Goal: Information Seeking & Learning: Find specific fact

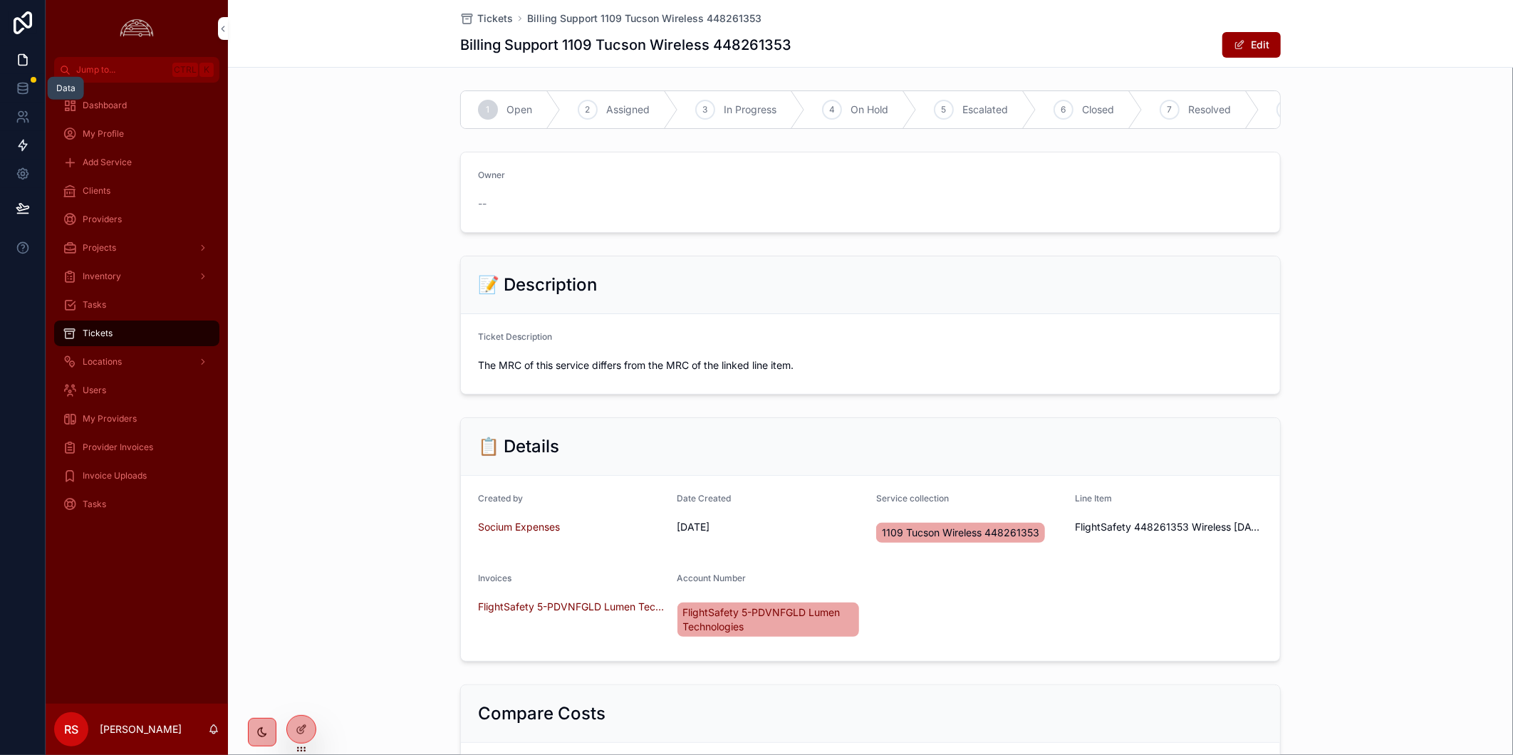
scroll to position [395, 0]
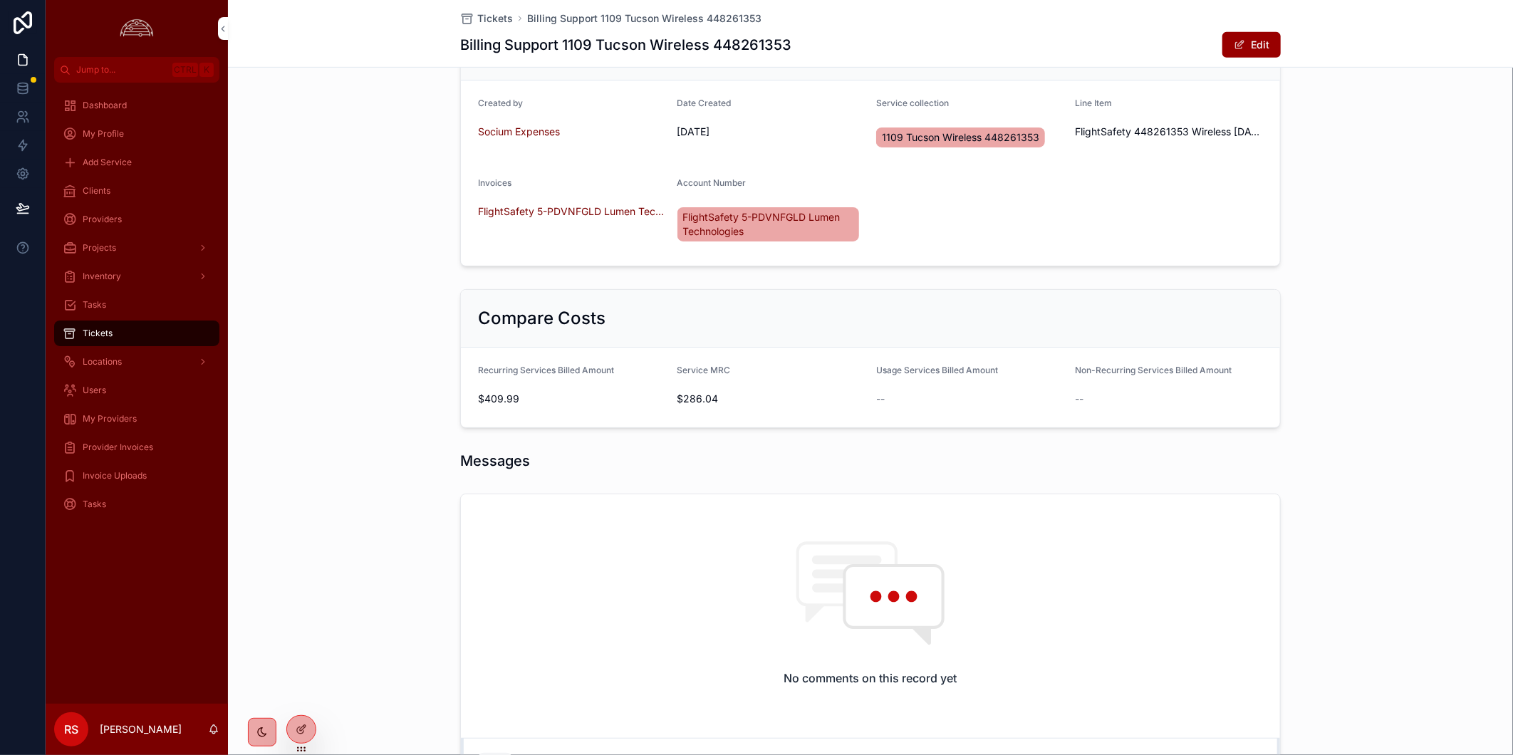
click at [152, 197] on div "Clients" at bounding box center [137, 191] width 148 height 23
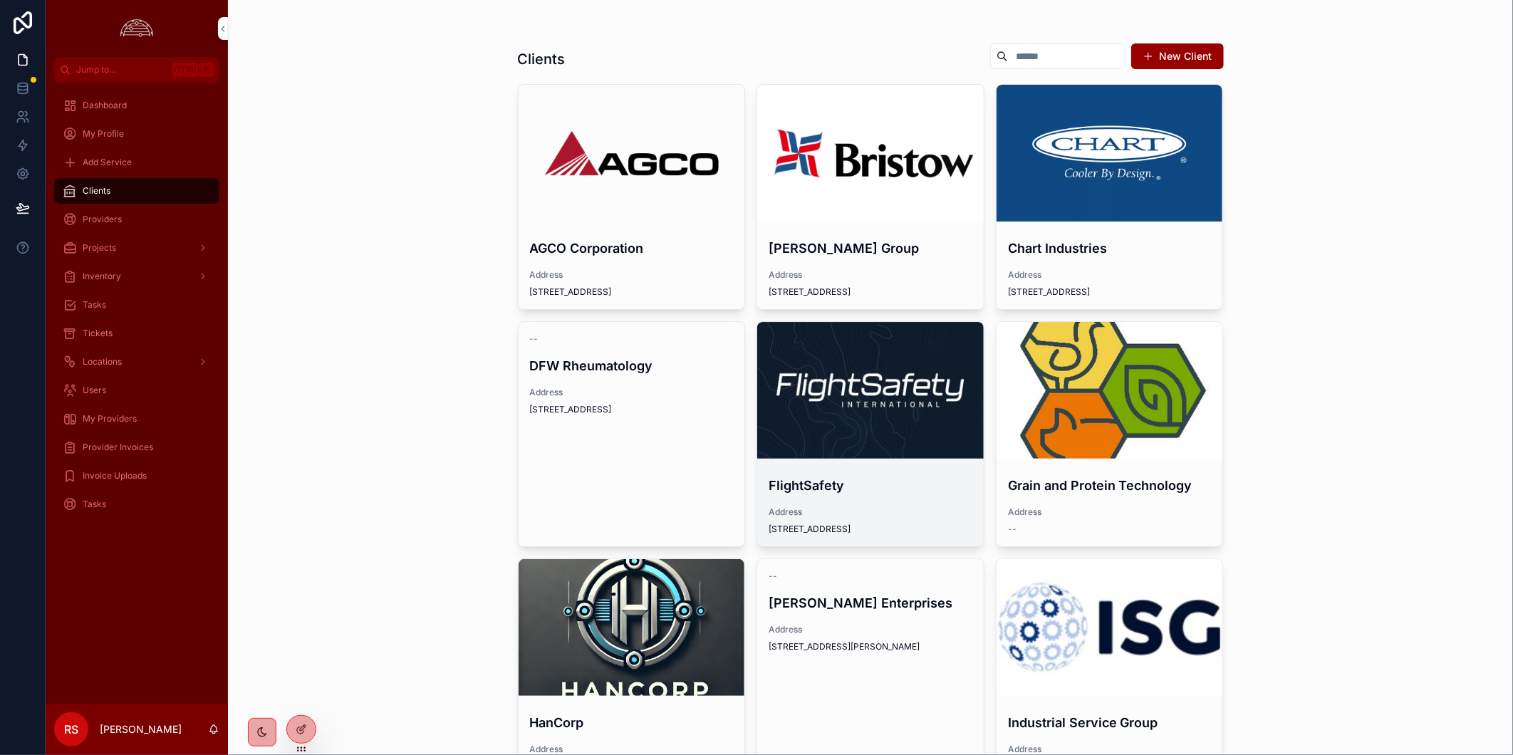
click at [872, 419] on div "scrollable content" at bounding box center [870, 390] width 227 height 137
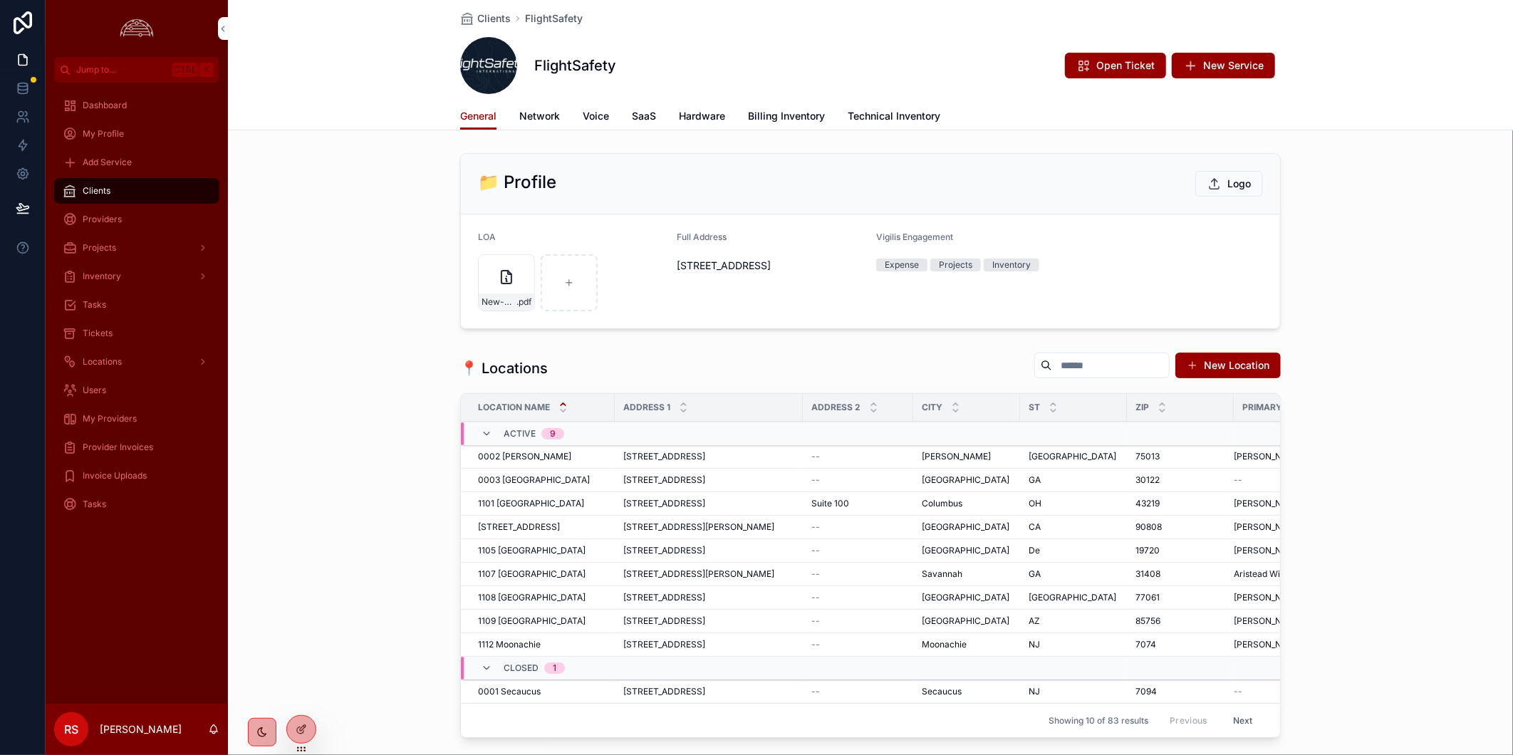
click at [554, 113] on span "Network" at bounding box center [539, 116] width 41 height 14
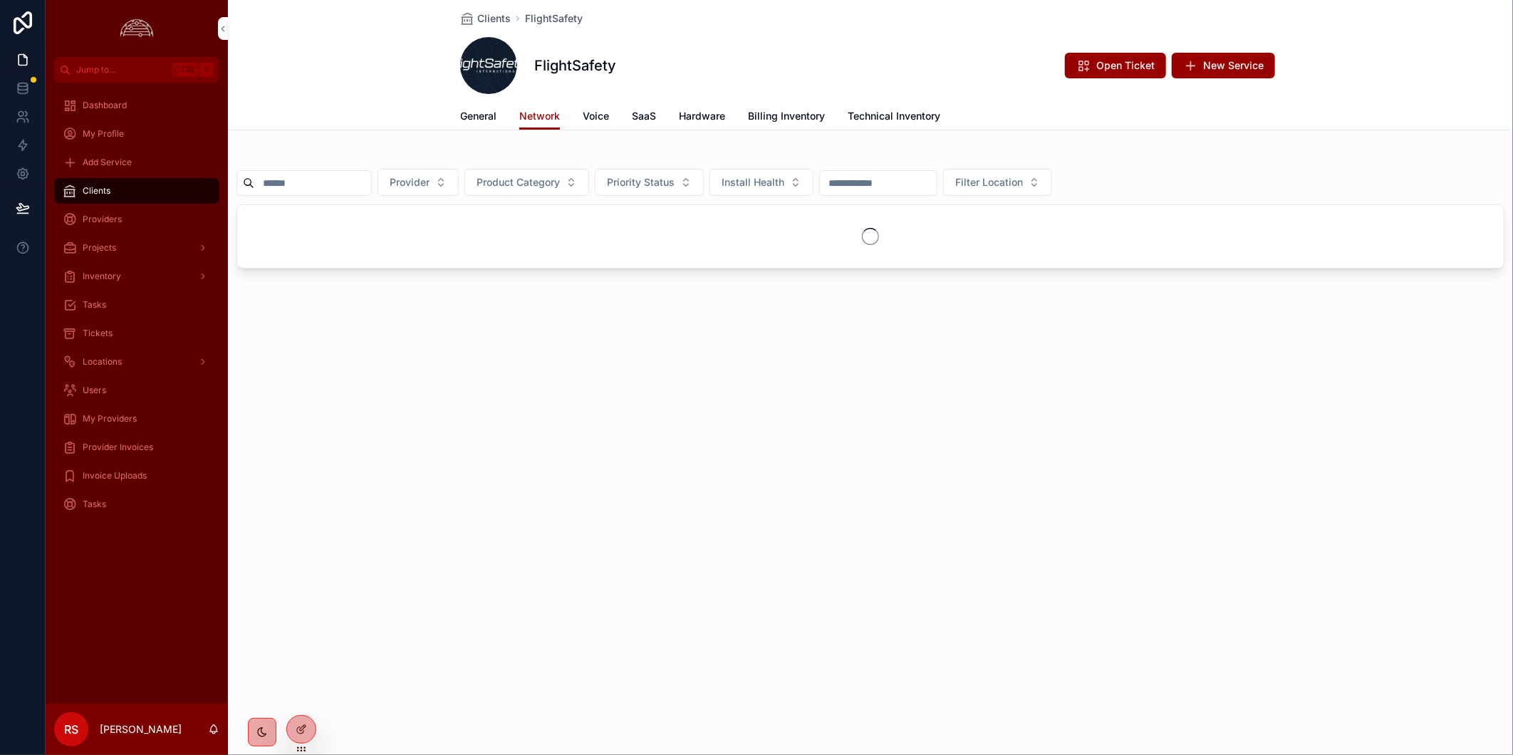
click at [324, 184] on input "scrollable content" at bounding box center [312, 183] width 117 height 20
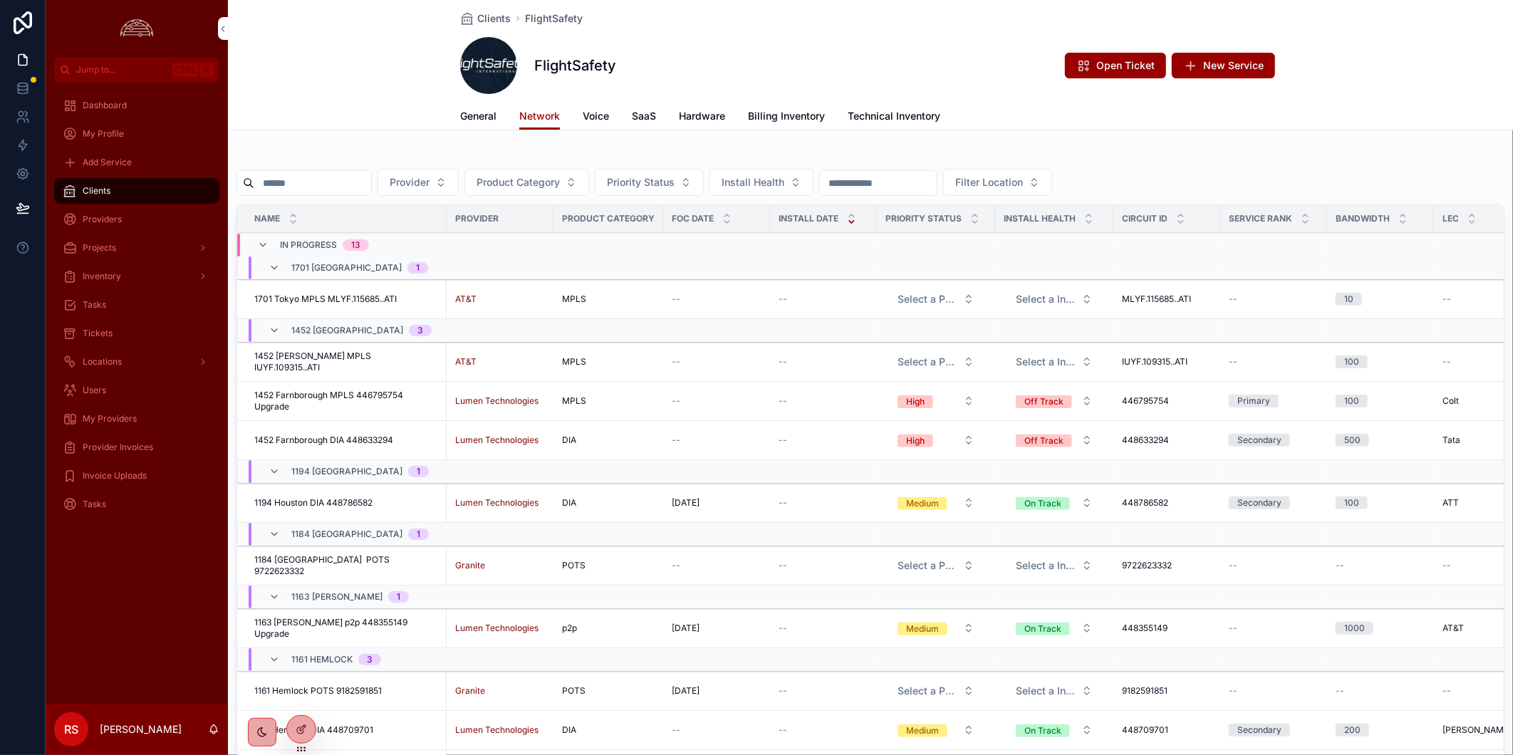
paste input "*********"
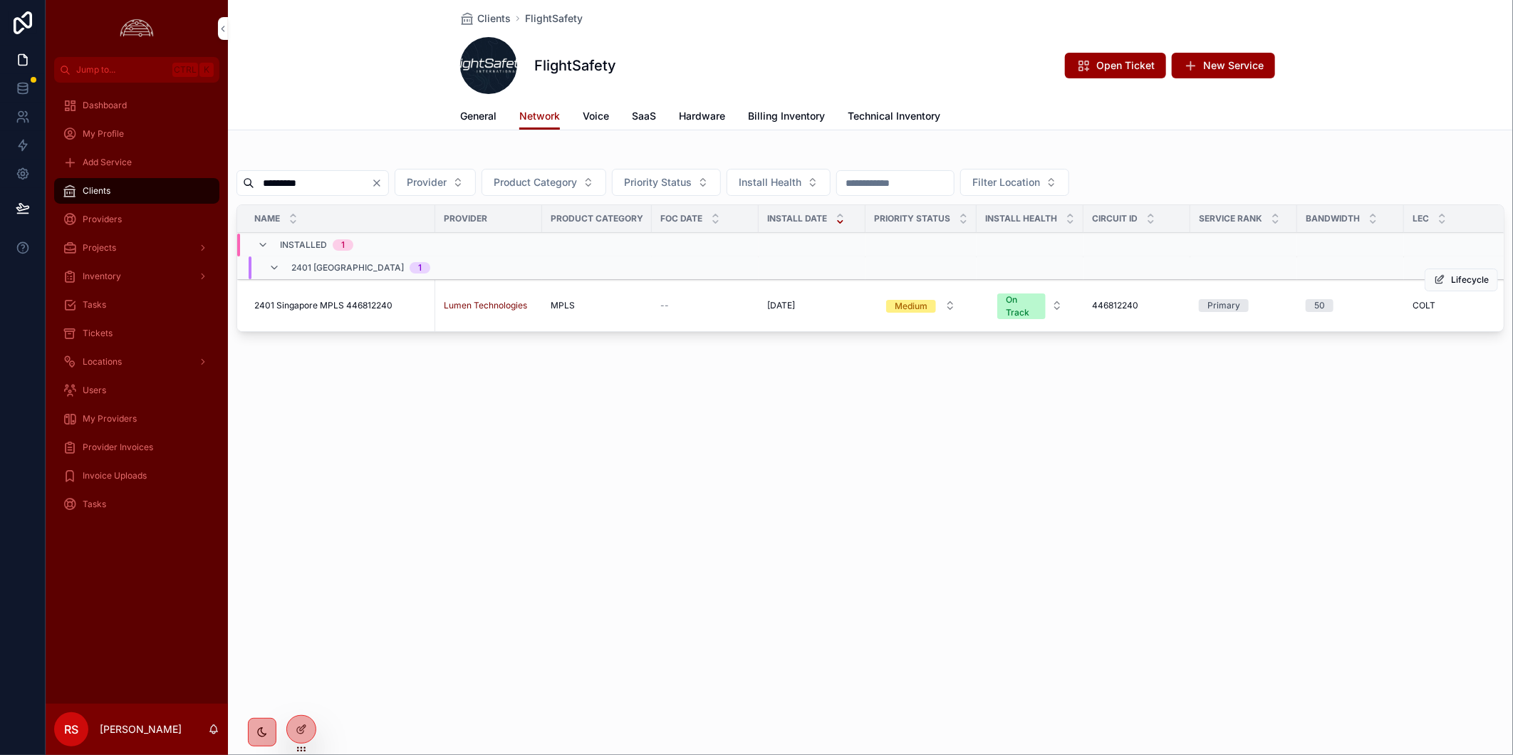
type input "*********"
click at [324, 306] on span "2401 Singapore MPLS 446812240" at bounding box center [323, 305] width 138 height 11
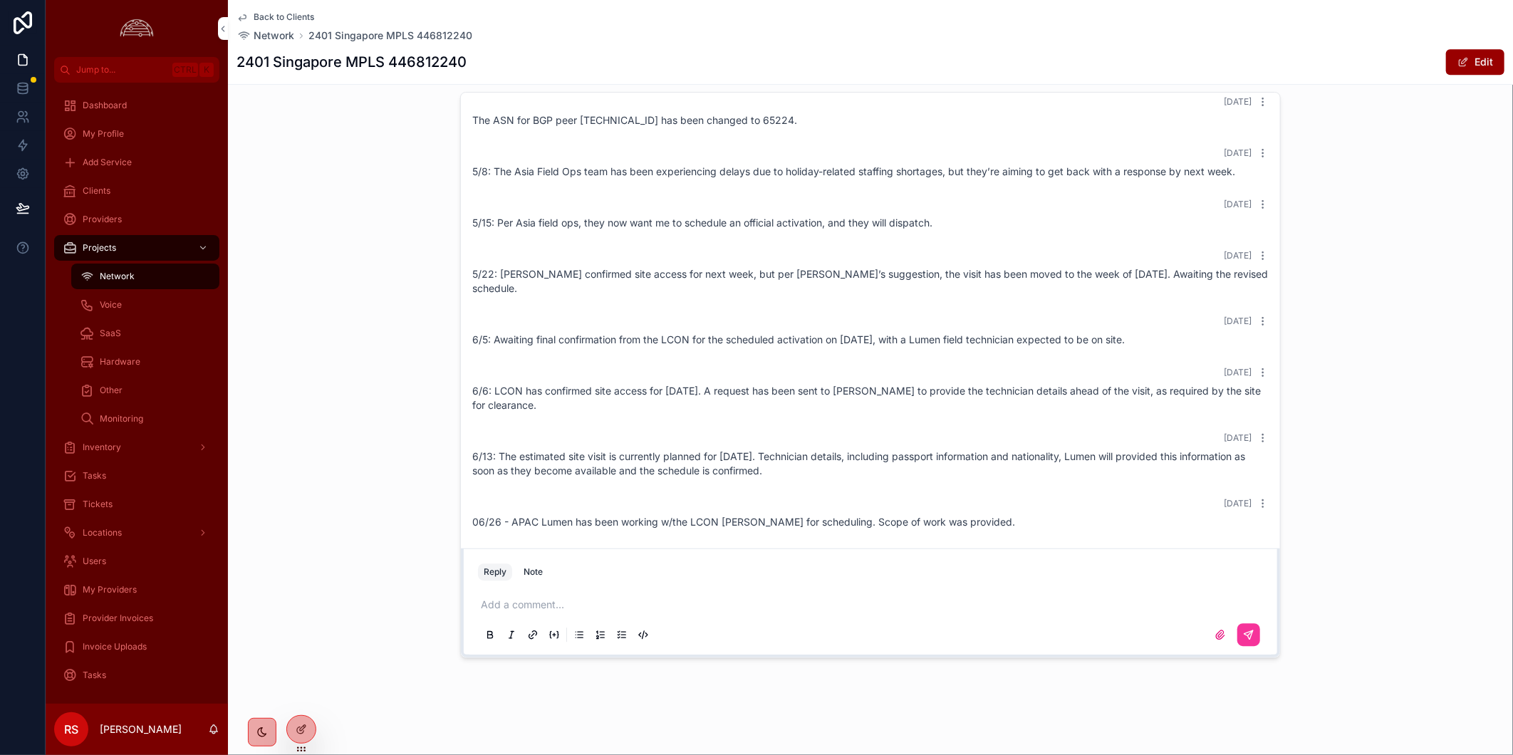
scroll to position [622, 0]
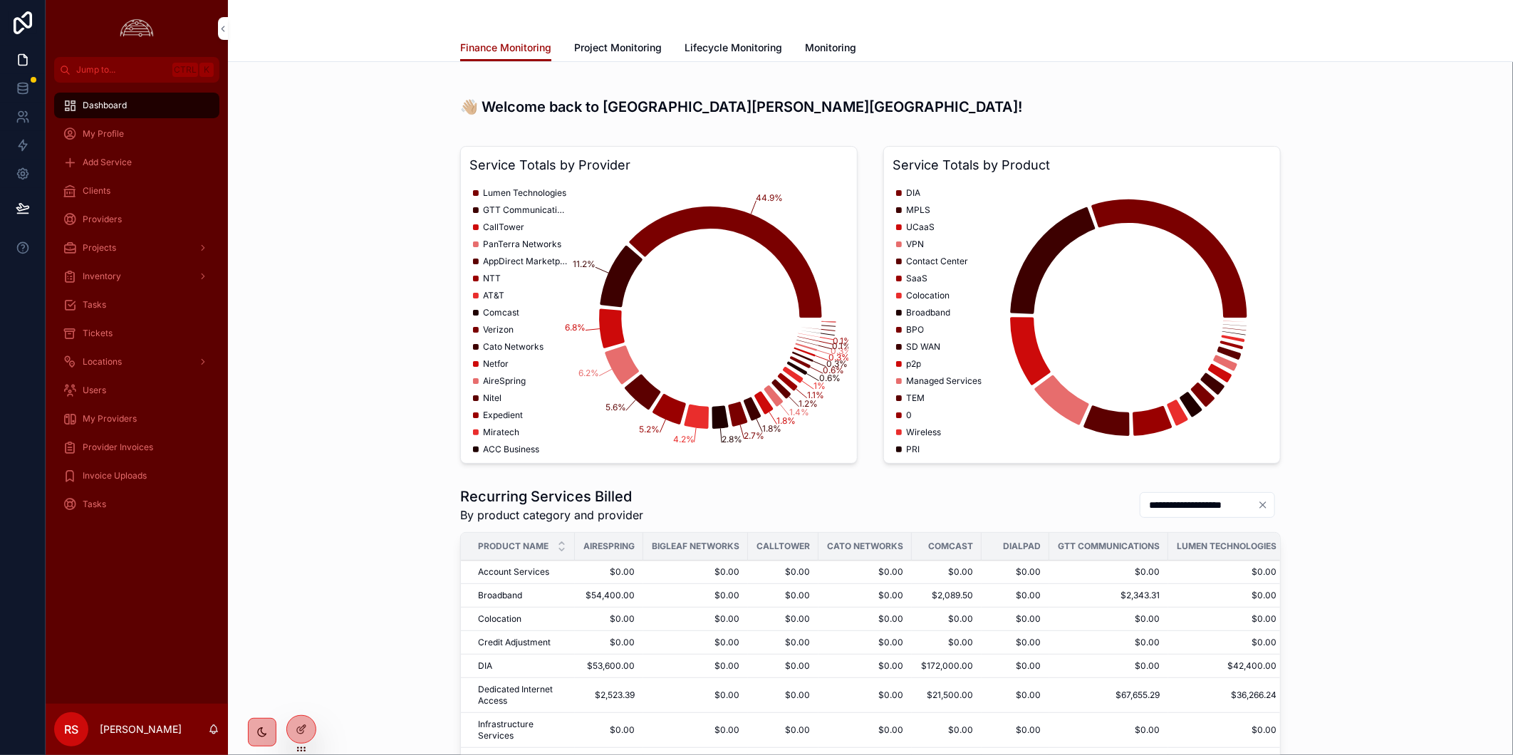
drag, startPoint x: 109, startPoint y: 591, endPoint x: 138, endPoint y: 531, distance: 66.9
click at [109, 591] on div "Dashboard My Profile Add Service Clients Providers Projects Inventory Tasks Tic…" at bounding box center [137, 393] width 182 height 621
drag, startPoint x: 153, startPoint y: 537, endPoint x: 146, endPoint y: 496, distance: 41.9
click at [153, 537] on div "Dashboard My Profile Add Service Clients Providers Projects Inventory Tasks Tic…" at bounding box center [137, 393] width 182 height 621
click at [120, 328] on div "Tickets" at bounding box center [137, 333] width 148 height 23
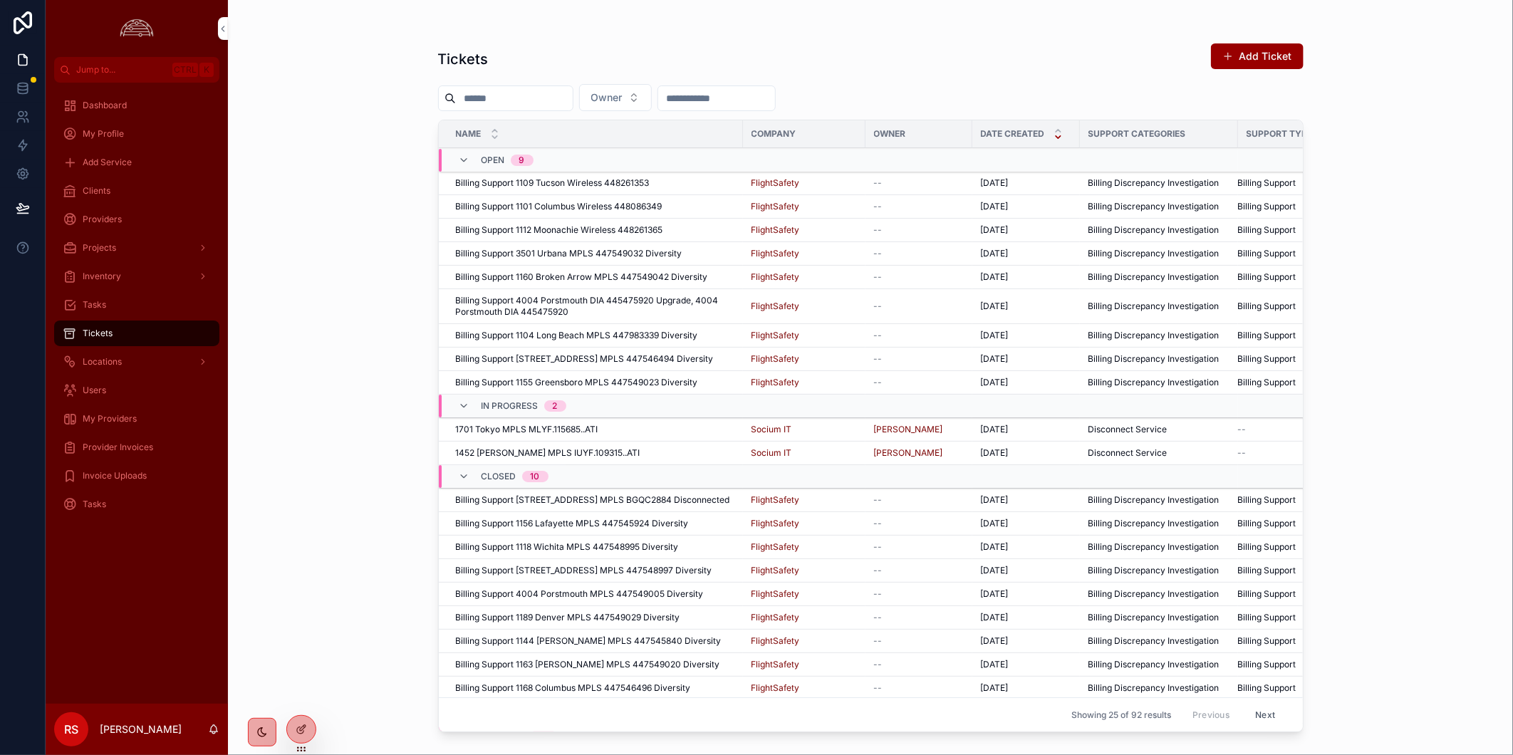
click at [621, 432] on div "1701 Tokyo MPLS MLYF.115685..ATI 1701 Tokyo MPLS MLYF.115685..ATI" at bounding box center [595, 429] width 279 height 11
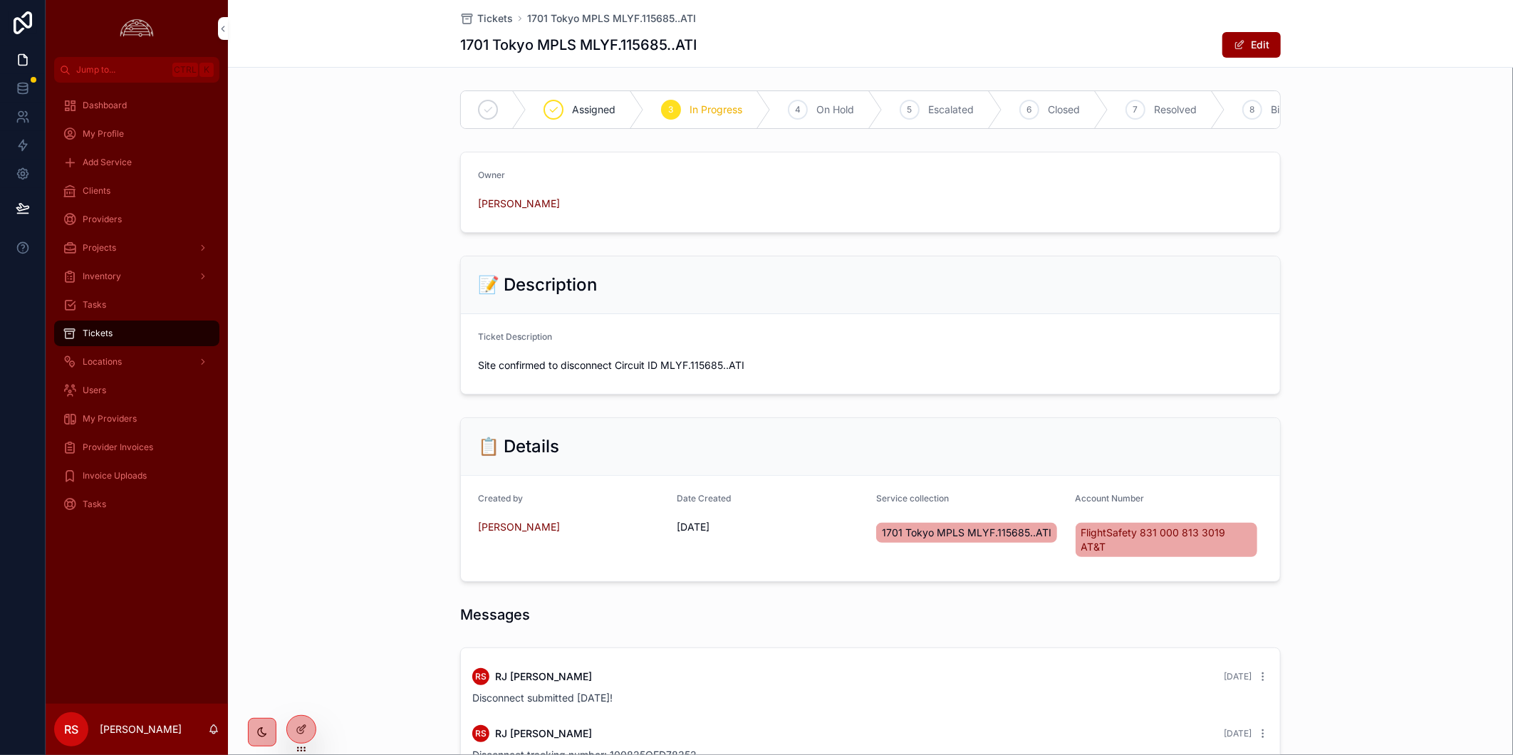
scroll to position [237, 0]
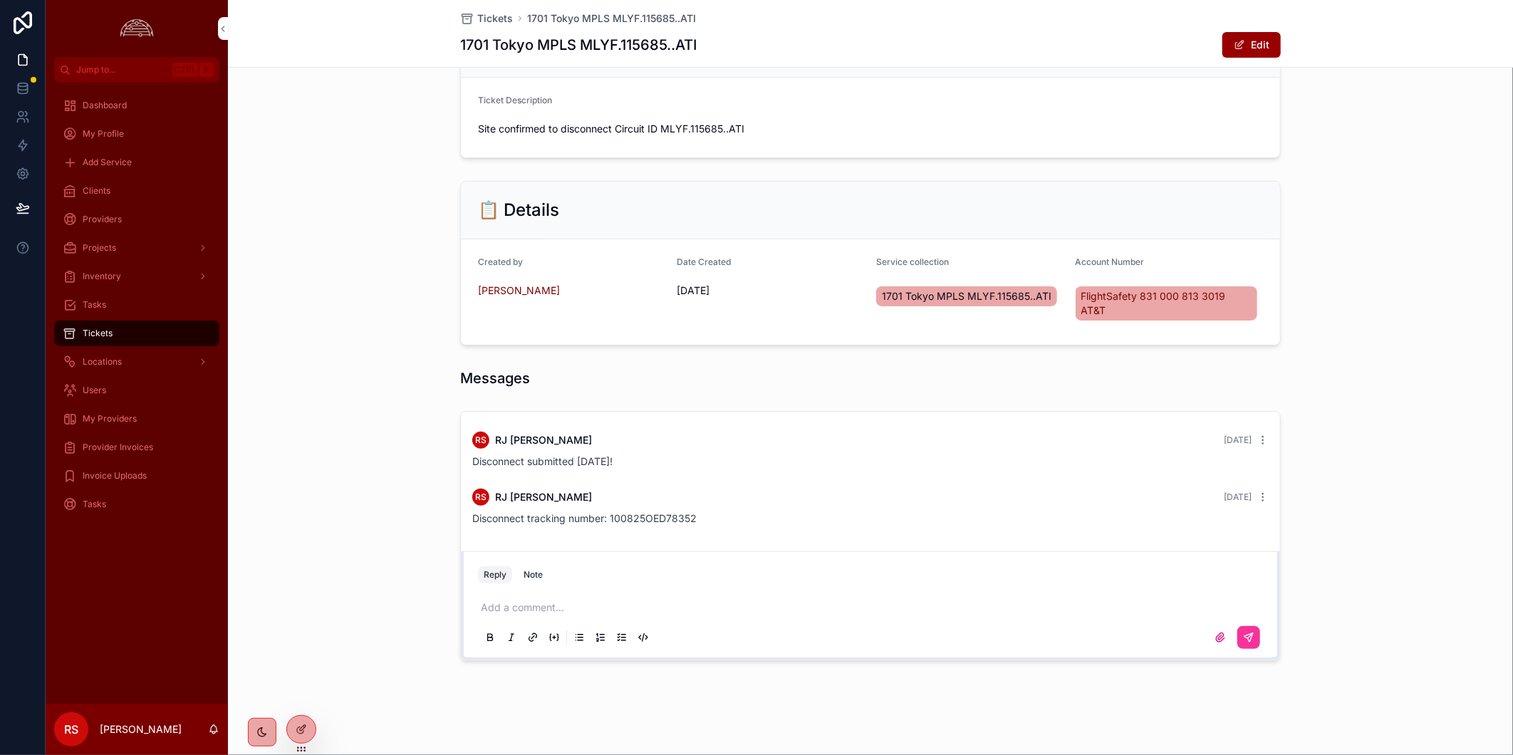
click at [521, 611] on p "scrollable content" at bounding box center [873, 608] width 785 height 14
click at [563, 592] on div "Add a comment..." at bounding box center [870, 622] width 785 height 60
click at [556, 604] on p "scrollable content" at bounding box center [873, 608] width 785 height 14
click at [1246, 628] on button "scrollable content" at bounding box center [1249, 637] width 23 height 23
click at [478, 19] on span "Tickets" at bounding box center [495, 18] width 36 height 14
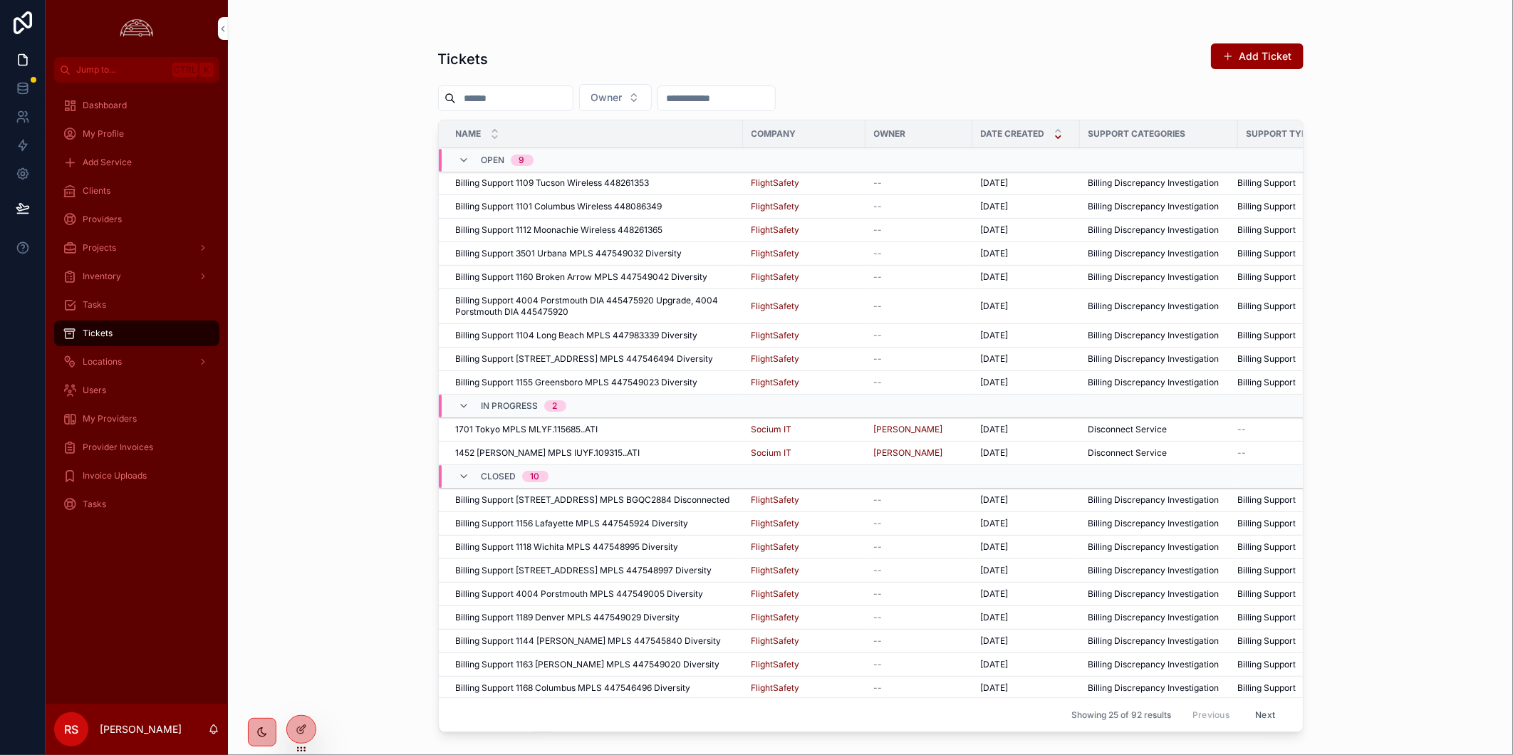
click at [554, 457] on span "1452 [PERSON_NAME] MPLS IUYF.109315..ATI" at bounding box center [548, 452] width 185 height 11
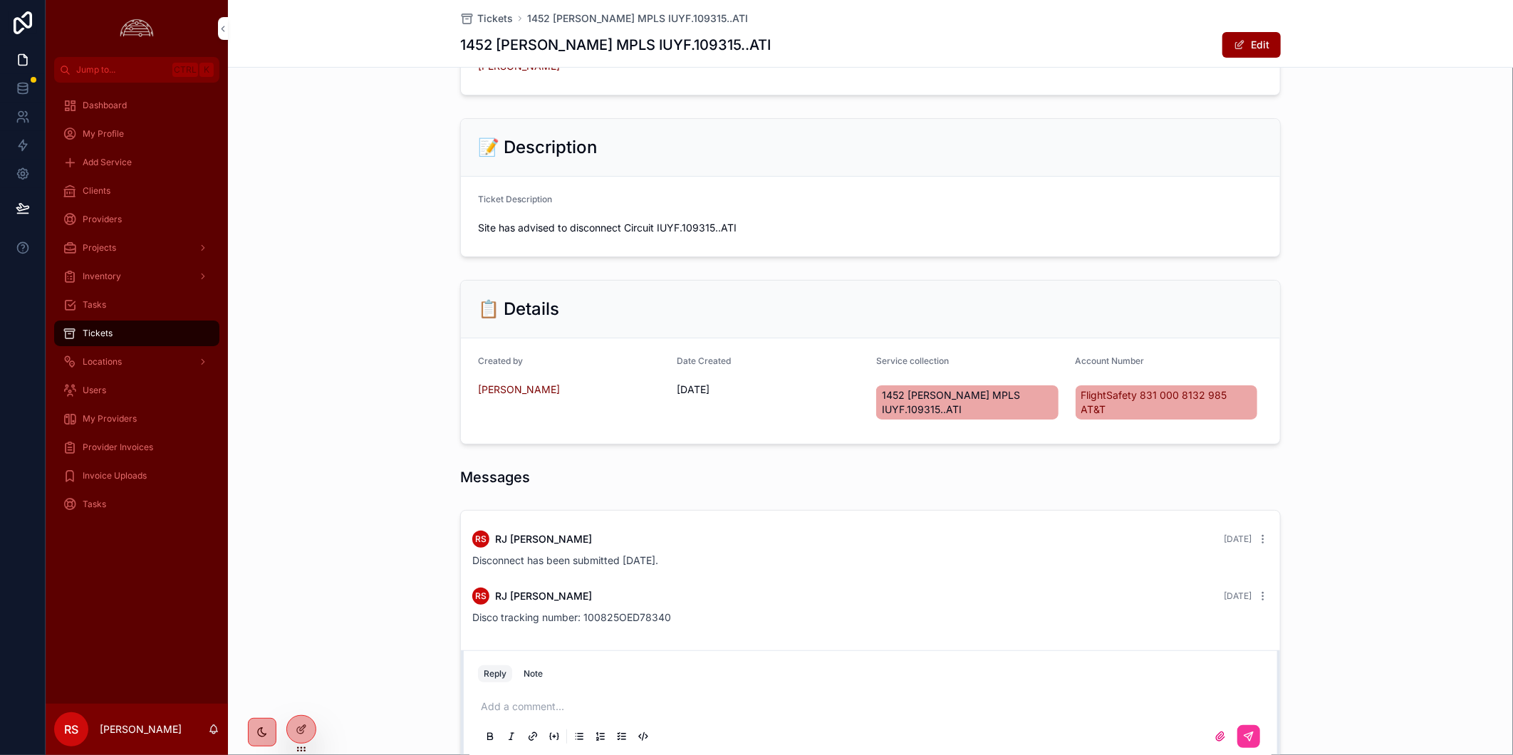
scroll to position [251, 0]
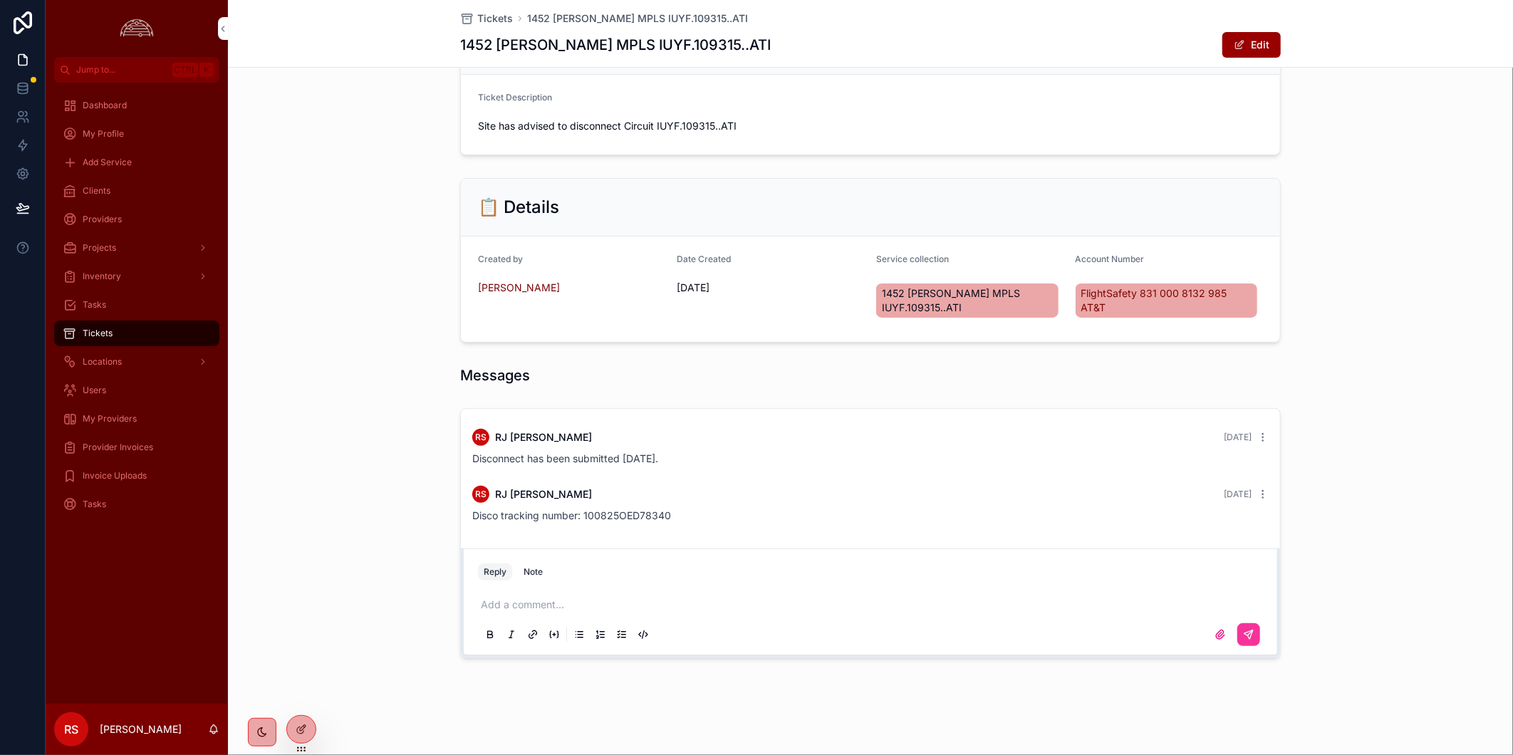
click at [552, 609] on p "scrollable content" at bounding box center [873, 605] width 785 height 14
click at [1243, 636] on icon "scrollable content" at bounding box center [1248, 634] width 11 height 11
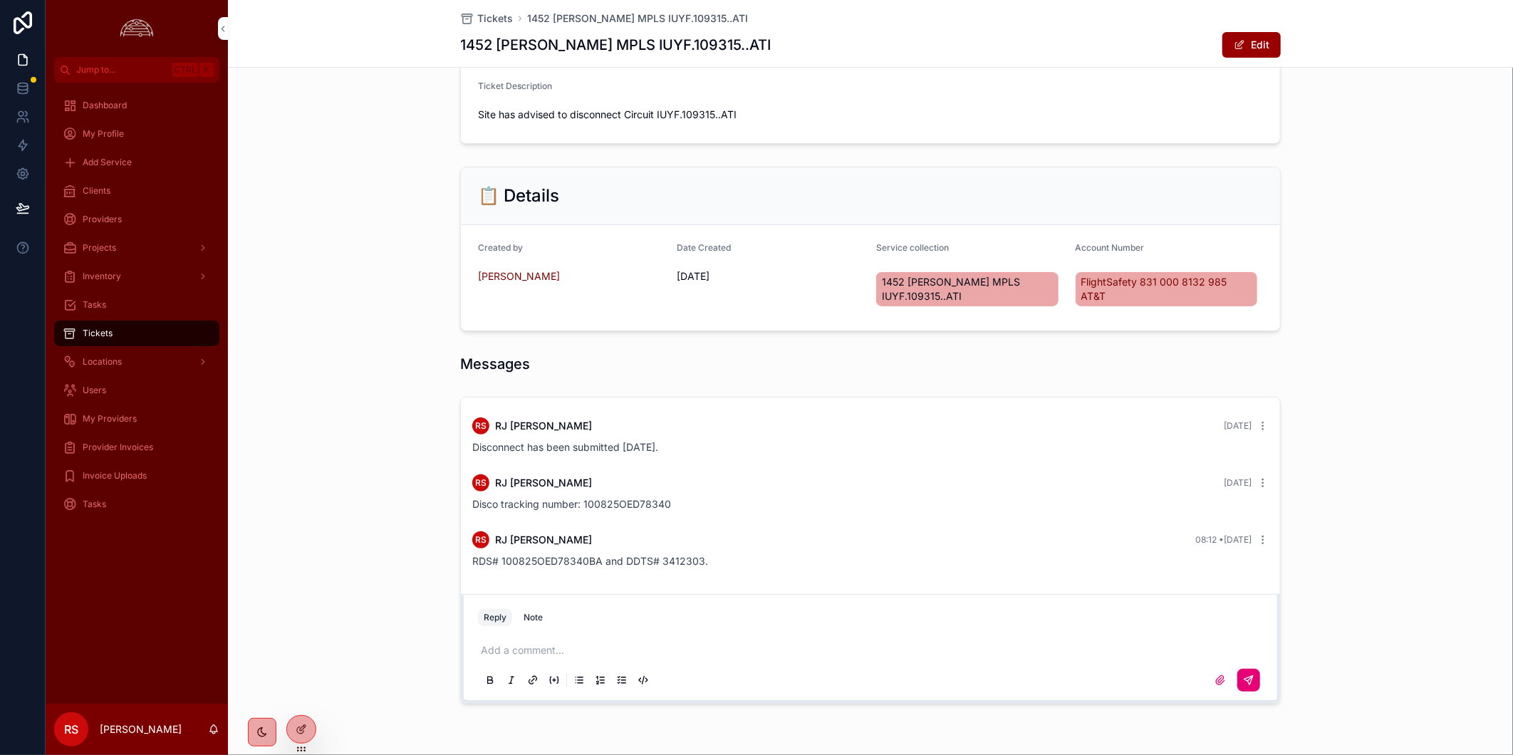
scroll to position [0, 0]
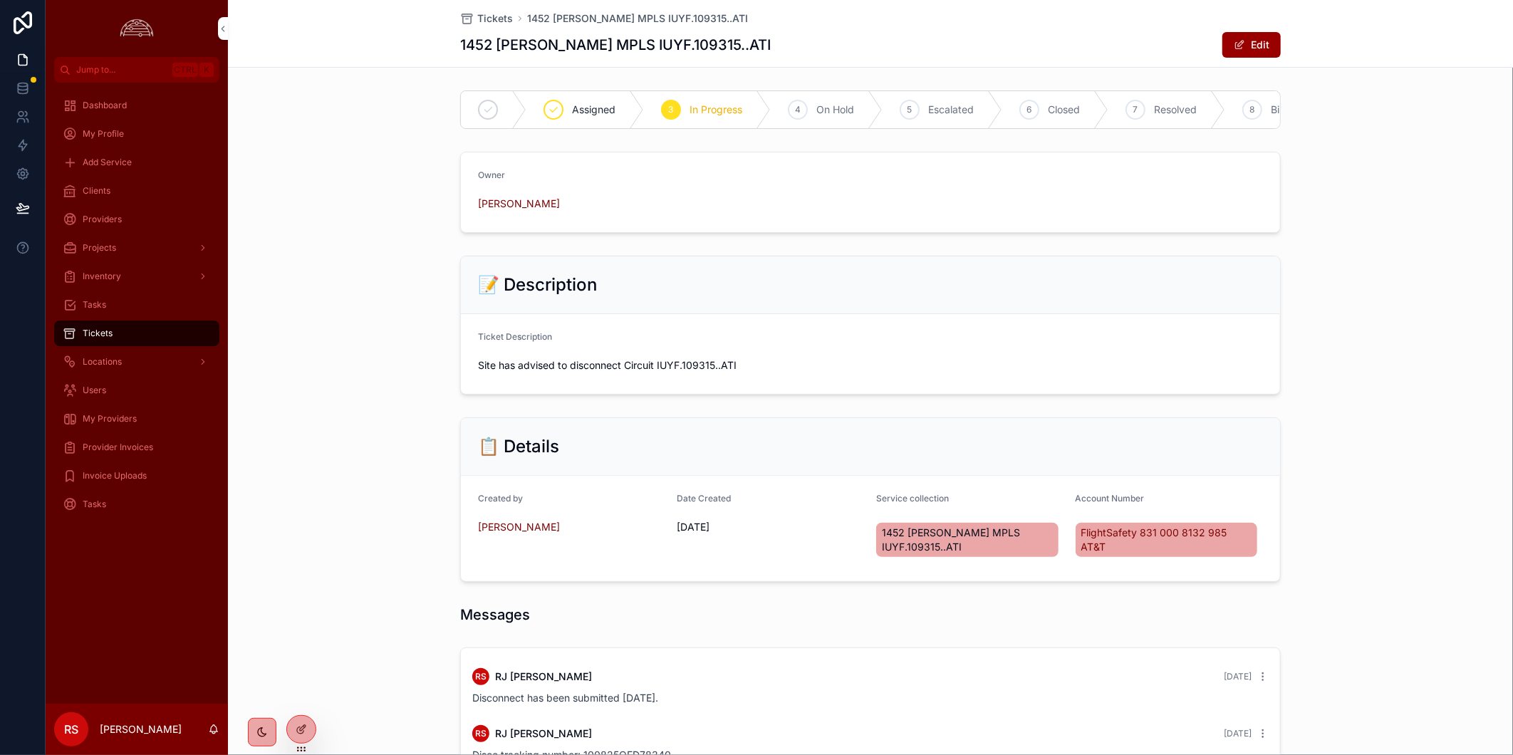
click at [122, 201] on link "Clients" at bounding box center [136, 191] width 165 height 26
click at [122, 201] on div "Clients" at bounding box center [137, 191] width 148 height 23
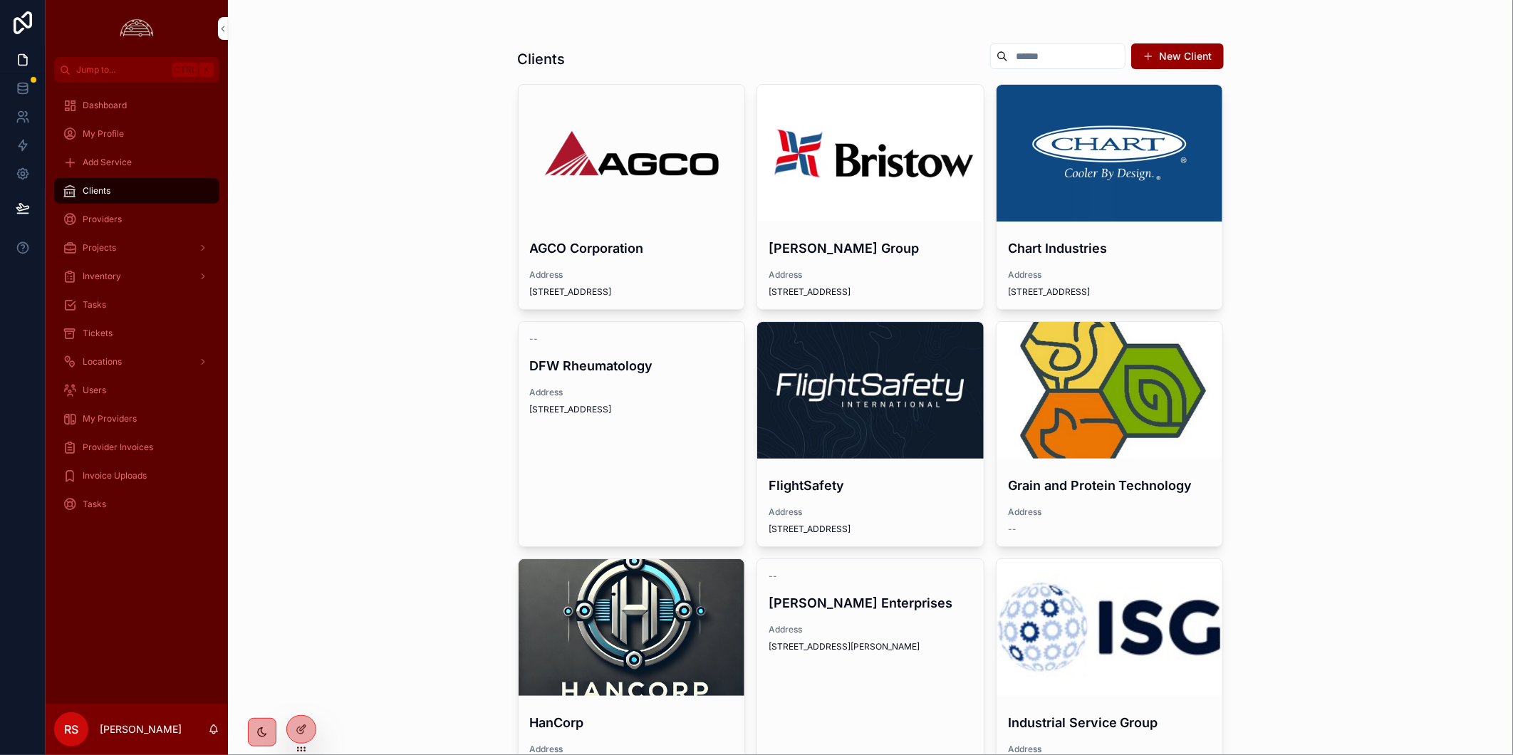
click at [1412, 456] on div "Clients New Client AGCO Corporation Address [STREET_ADDRESS][PERSON_NAME] Group…" at bounding box center [870, 377] width 1285 height 755
click at [195, 615] on div "Dashboard My Profile Add Service Clients Providers Projects Inventory Tasks Tic…" at bounding box center [137, 393] width 182 height 621
click at [116, 331] on div "Tickets" at bounding box center [137, 333] width 148 height 23
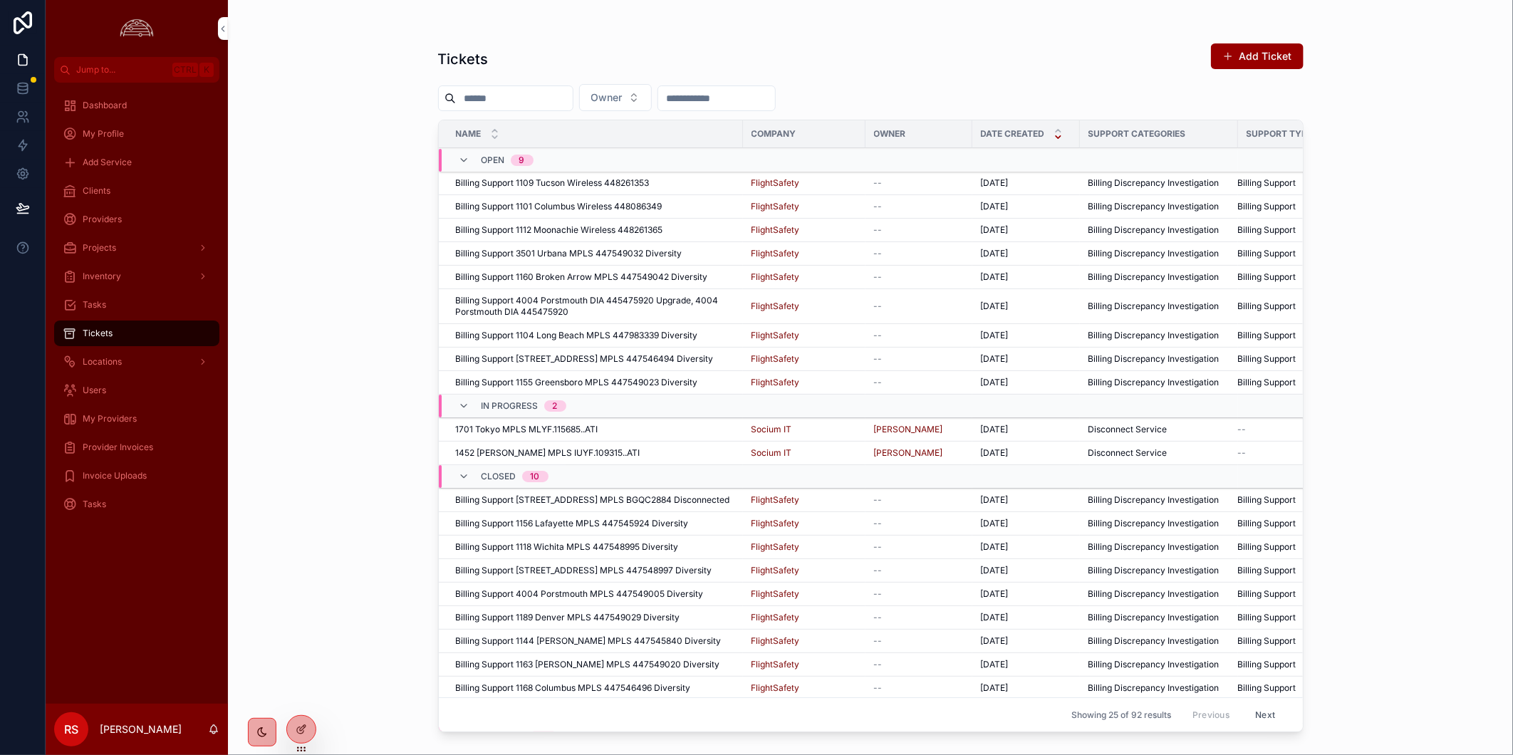
click at [346, 98] on div "Tickets Add Ticket Owner Name Company Owner Date Created Support Categories Sup…" at bounding box center [870, 377] width 1285 height 755
click at [155, 475] on div "Invoice Uploads" at bounding box center [137, 476] width 148 height 23
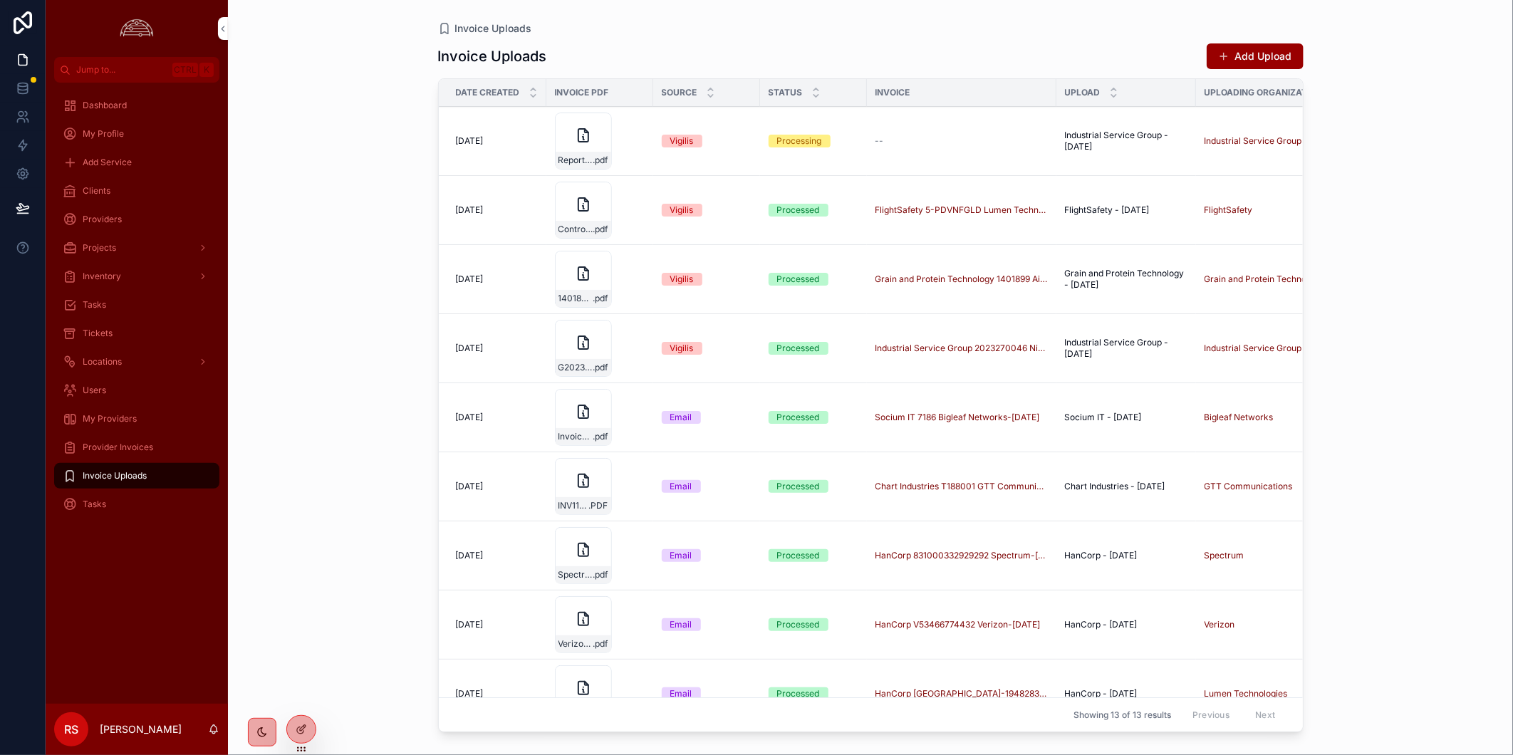
click at [172, 447] on div "Provider Invoices" at bounding box center [137, 447] width 148 height 23
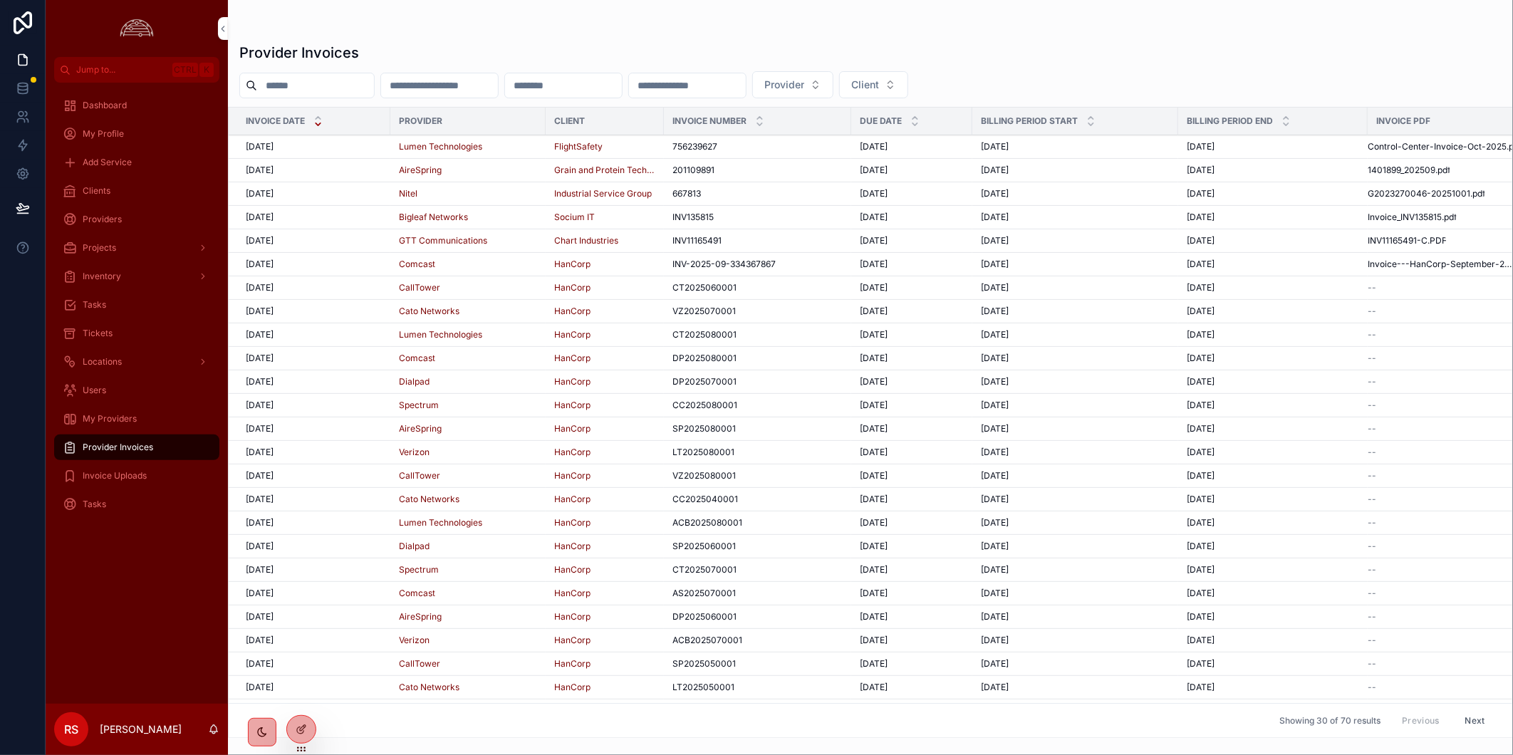
click at [366, 154] on td "[DATE] [DATE]" at bounding box center [310, 147] width 162 height 24
click at [308, 148] on div "[DATE] [DATE]" at bounding box center [314, 146] width 136 height 11
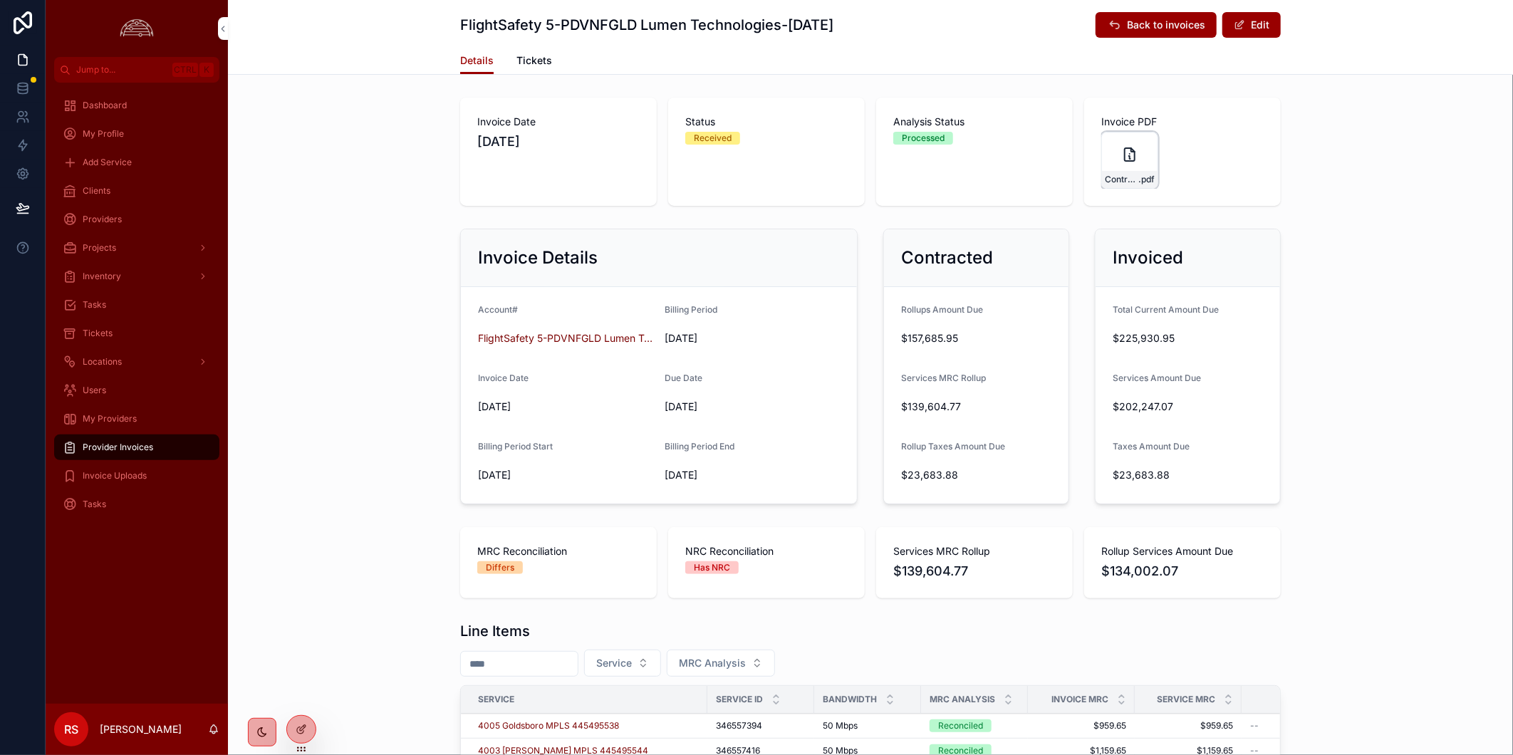
click at [0, 0] on icon "scrollable content" at bounding box center [0, 0] width 0 height 0
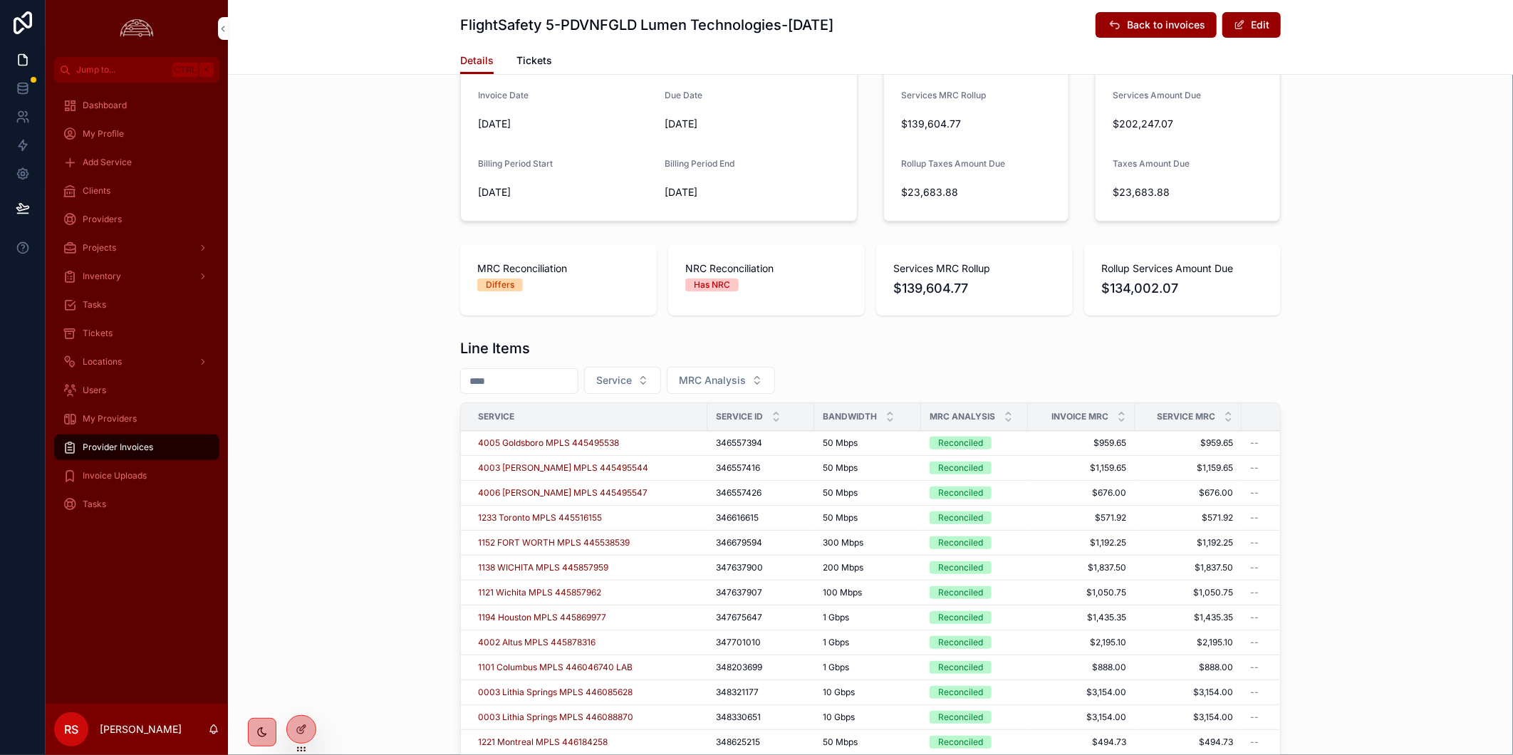
scroll to position [475, 0]
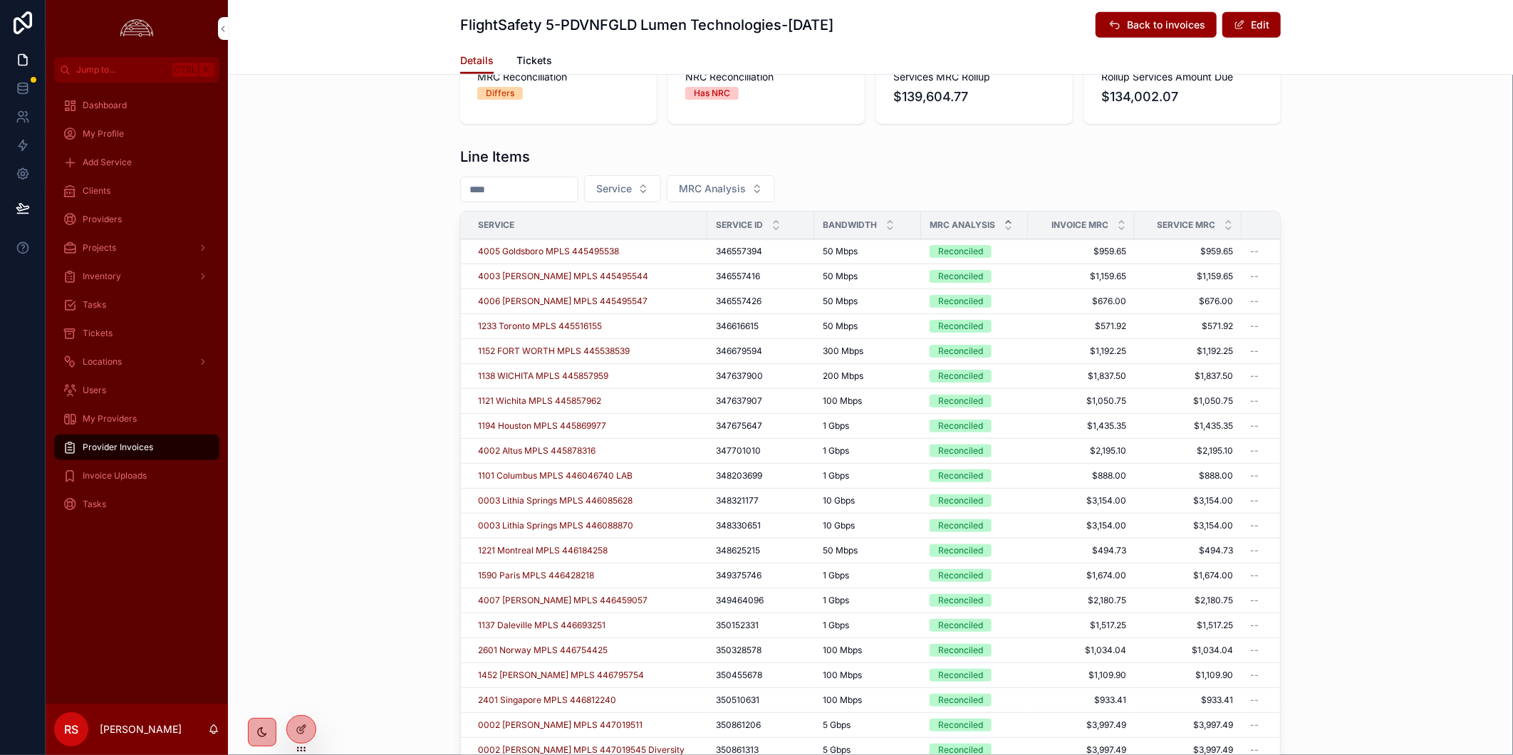
click at [1004, 221] on icon "scrollable content" at bounding box center [1008, 221] width 9 height 9
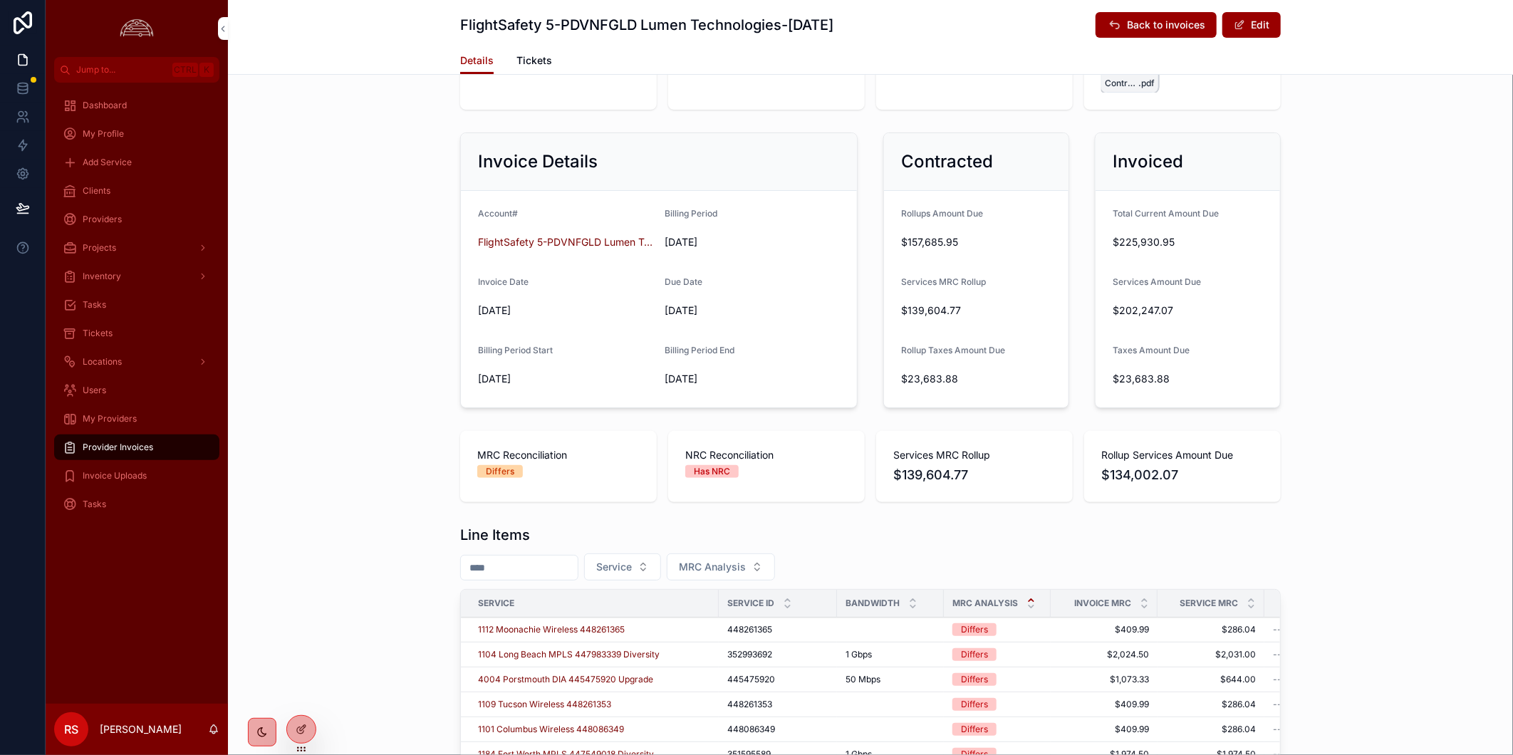
scroll to position [475, 0]
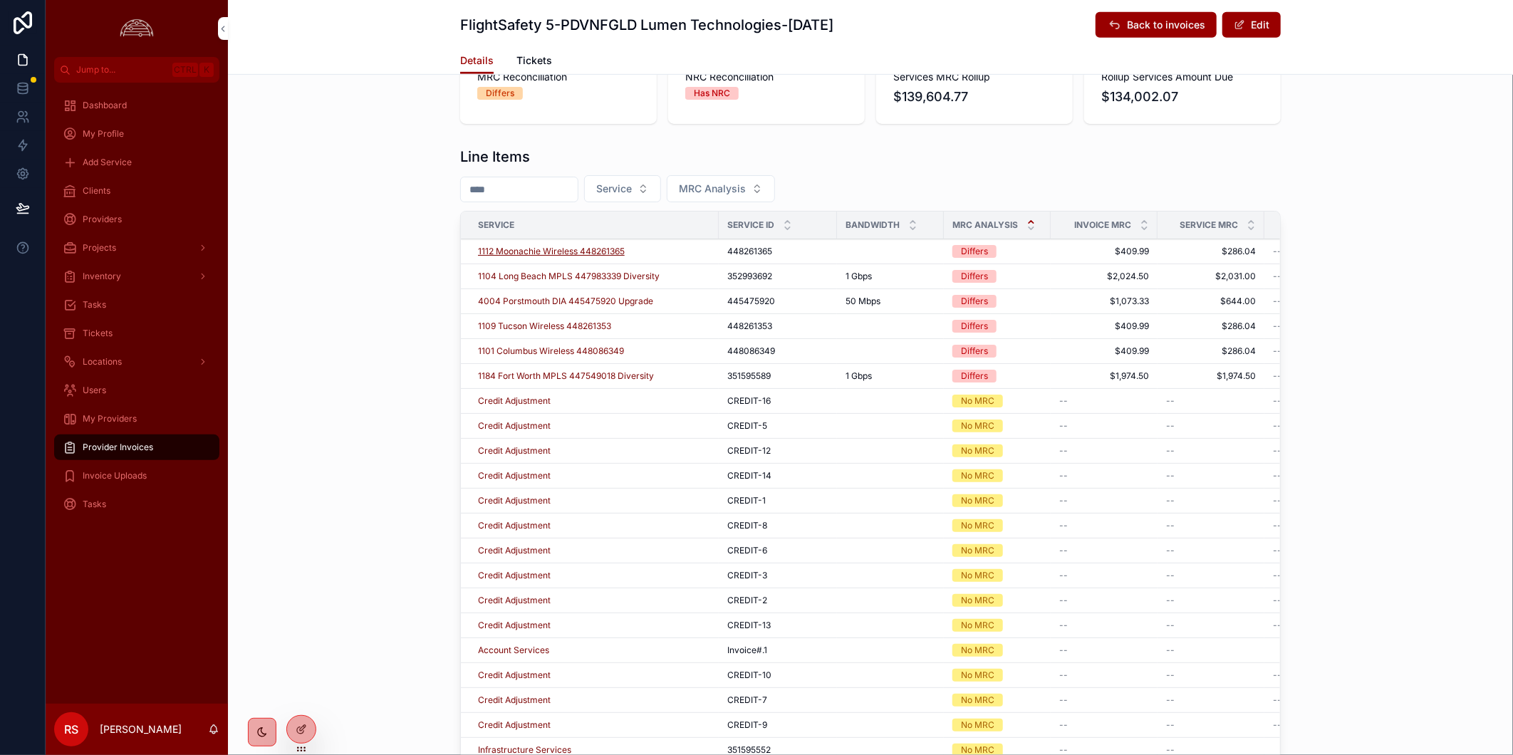
click at [600, 253] on span "1112 Moonachie Wireless 448261365" at bounding box center [551, 251] width 147 height 11
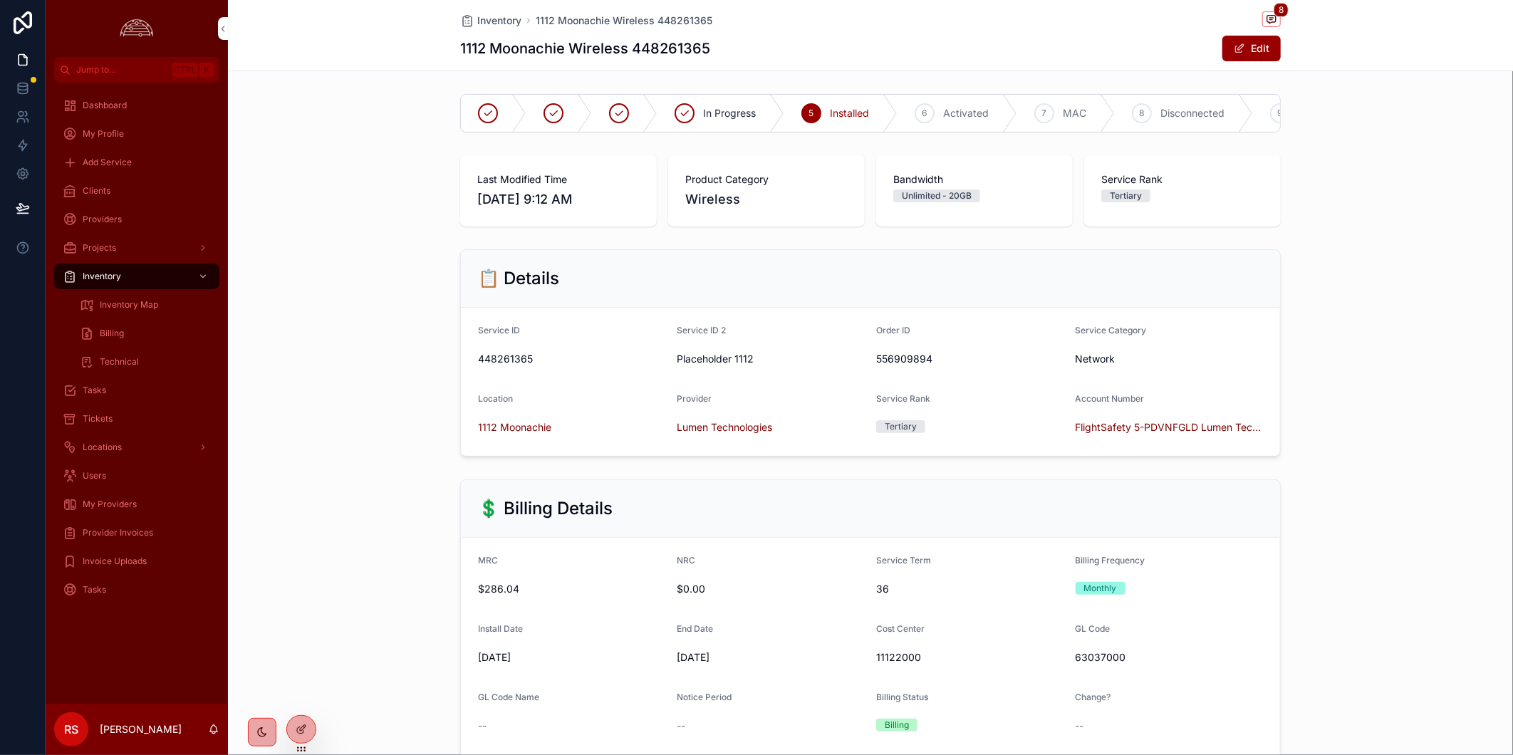
click at [675, 45] on h1 "1112 Moonachie Wireless 448261365" at bounding box center [585, 48] width 250 height 20
copy h1 "448261365"
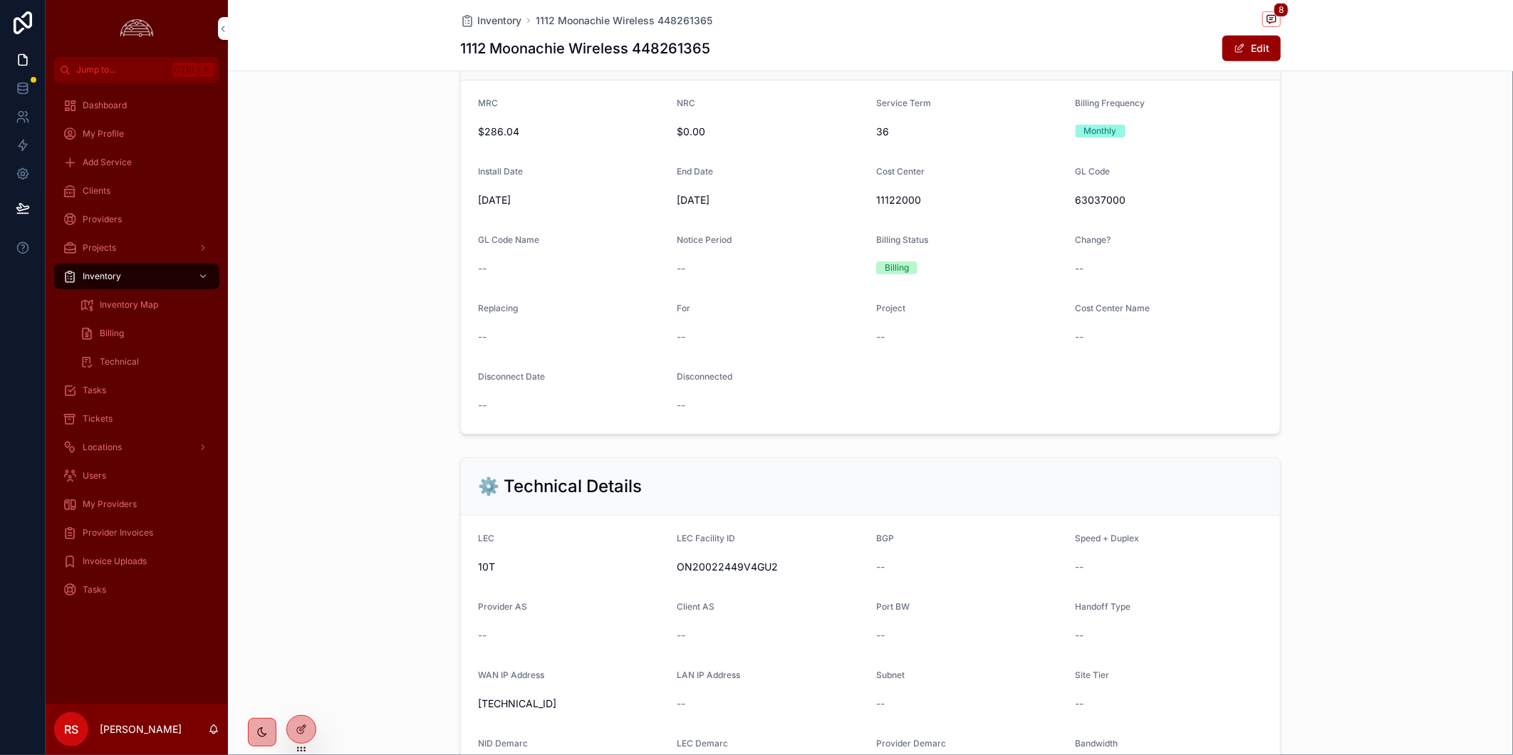
scroll to position [237, 0]
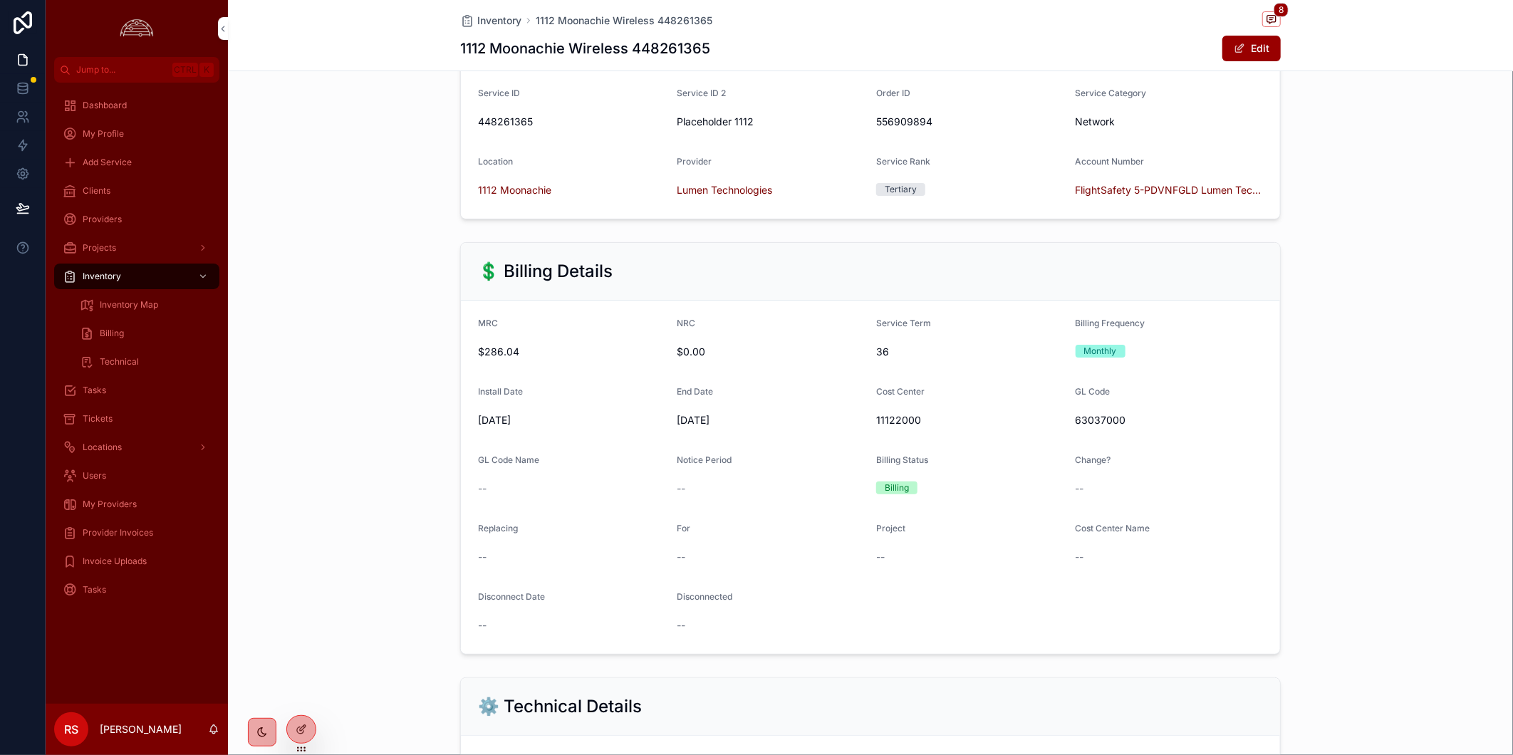
click at [1407, 470] on div "💲 Billing Details MRC $286.04 NRC $0.00 Service Term 36 Billing Frequency Month…" at bounding box center [870, 449] width 1285 height 424
click at [117, 540] on div "Provider Invoices" at bounding box center [137, 533] width 148 height 23
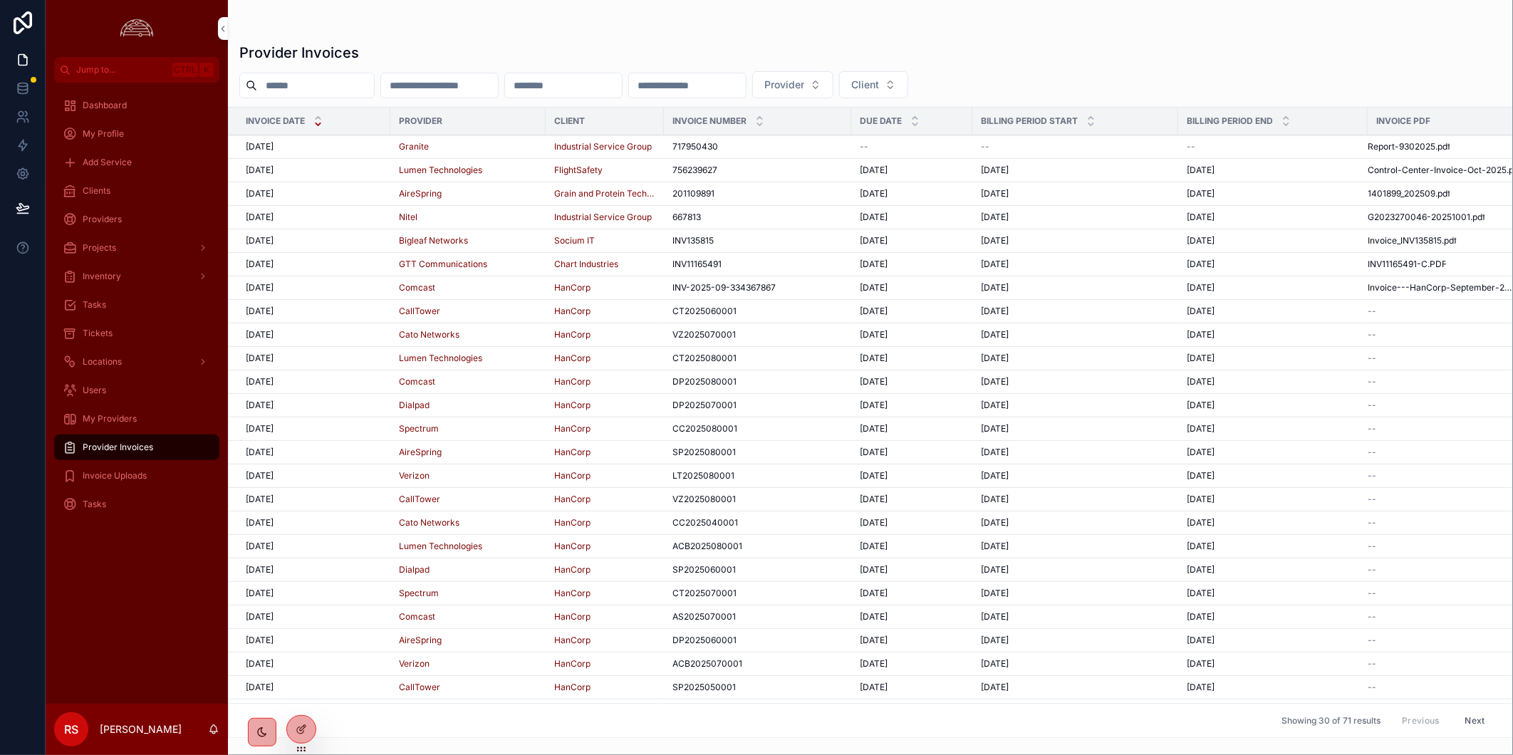
click at [372, 178] on td "[DATE] [DATE]" at bounding box center [310, 171] width 162 height 24
click at [368, 173] on div "[DATE] [DATE]" at bounding box center [314, 170] width 136 height 11
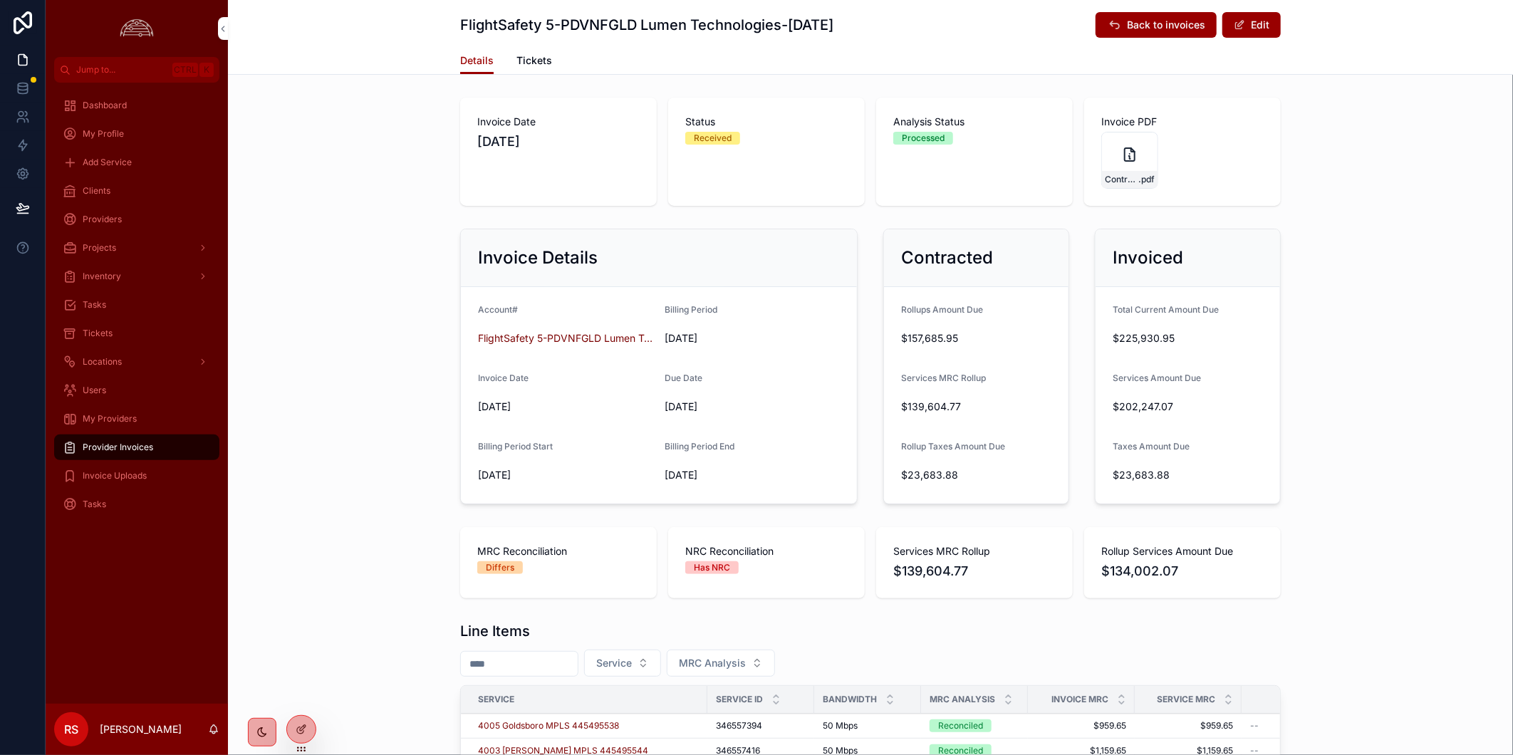
scroll to position [475, 0]
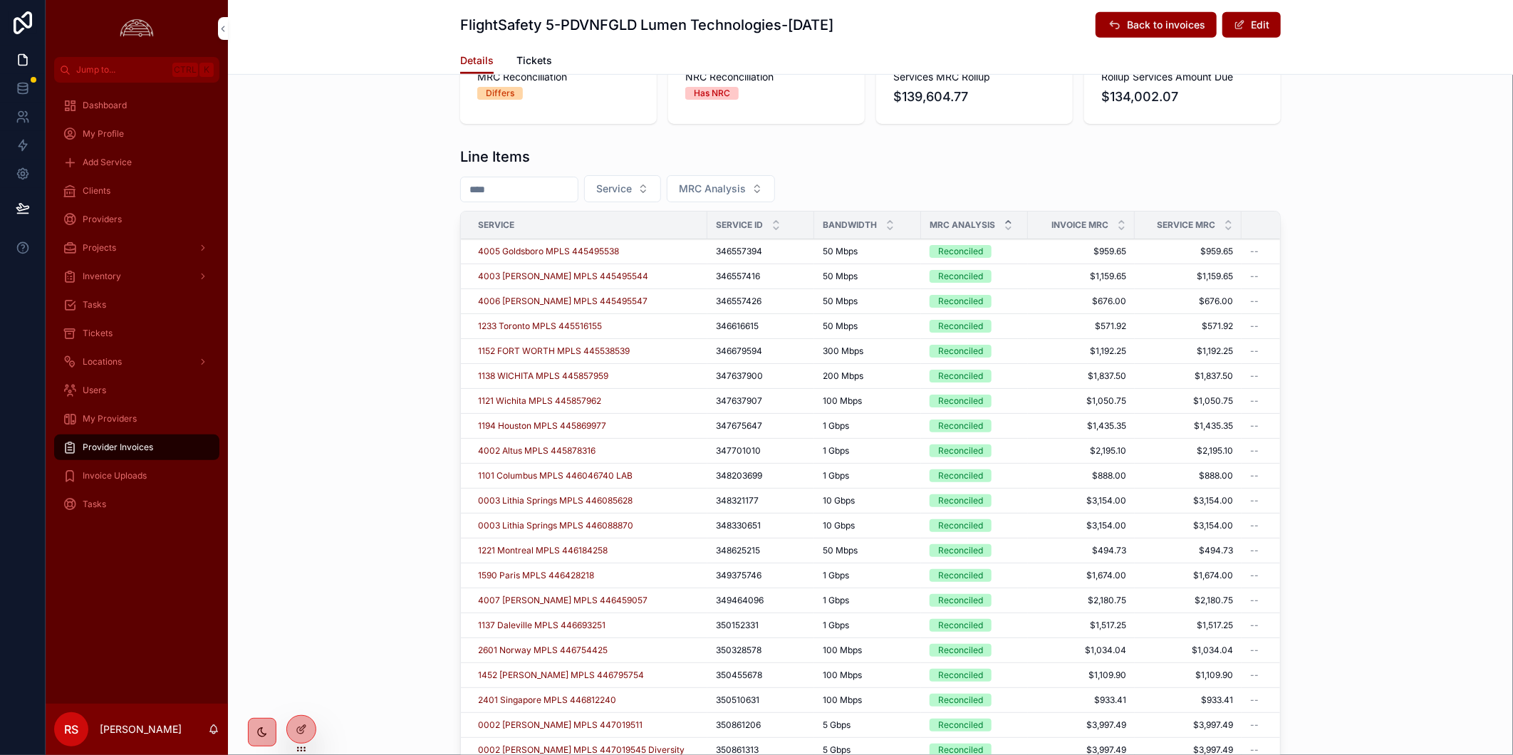
click at [1004, 224] on div "scrollable content" at bounding box center [1008, 225] width 9 height 16
click at [1006, 221] on icon "scrollable content" at bounding box center [1008, 222] width 5 height 2
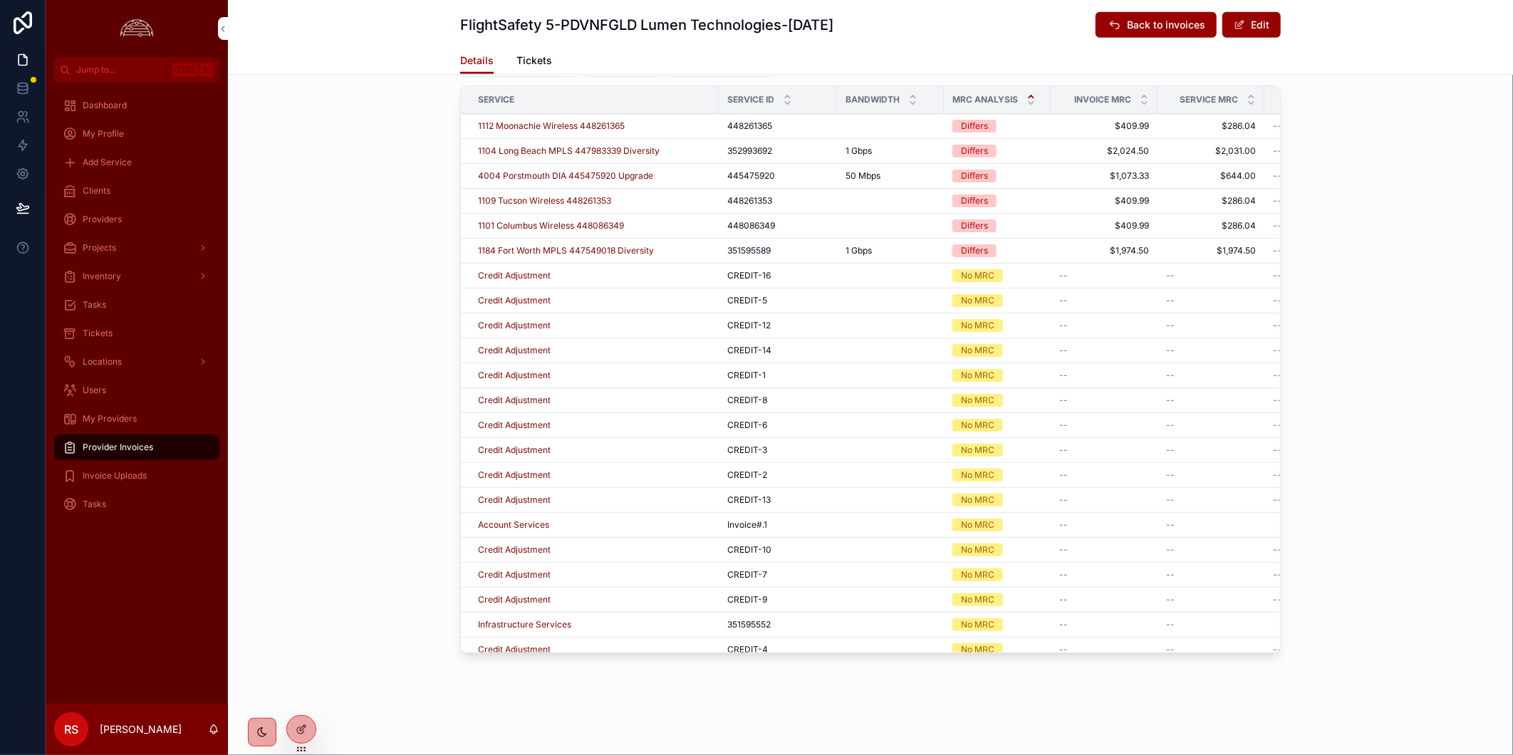
click at [131, 181] on div "Clients" at bounding box center [137, 191] width 148 height 23
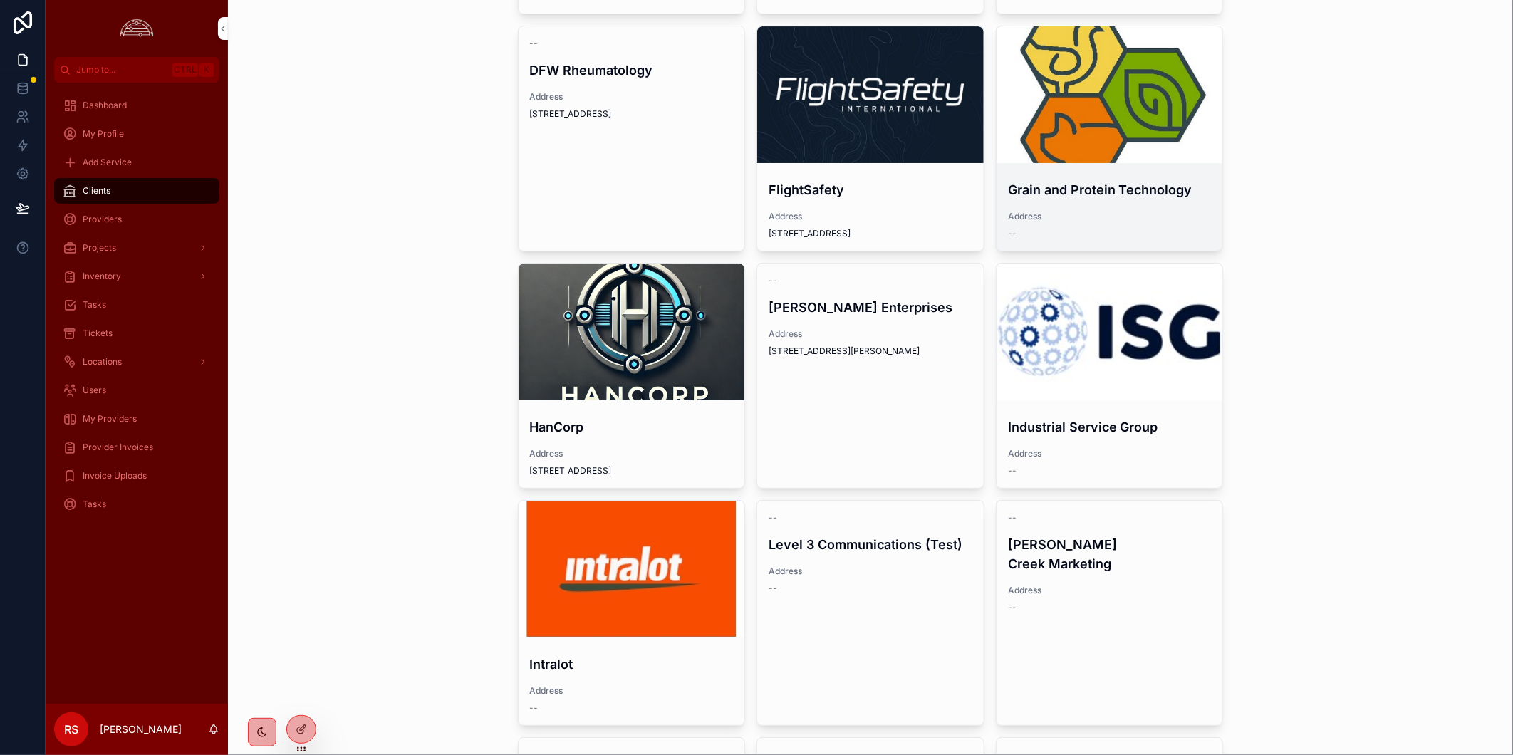
scroll to position [125, 0]
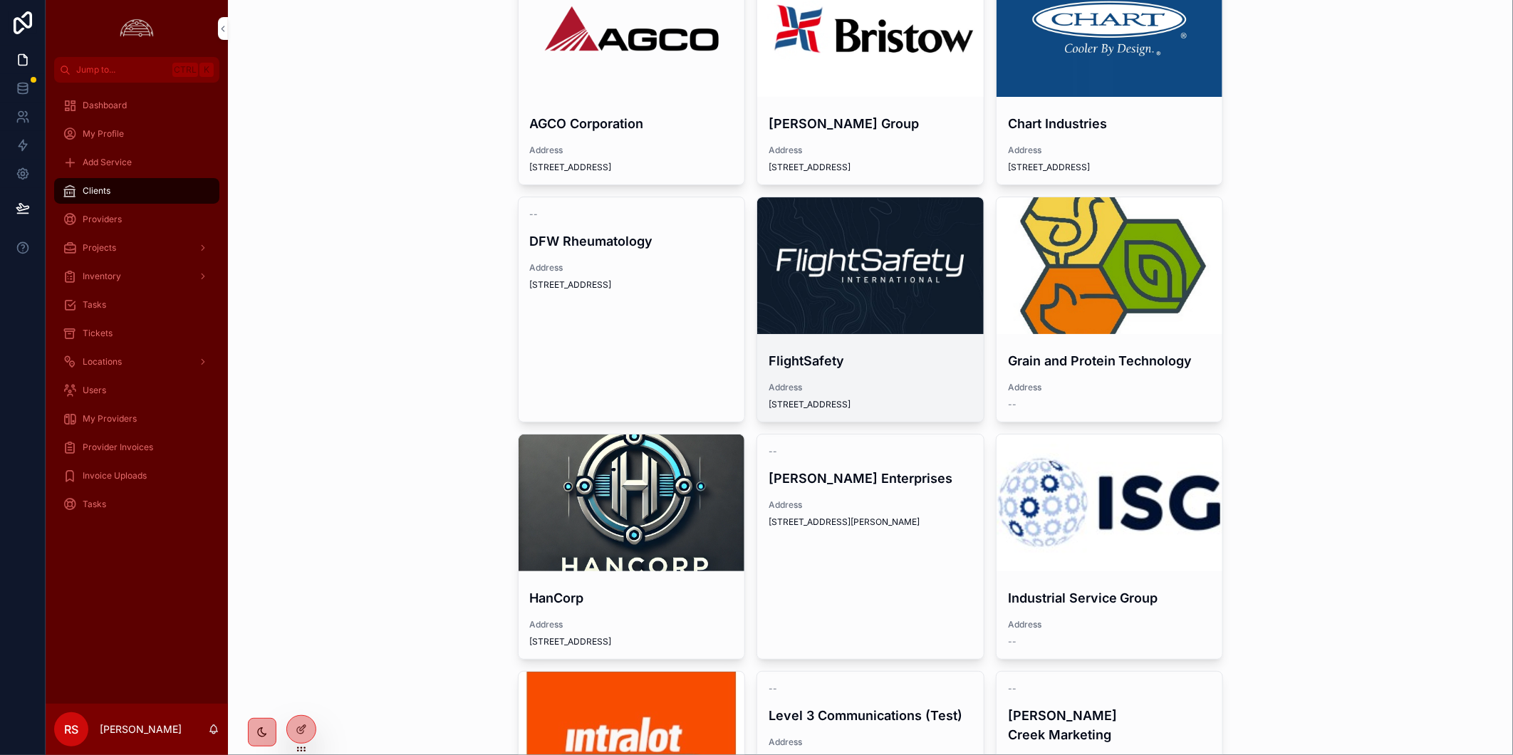
click at [871, 219] on div "scrollable content" at bounding box center [870, 265] width 227 height 137
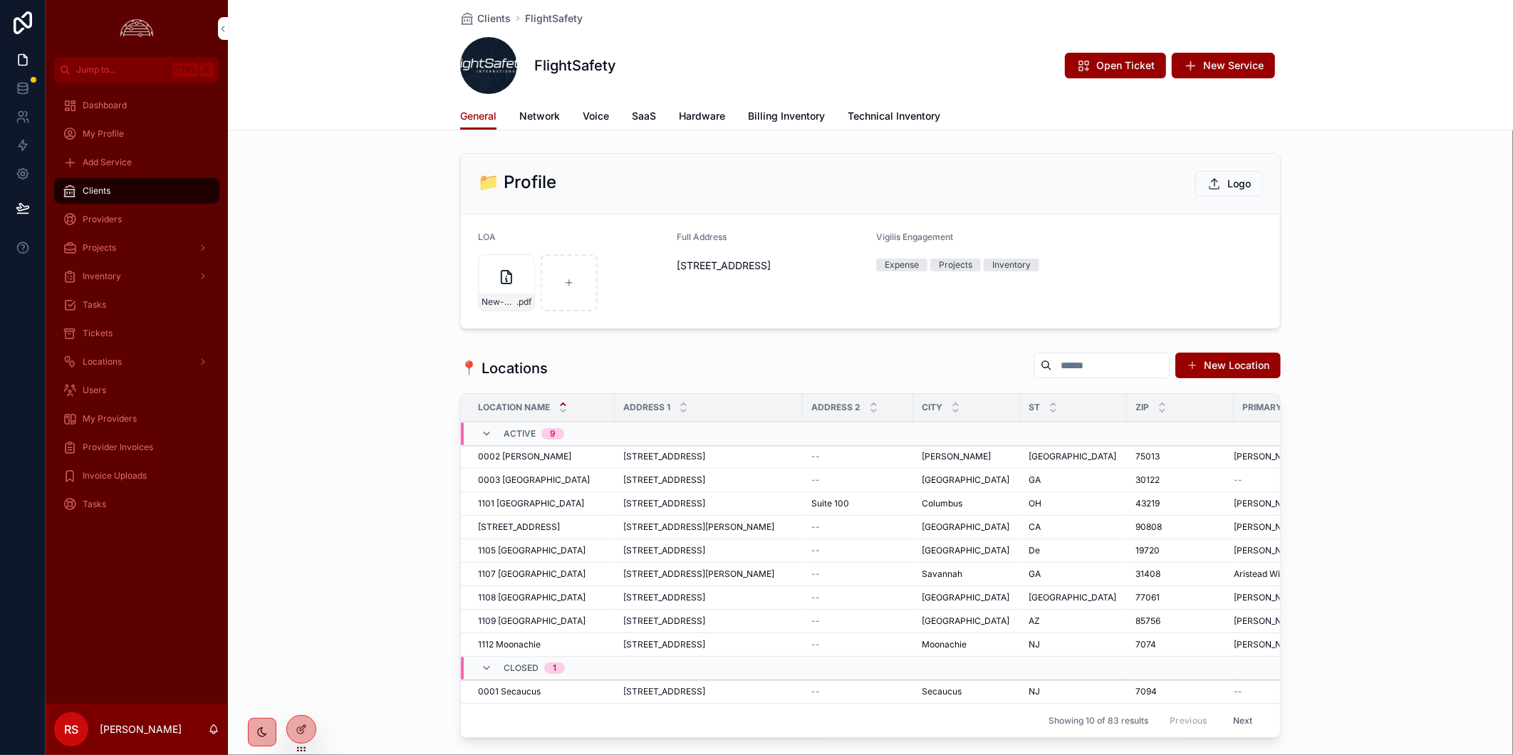
click at [1369, 111] on div "General Network Voice SaaS Hardware Billing Inventory Technical Inventory" at bounding box center [871, 116] width 1268 height 27
click at [136, 453] on div "Provider Invoices" at bounding box center [137, 447] width 148 height 23
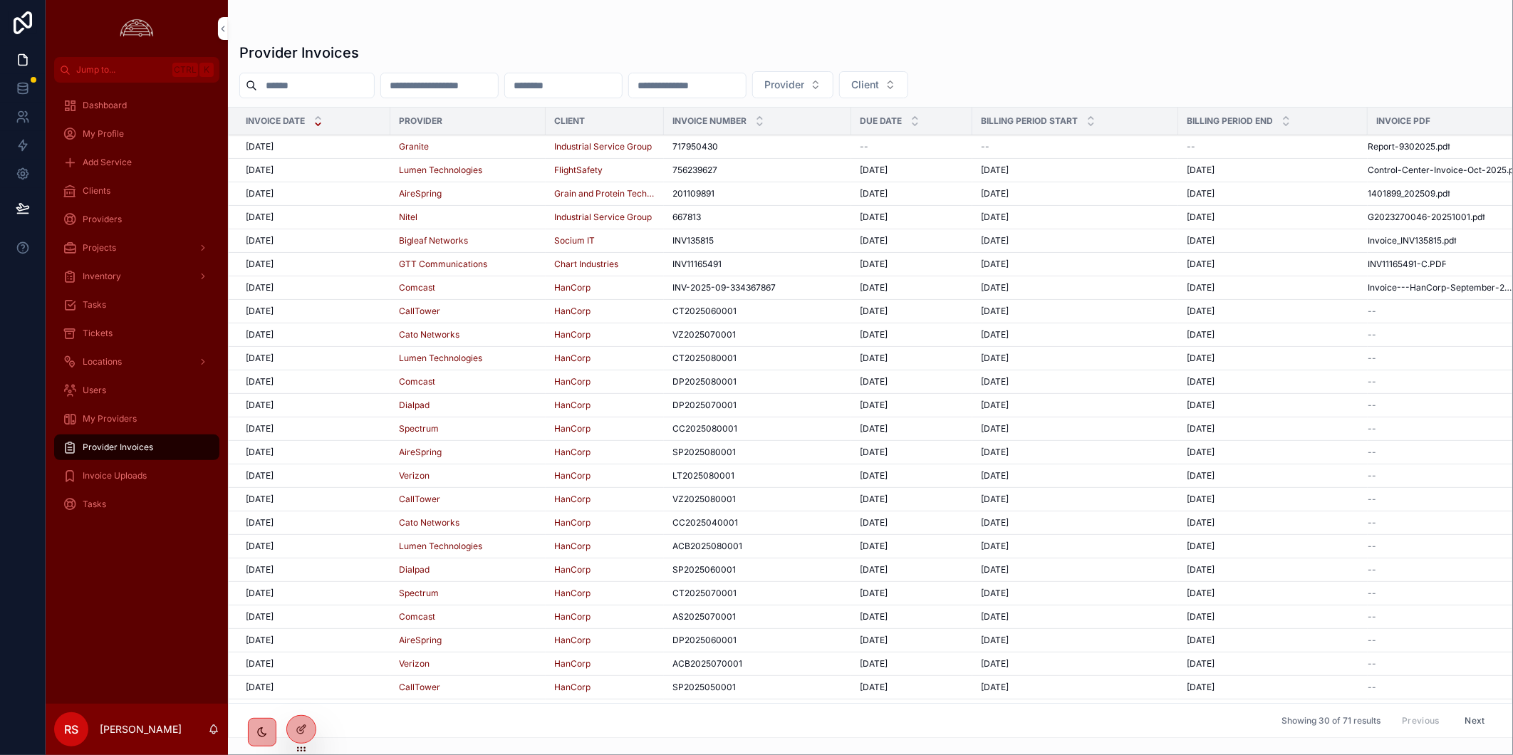
click at [314, 167] on div "[DATE] [DATE]" at bounding box center [314, 170] width 136 height 11
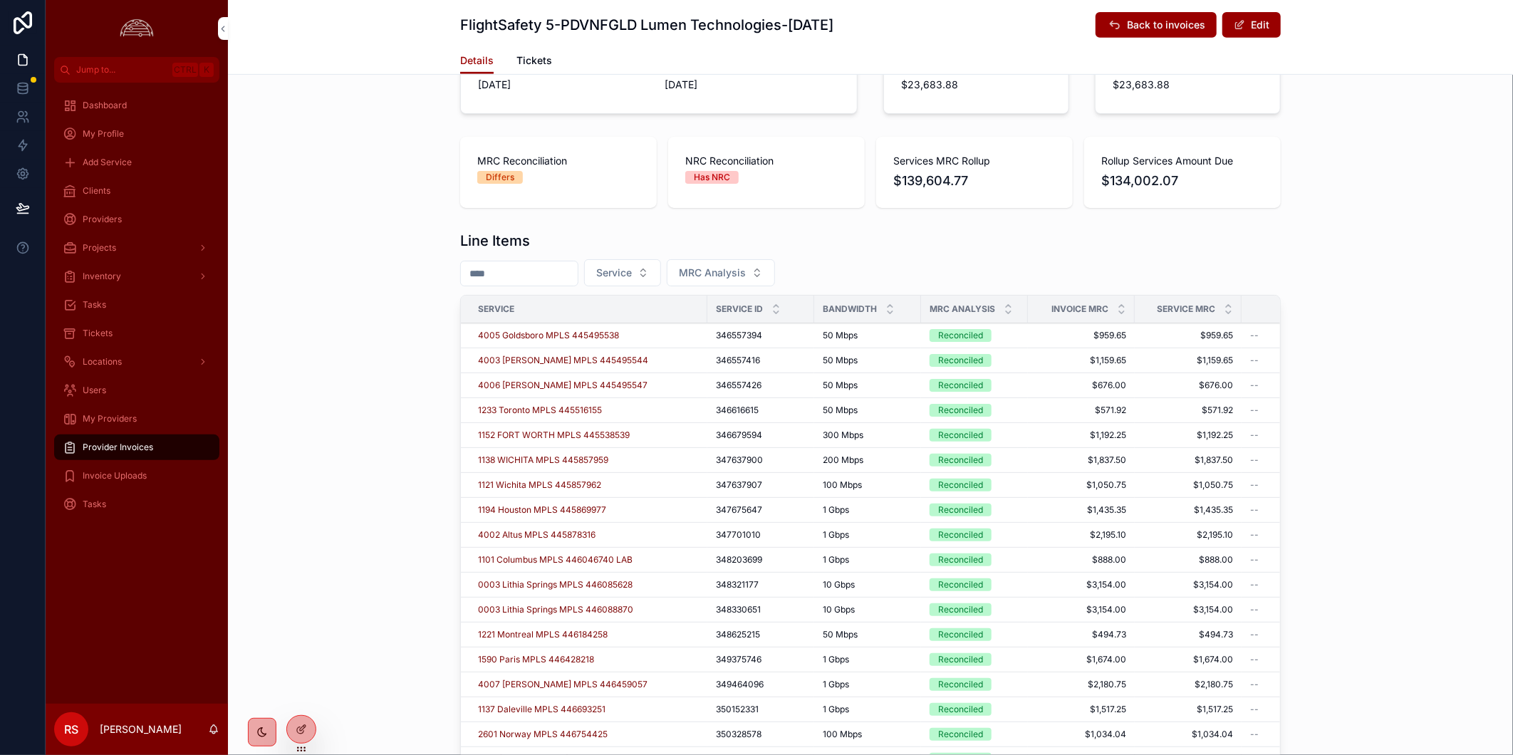
scroll to position [395, 0]
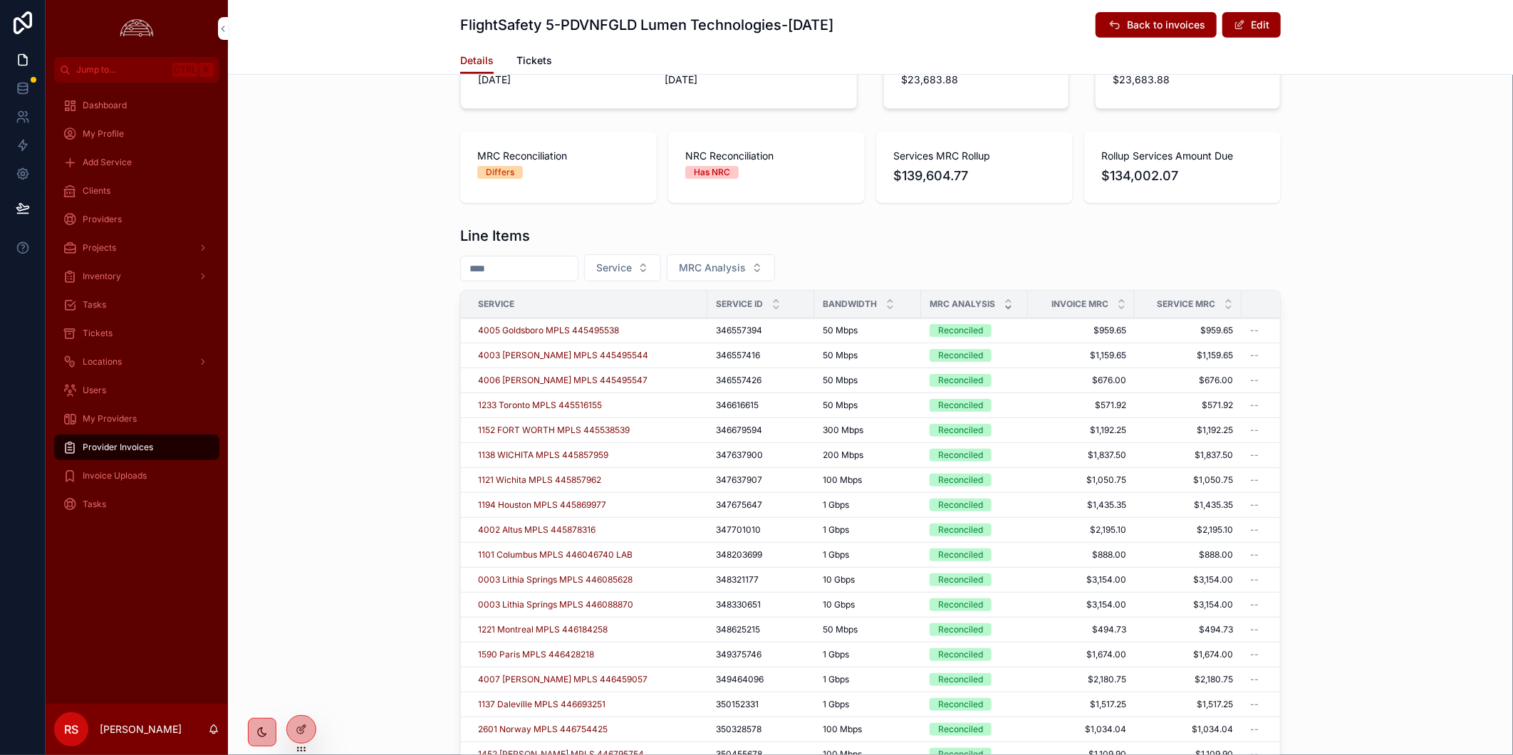
click at [1004, 302] on div "scrollable content" at bounding box center [1008, 304] width 9 height 16
click at [1004, 301] on div "scrollable content" at bounding box center [1008, 304] width 9 height 16
click at [1004, 303] on icon "scrollable content" at bounding box center [1008, 307] width 9 height 9
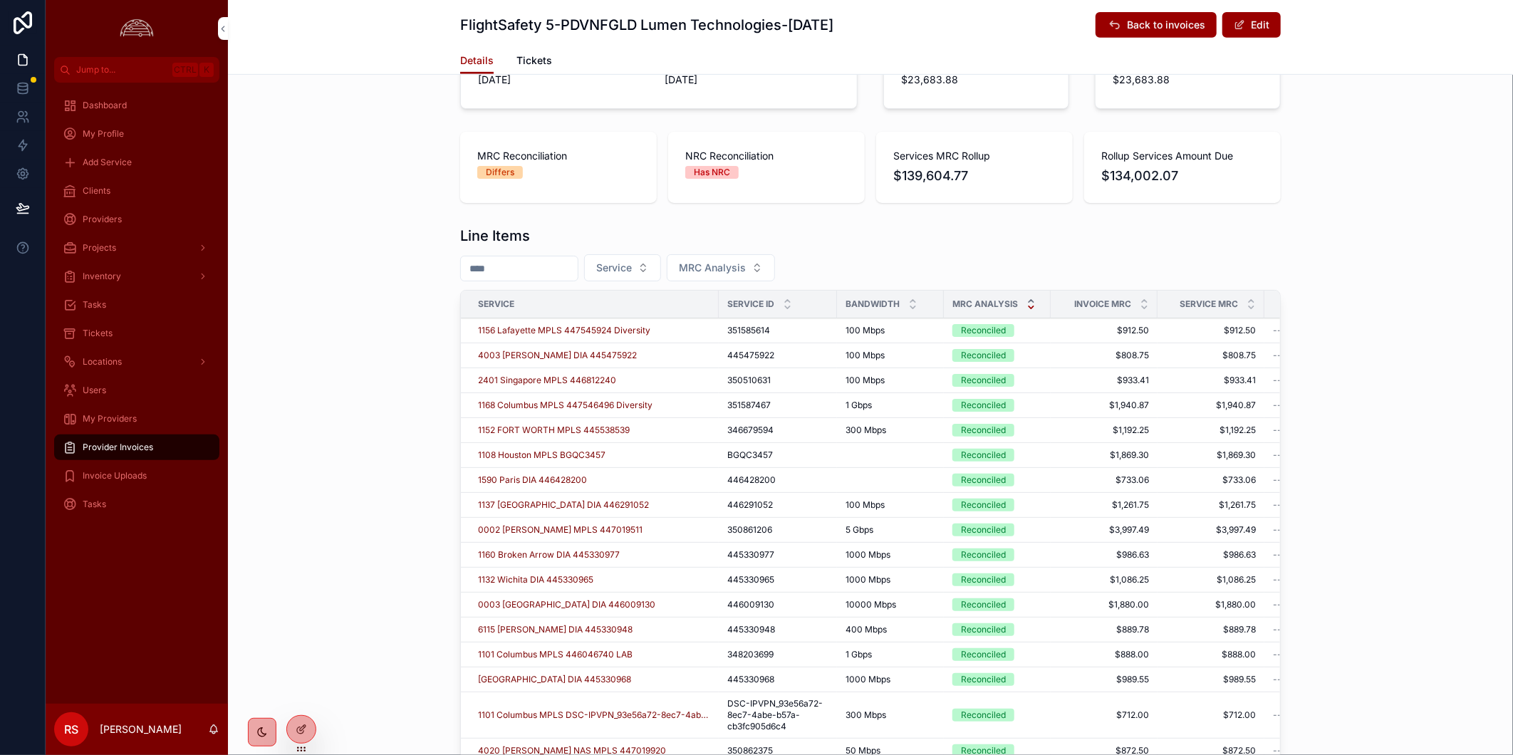
click at [1029, 300] on icon "scrollable content" at bounding box center [1031, 301] width 5 height 2
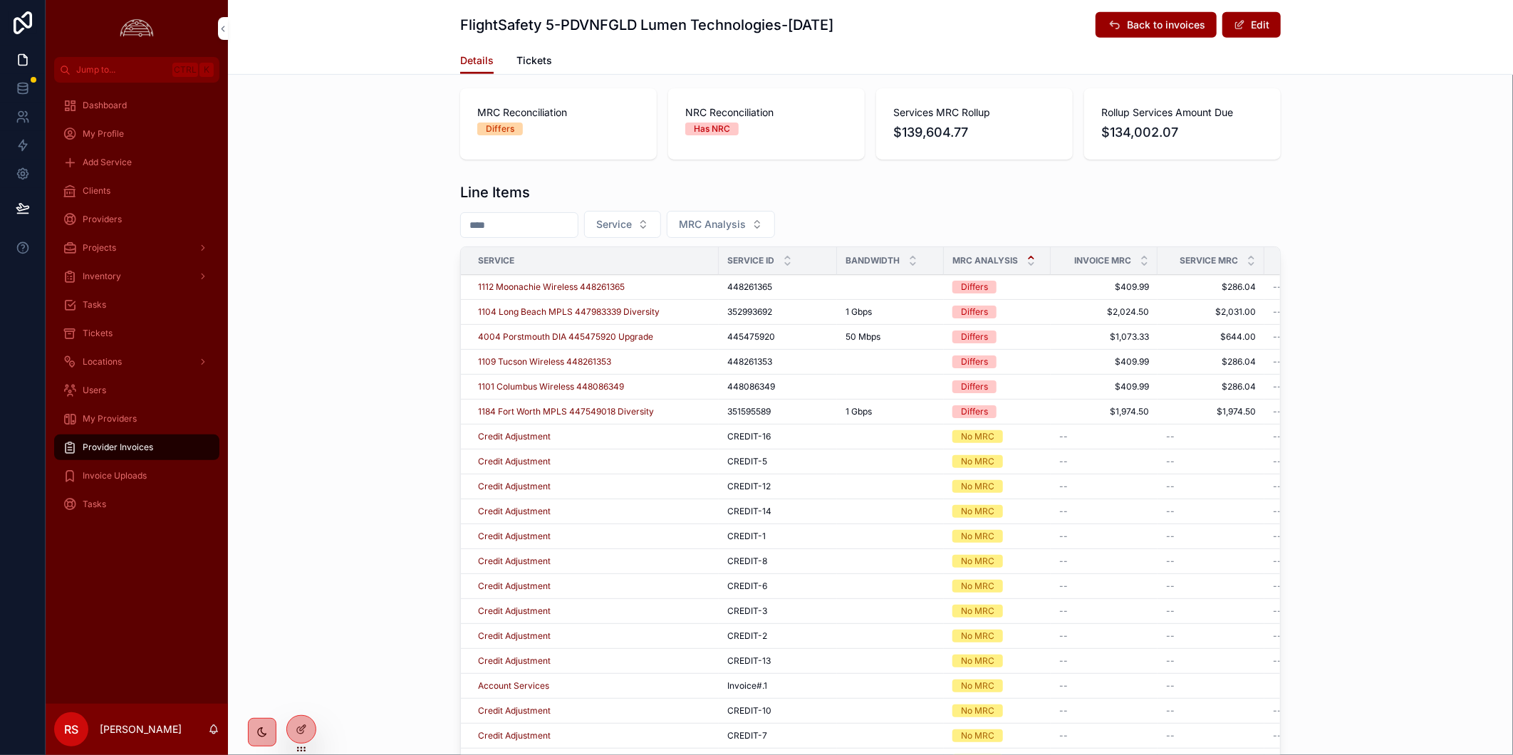
scroll to position [442, 0]
click at [1404, 301] on div "Line Items Service MRC Analysis Service Service ID Bandwidth MRC Analysis Invoi…" at bounding box center [870, 498] width 1285 height 649
click at [254, 625] on div "Line Items Service MRC Analysis Service Service ID Bandwidth MRC Analysis Invoi…" at bounding box center [870, 498] width 1285 height 649
click at [1443, 552] on div "Line Items Service MRC Analysis Service Service ID Bandwidth MRC Analysis Invoi…" at bounding box center [870, 498] width 1285 height 649
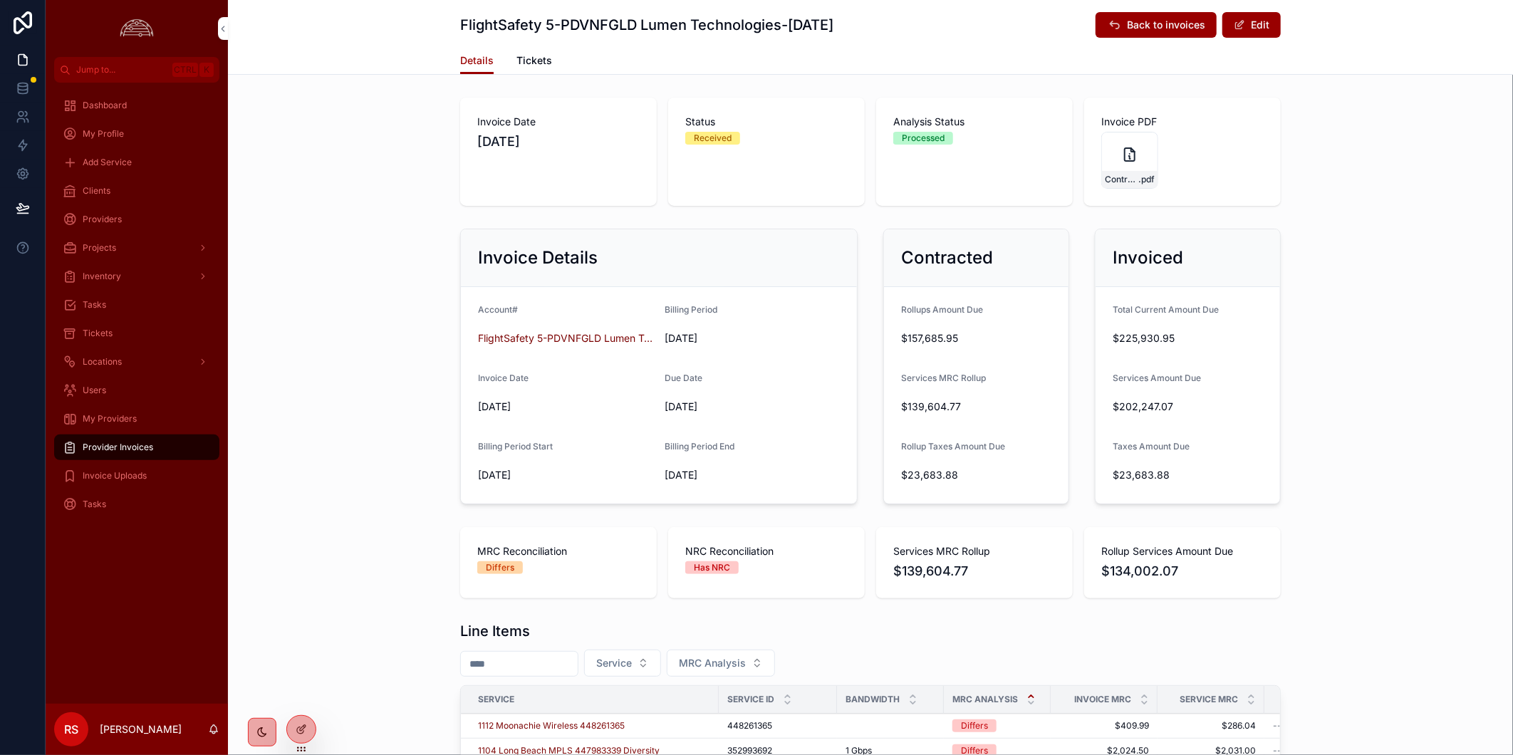
scroll to position [475, 0]
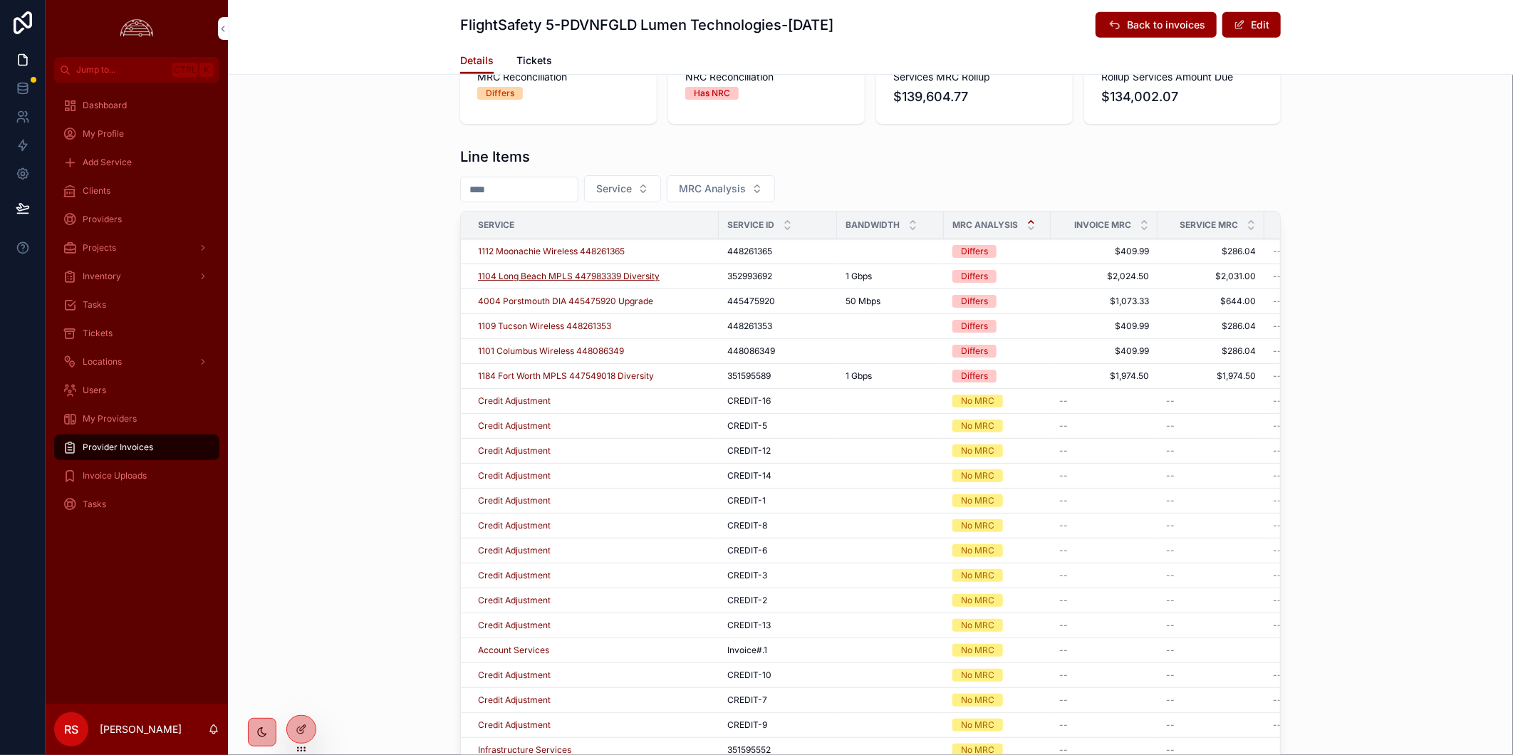
click at [601, 274] on span "1104 Long Beach MPLS 447983339 Diversity" at bounding box center [569, 276] width 182 height 11
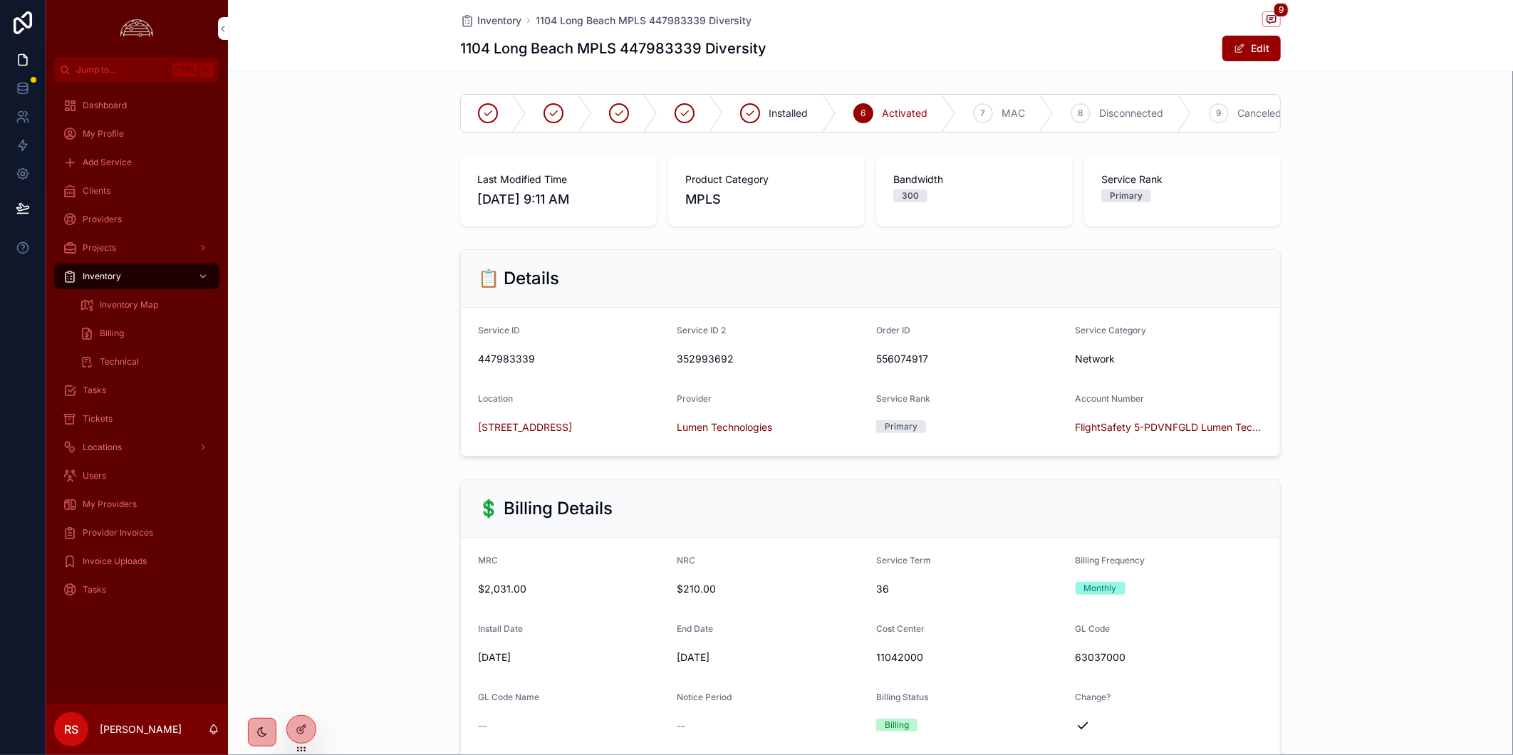
click at [650, 51] on h1 "1104 Long Beach MPLS 447983339 Diversity" at bounding box center [613, 48] width 306 height 20
copy h1 "447983339"
click at [676, 52] on h1 "1104 Long Beach MPLS 447983339 Diversity" at bounding box center [613, 48] width 306 height 20
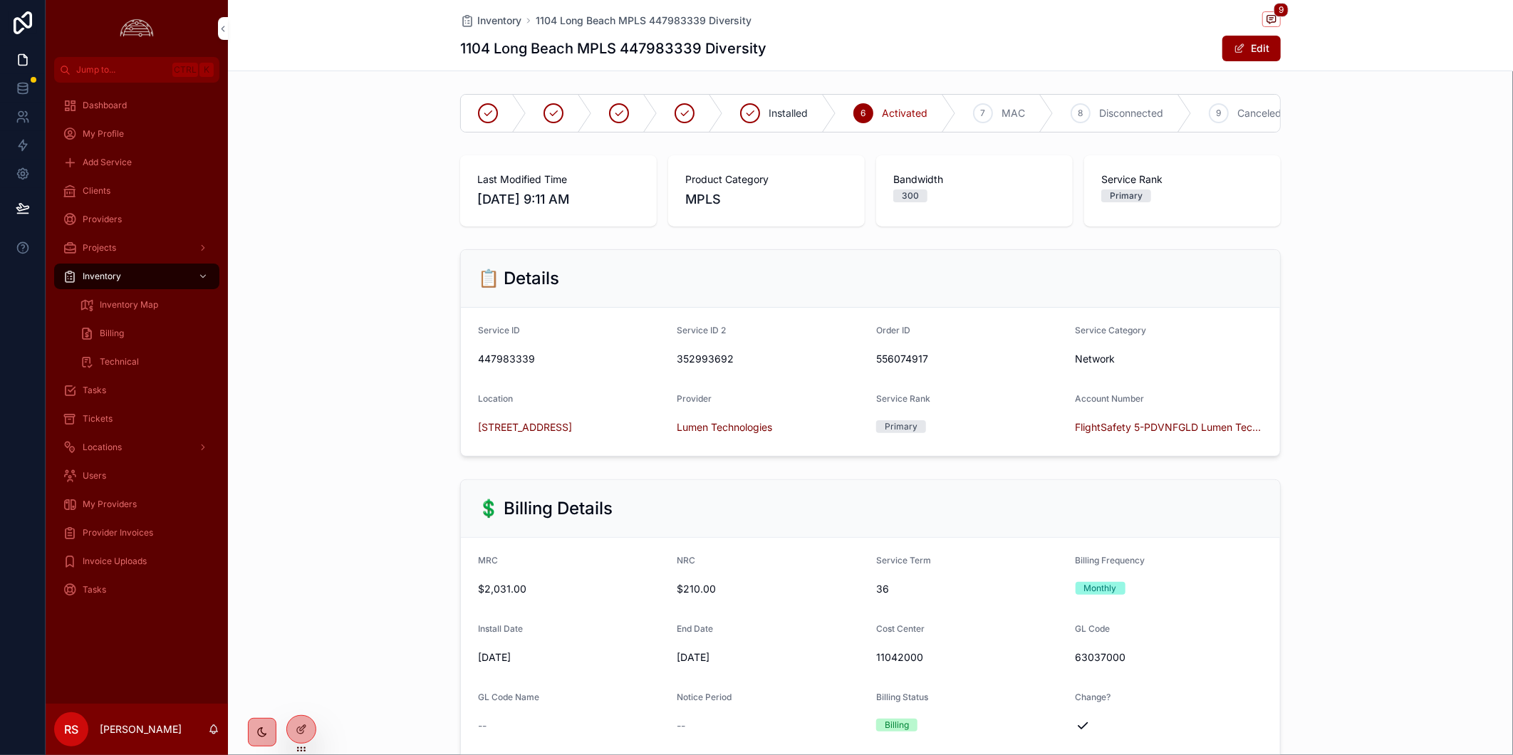
click at [486, 43] on h1 "1104 Long Beach MPLS 447983339 Diversity" at bounding box center [613, 48] width 306 height 20
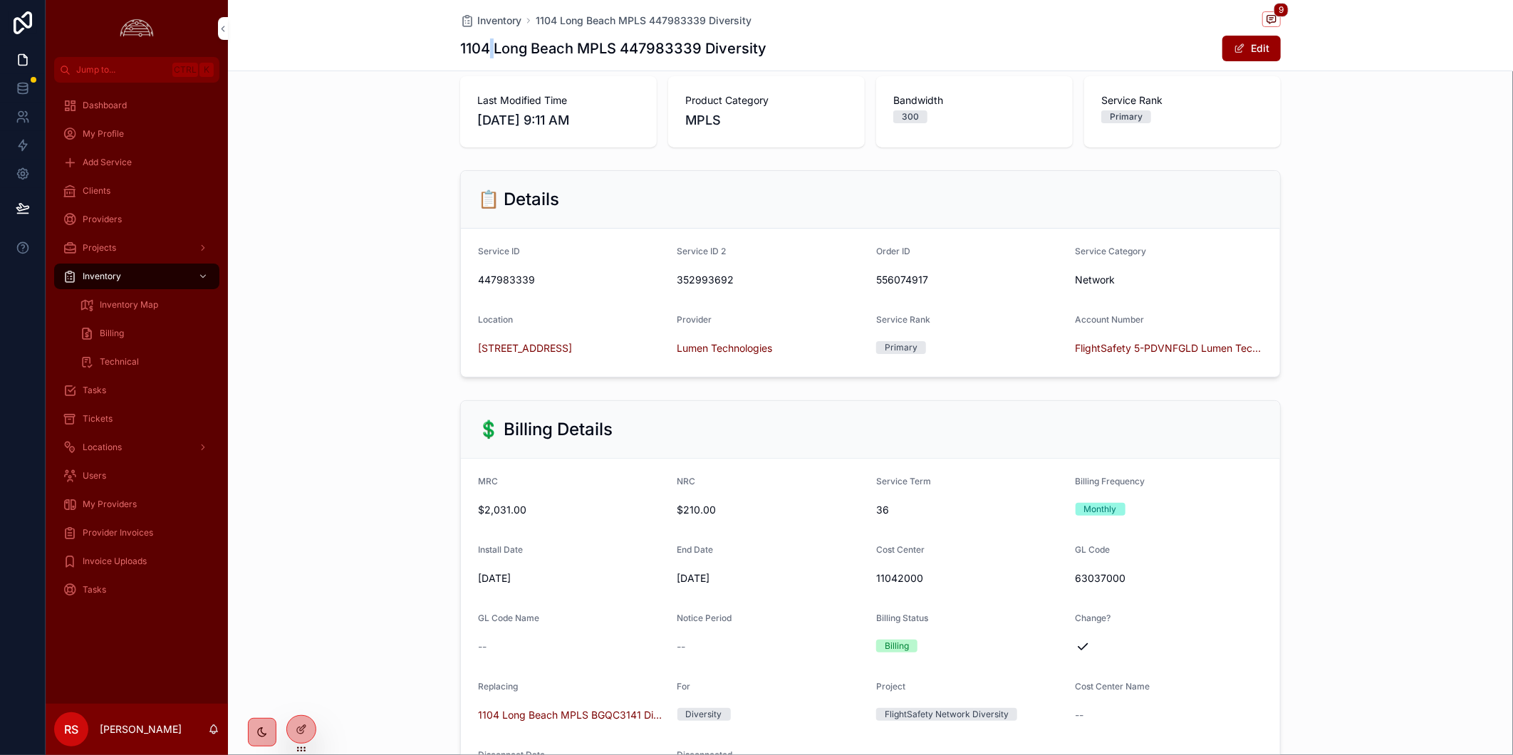
scroll to position [633, 0]
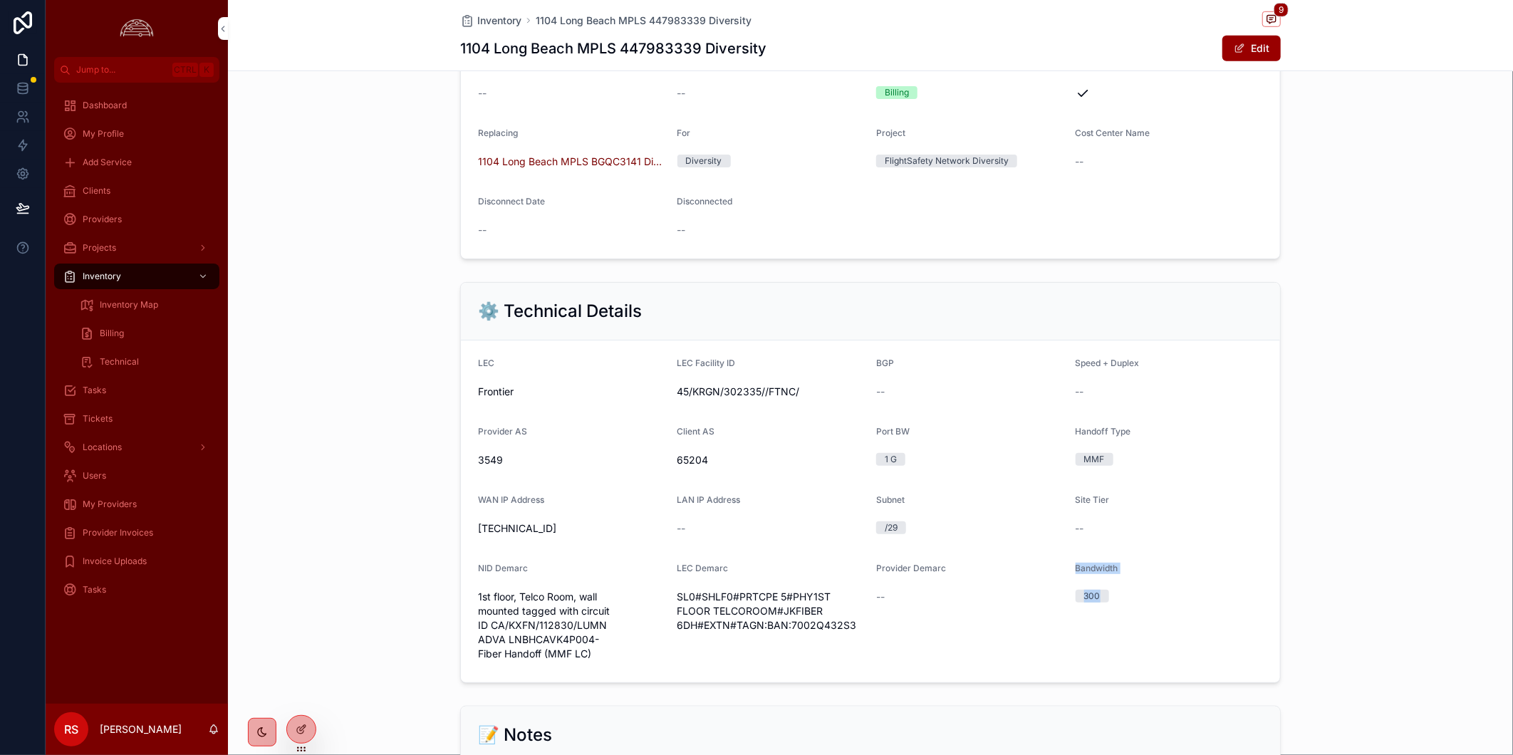
drag, startPoint x: 1059, startPoint y: 610, endPoint x: 1149, endPoint y: 610, distance: 90.5
click at [1149, 610] on form "LEC Frontier LEC Facility ID 45/KRGN/302335//FTNC/ BGP -- Speed + Duplex -- Pro…" at bounding box center [870, 512] width 819 height 342
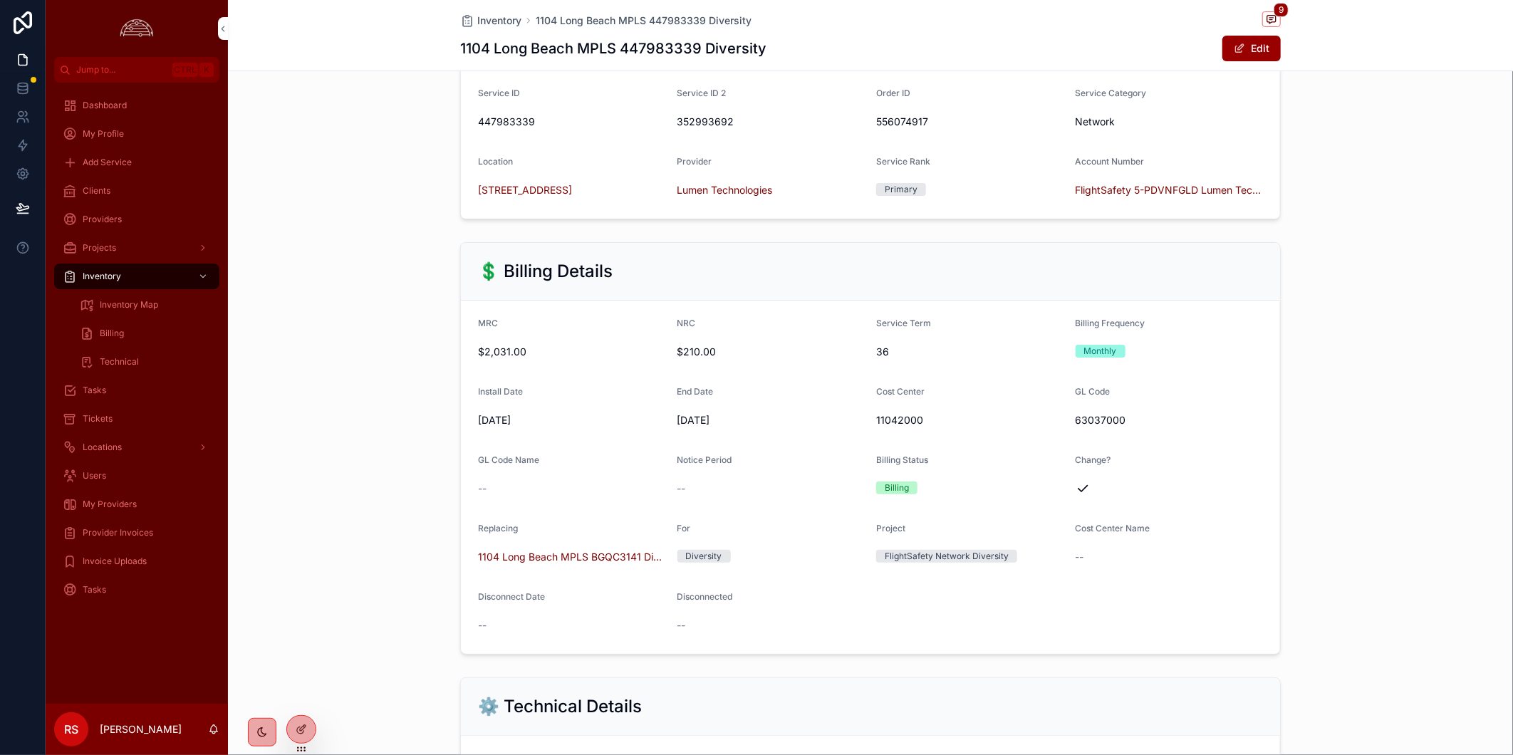
scroll to position [554, 0]
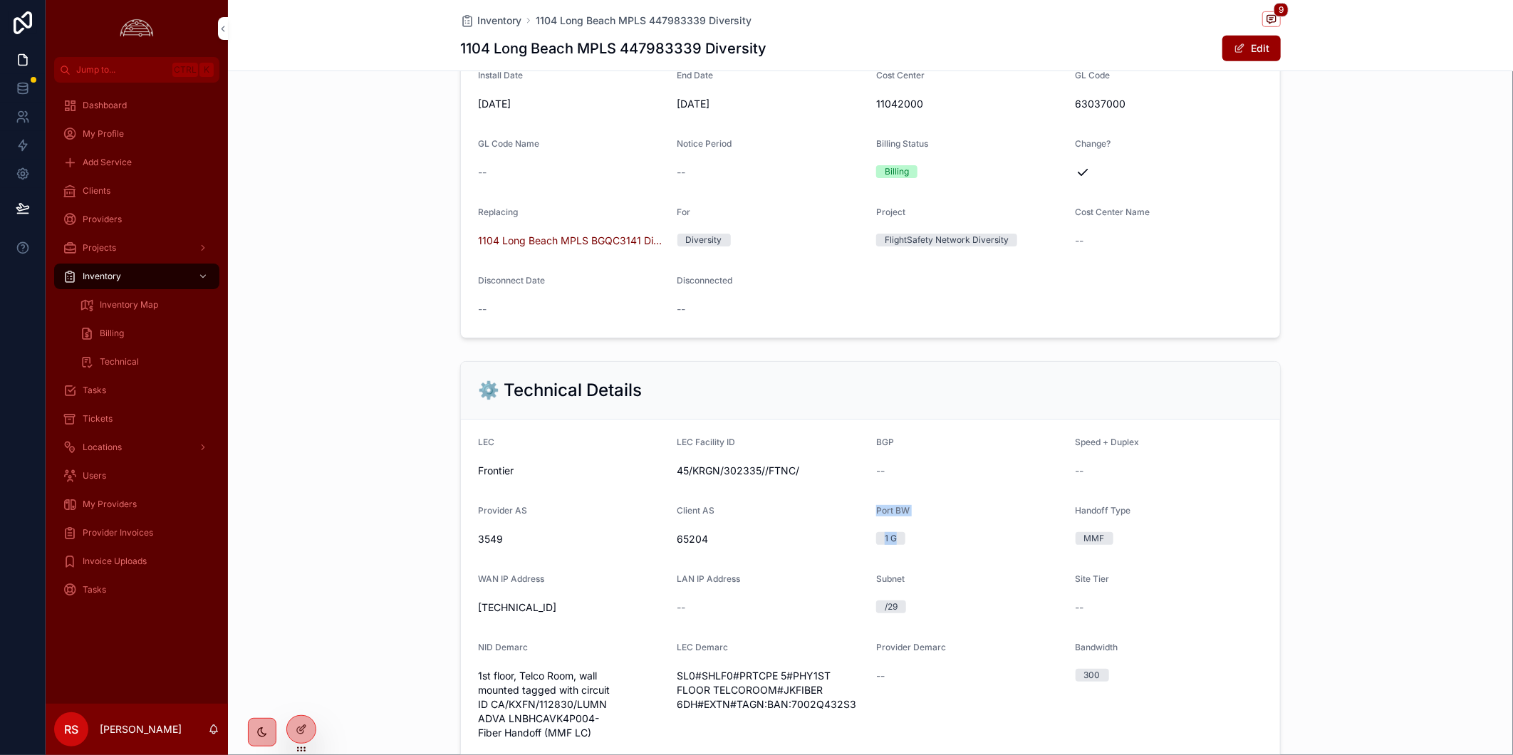
drag, startPoint x: 827, startPoint y: 537, endPoint x: 916, endPoint y: 537, distance: 89.1
click at [916, 537] on form "LEC Frontier LEC Facility ID 45/KRGN/302335//FTNC/ BGP -- Speed + Duplex -- Pro…" at bounding box center [870, 591] width 819 height 342
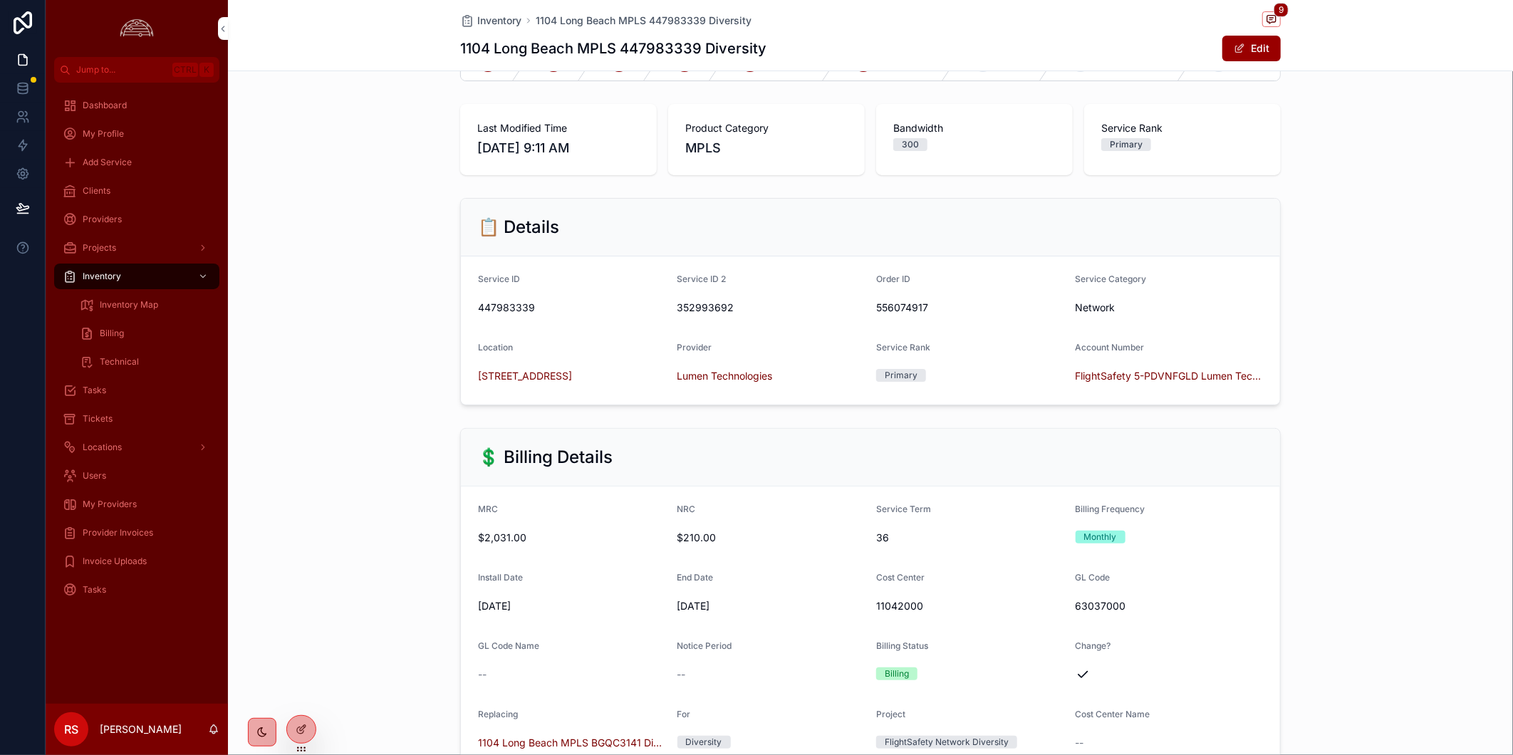
scroll to position [79, 0]
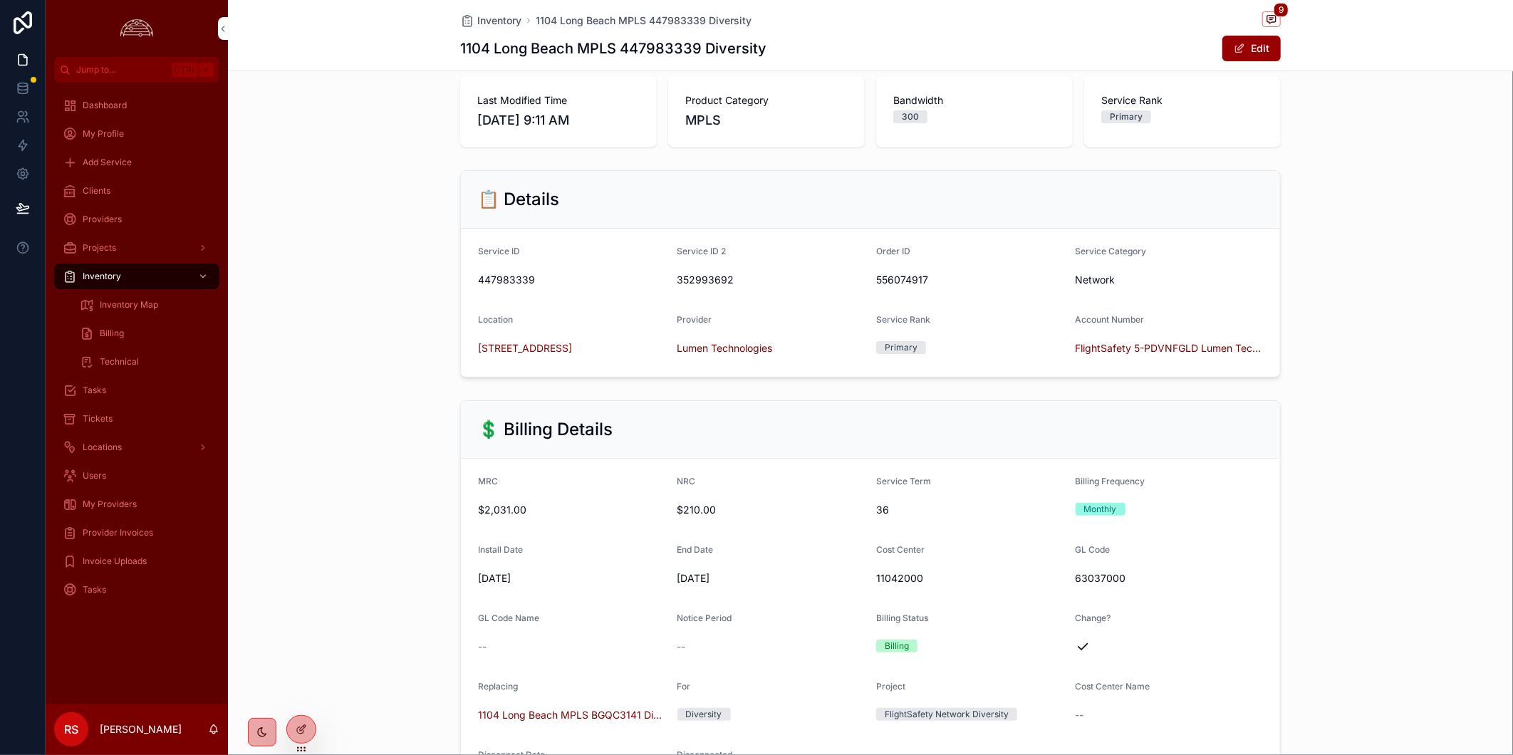
click at [567, 535] on form "MRC $2,031.00 NRC $210.00 Service Term 36 Billing Frequency Monthly Install Dat…" at bounding box center [870, 635] width 819 height 353
drag, startPoint x: 437, startPoint y: 529, endPoint x: 554, endPoint y: 524, distance: 117.7
click at [554, 524] on div "💲 Billing Details MRC $2,031.00 NRC $210.00 Service Term 36 Billing Frequency M…" at bounding box center [870, 607] width 1285 height 424
drag, startPoint x: 554, startPoint y: 524, endPoint x: 573, endPoint y: 563, distance: 43.3
click at [573, 561] on div "Install Date" at bounding box center [572, 552] width 188 height 17
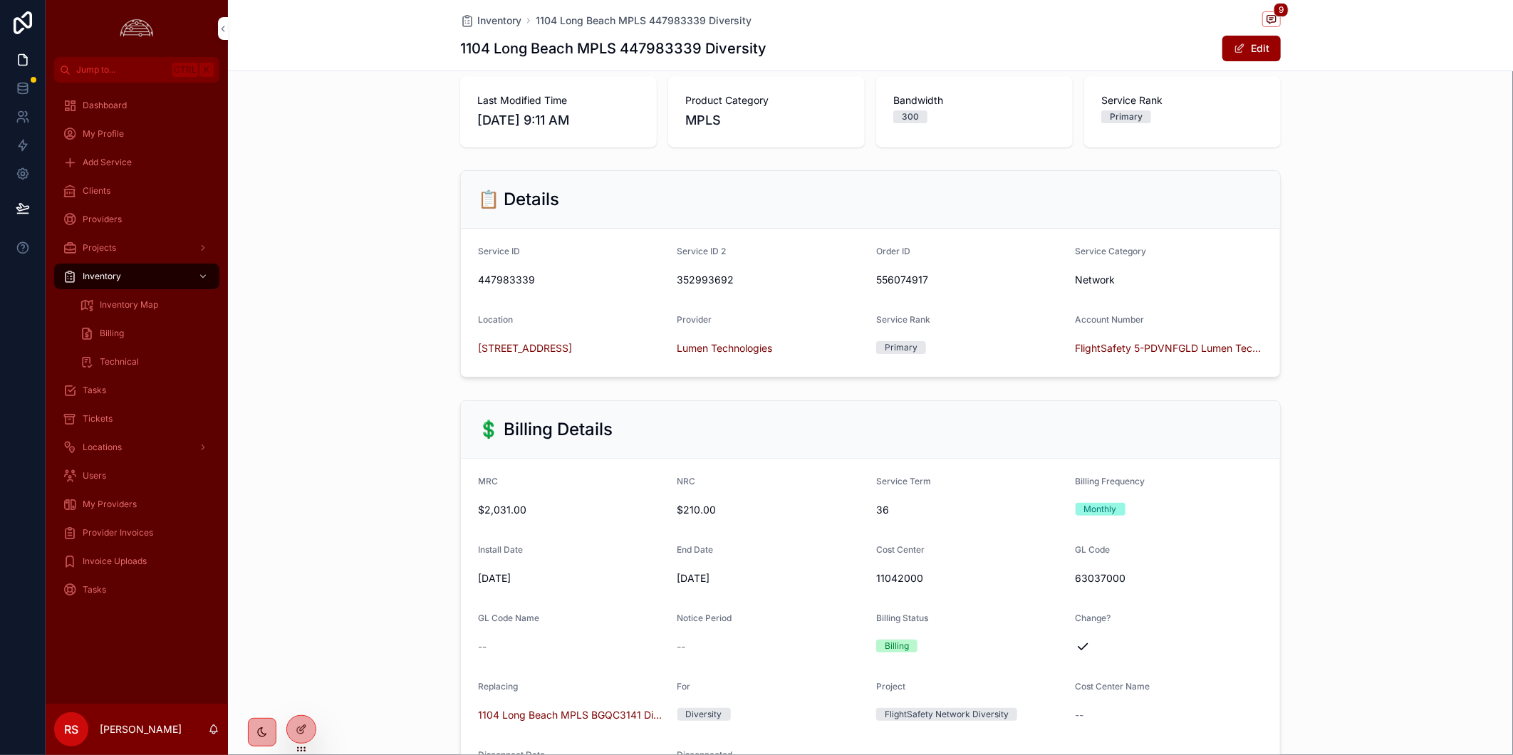
drag, startPoint x: 1434, startPoint y: 288, endPoint x: 1077, endPoint y: 214, distance: 363.8
click at [1434, 288] on div "📋 Details Service ID 447983339 Service ID 2 352993692 Order ID 556074917 Servic…" at bounding box center [870, 274] width 1285 height 219
click at [678, 40] on h1 "1104 Long Beach MPLS 447983339 Diversity" at bounding box center [613, 48] width 306 height 20
copy h1 "447983339"
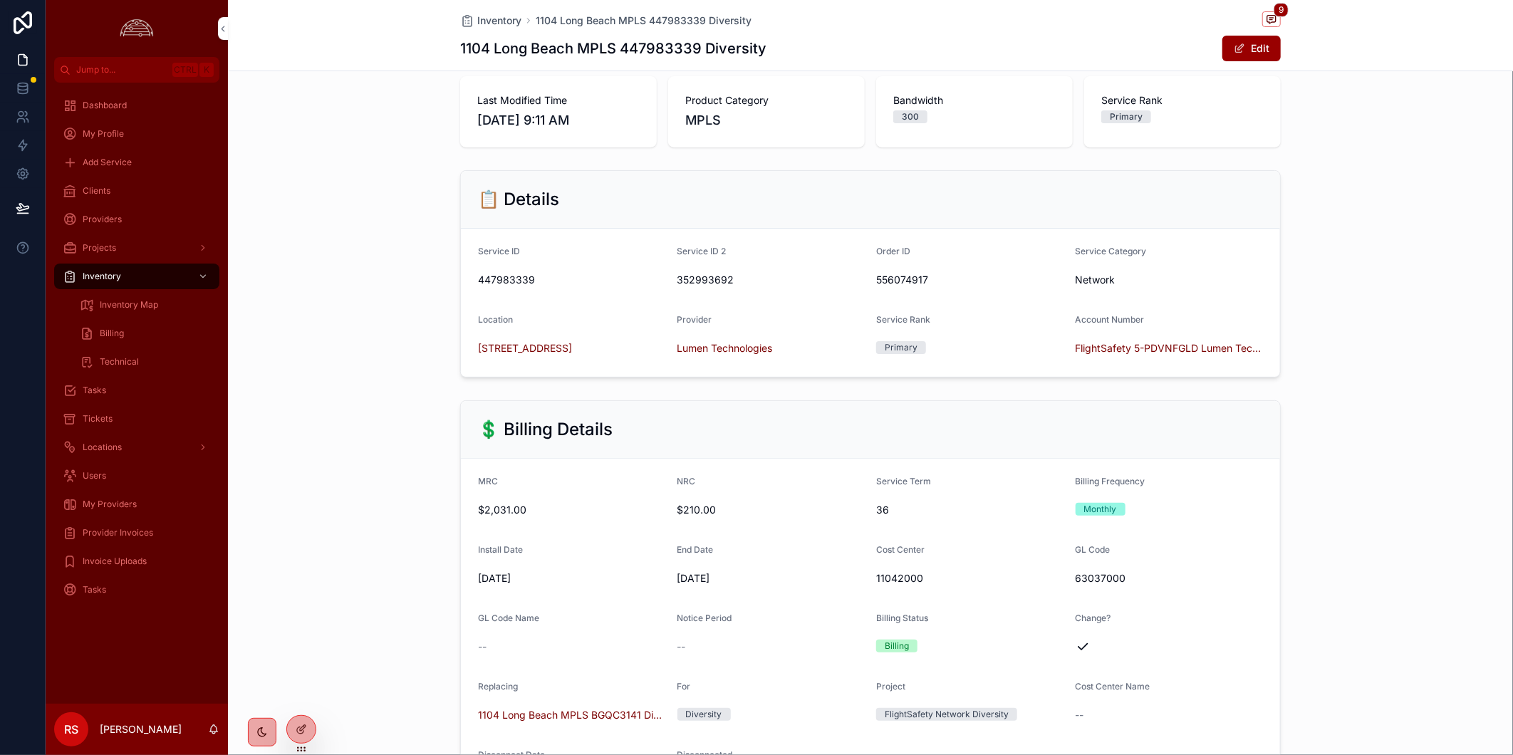
drag, startPoint x: 1382, startPoint y: 273, endPoint x: 1188, endPoint y: 295, distance: 195.8
click at [1382, 273] on div "📋 Details Service ID 447983339 Service ID 2 352993692 Order ID 556074917 Servic…" at bounding box center [870, 274] width 1285 height 219
click at [708, 287] on span "352993692" at bounding box center [772, 280] width 188 height 14
click at [709, 287] on span "352993692" at bounding box center [772, 280] width 188 height 14
copy span "352993692"
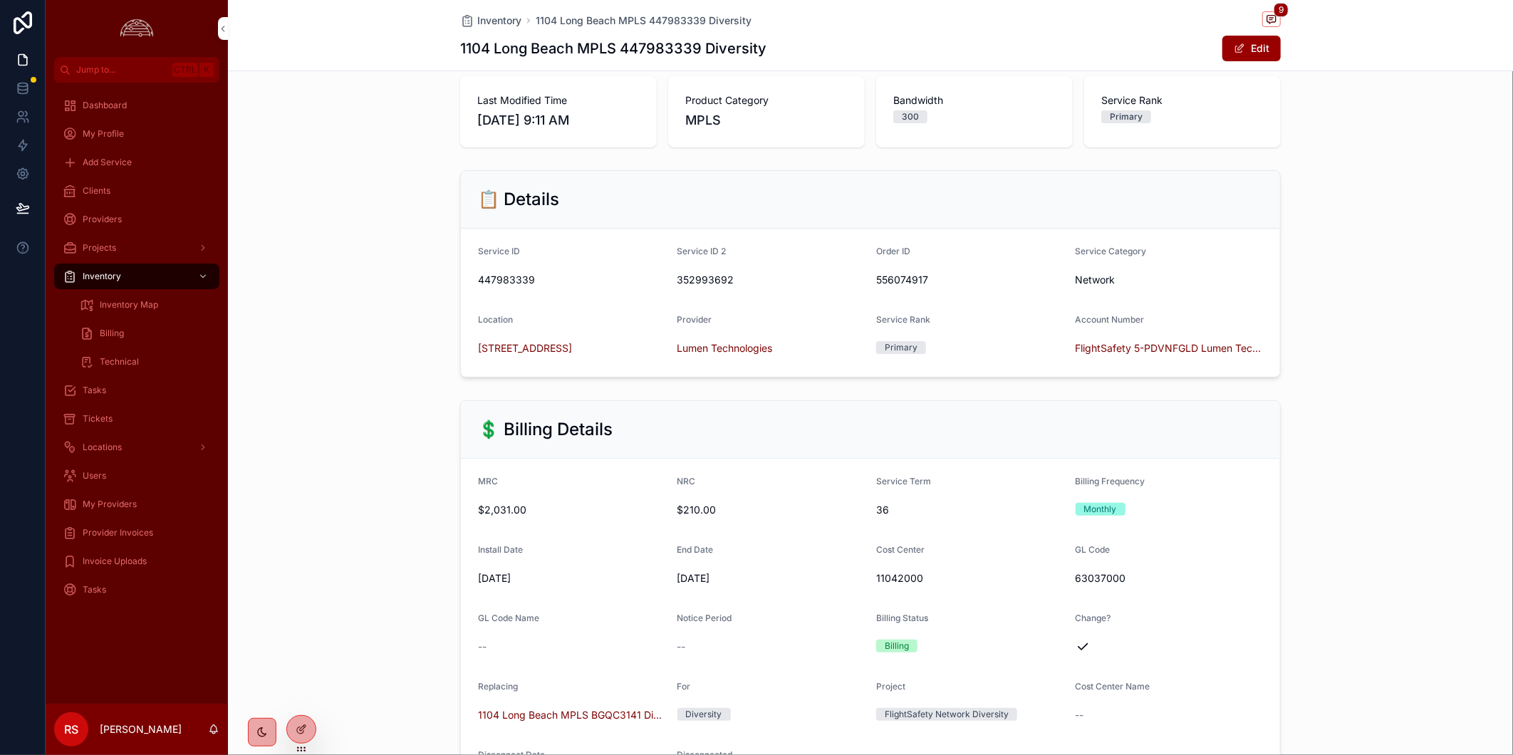
click at [1444, 226] on div "📋 Details Service ID 447983339 Service ID 2 352993692 Order ID 556074917 Servic…" at bounding box center [870, 274] width 1285 height 219
click at [1354, 244] on div "📋 Details Service ID 447983339 Service ID 2 352993692 Order ID 556074917 Servic…" at bounding box center [870, 274] width 1285 height 219
drag, startPoint x: 140, startPoint y: 415, endPoint x: 1513, endPoint y: 455, distance: 1372.9
click at [140, 415] on div "Tickets" at bounding box center [137, 419] width 148 height 23
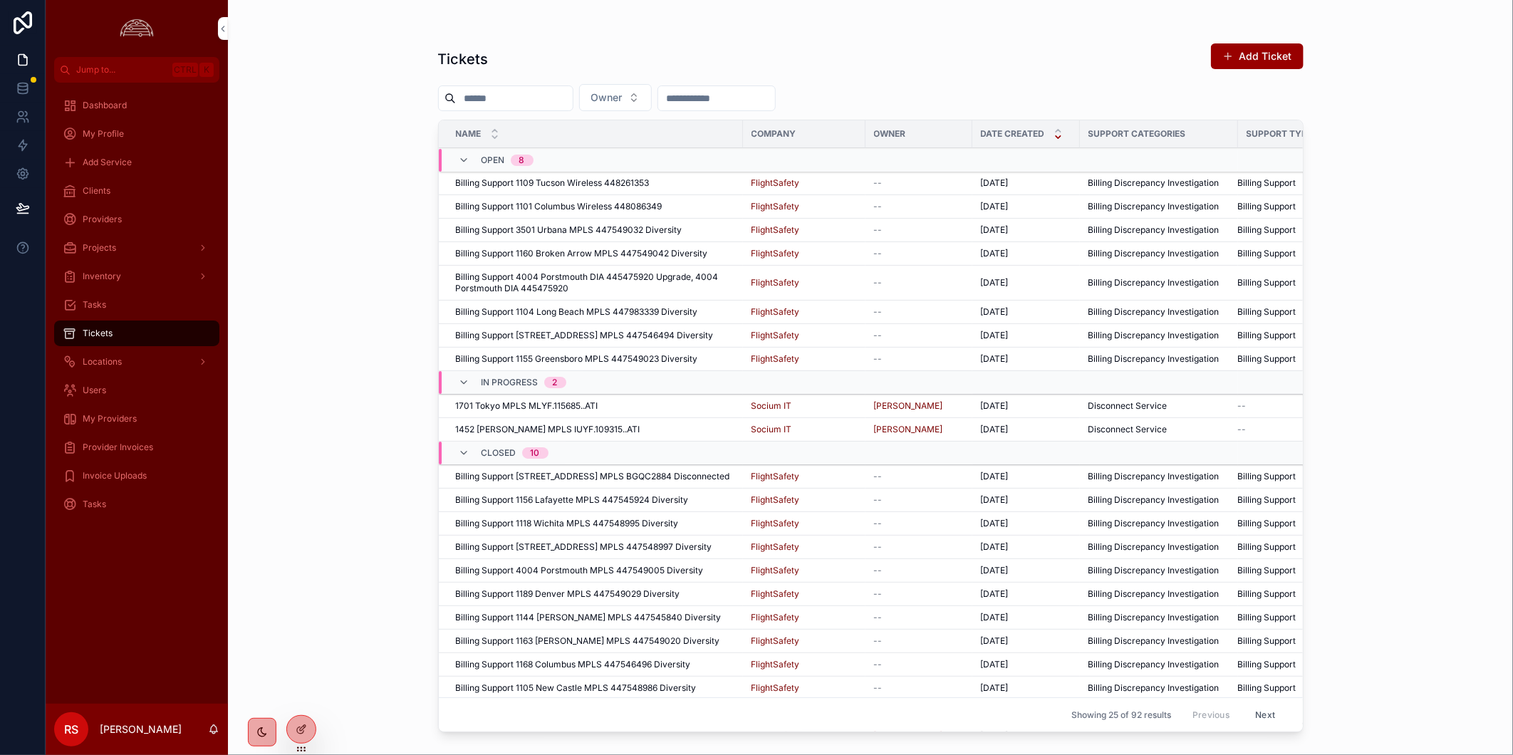
click at [671, 407] on div "1701 Tokyo MPLS MLYF.115685..ATI 1701 Tokyo MPLS MLYF.115685..ATI" at bounding box center [595, 405] width 279 height 11
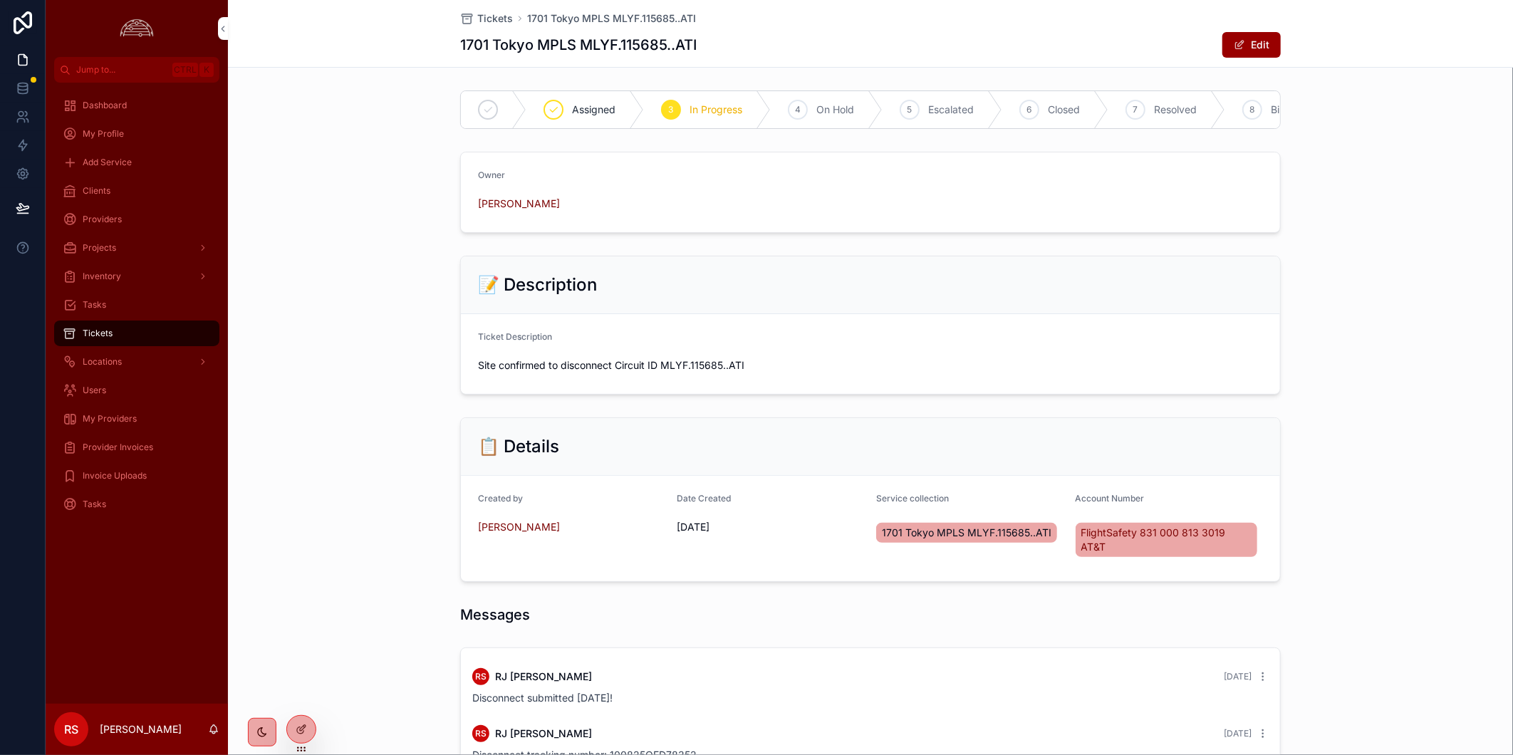
scroll to position [0, 47]
click at [1425, 218] on div "Owner [PERSON_NAME]" at bounding box center [870, 192] width 1285 height 93
click at [1438, 352] on div "📝 Description Ticket Description Site confirmed to disconnect Circuit ID MLYF.1…" at bounding box center [870, 325] width 1285 height 150
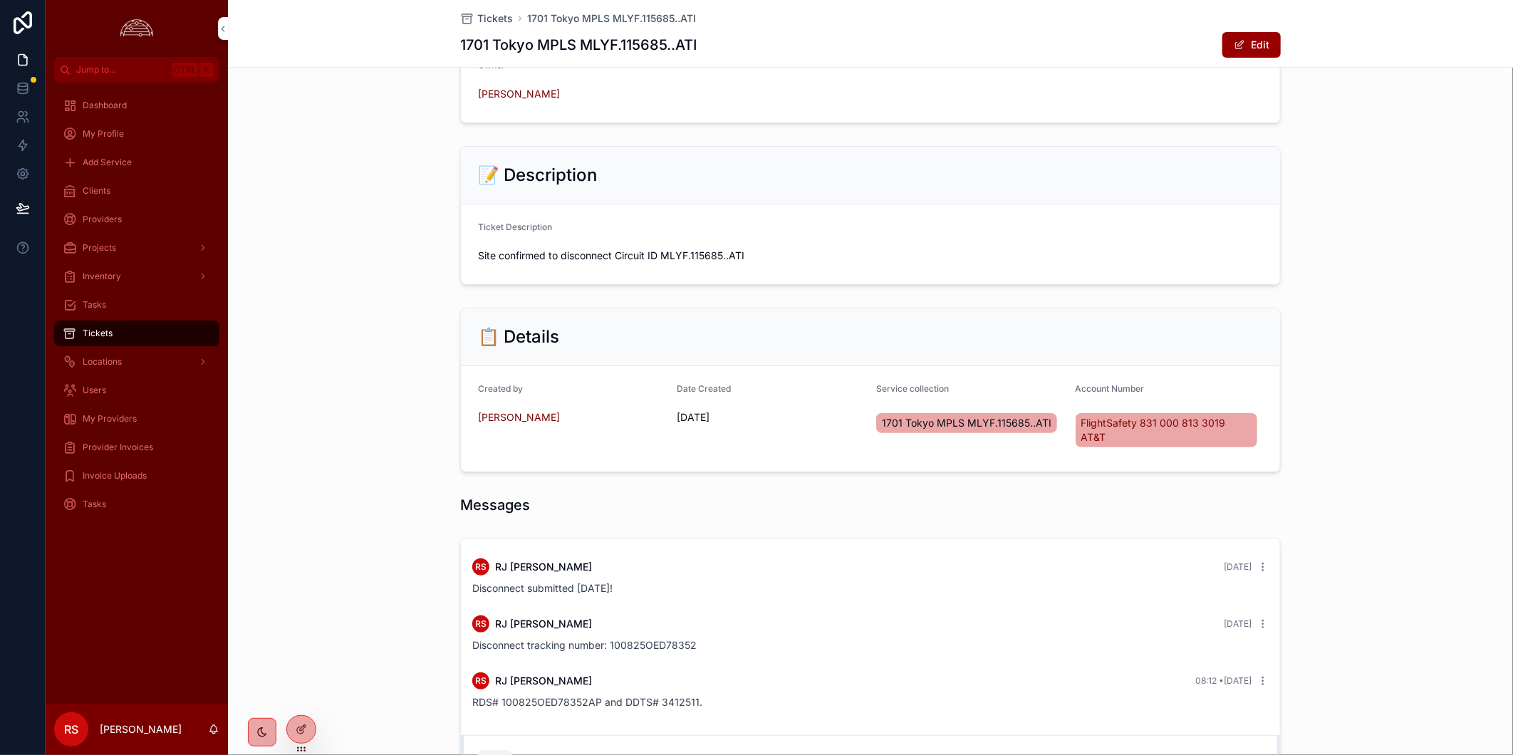
scroll to position [294, 0]
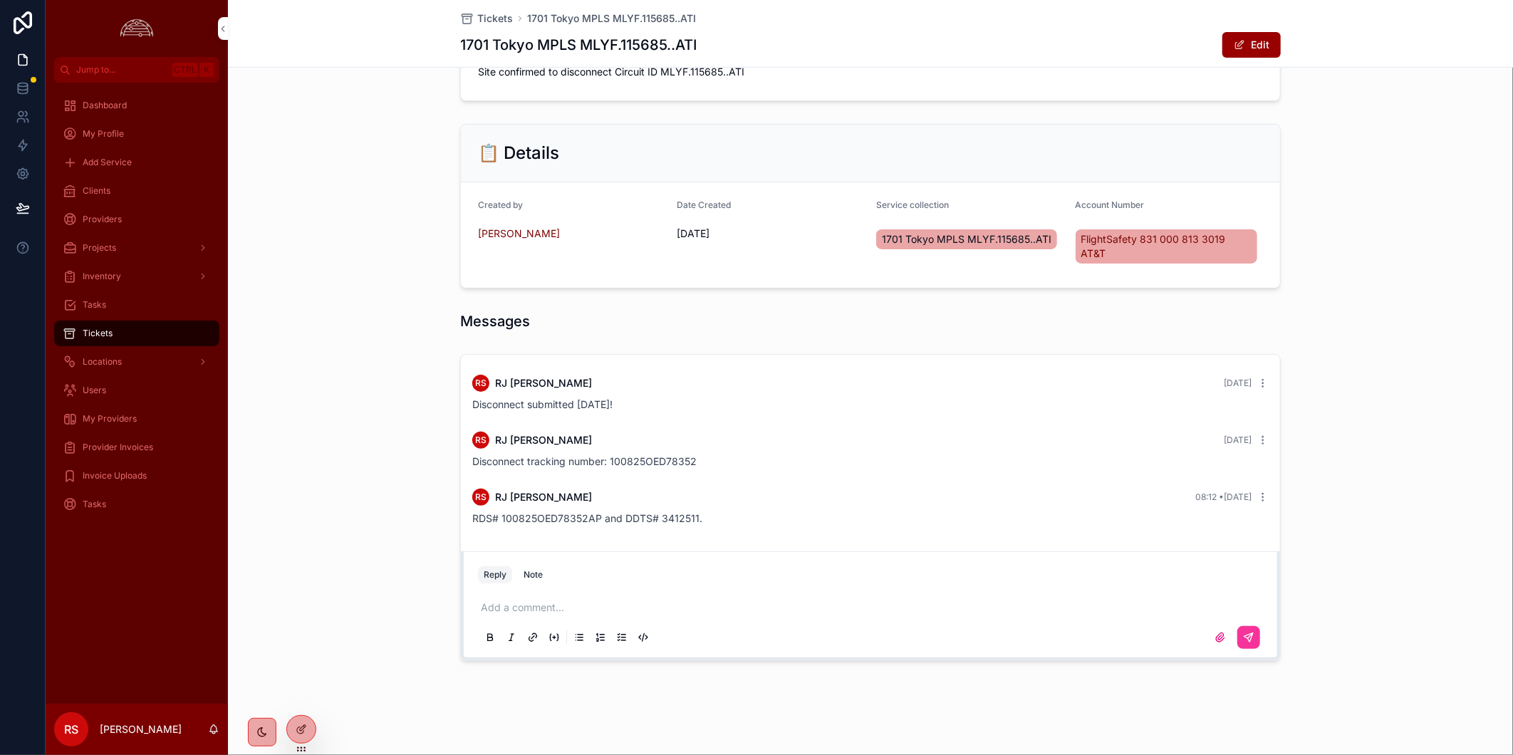
click at [697, 604] on p "scrollable content" at bounding box center [873, 608] width 785 height 14
click at [1427, 521] on div "RS [PERSON_NAME] [DATE] Disconnect submitted [DATE]! RS [PERSON_NAME] [DATE] Di…" at bounding box center [870, 507] width 1285 height 319
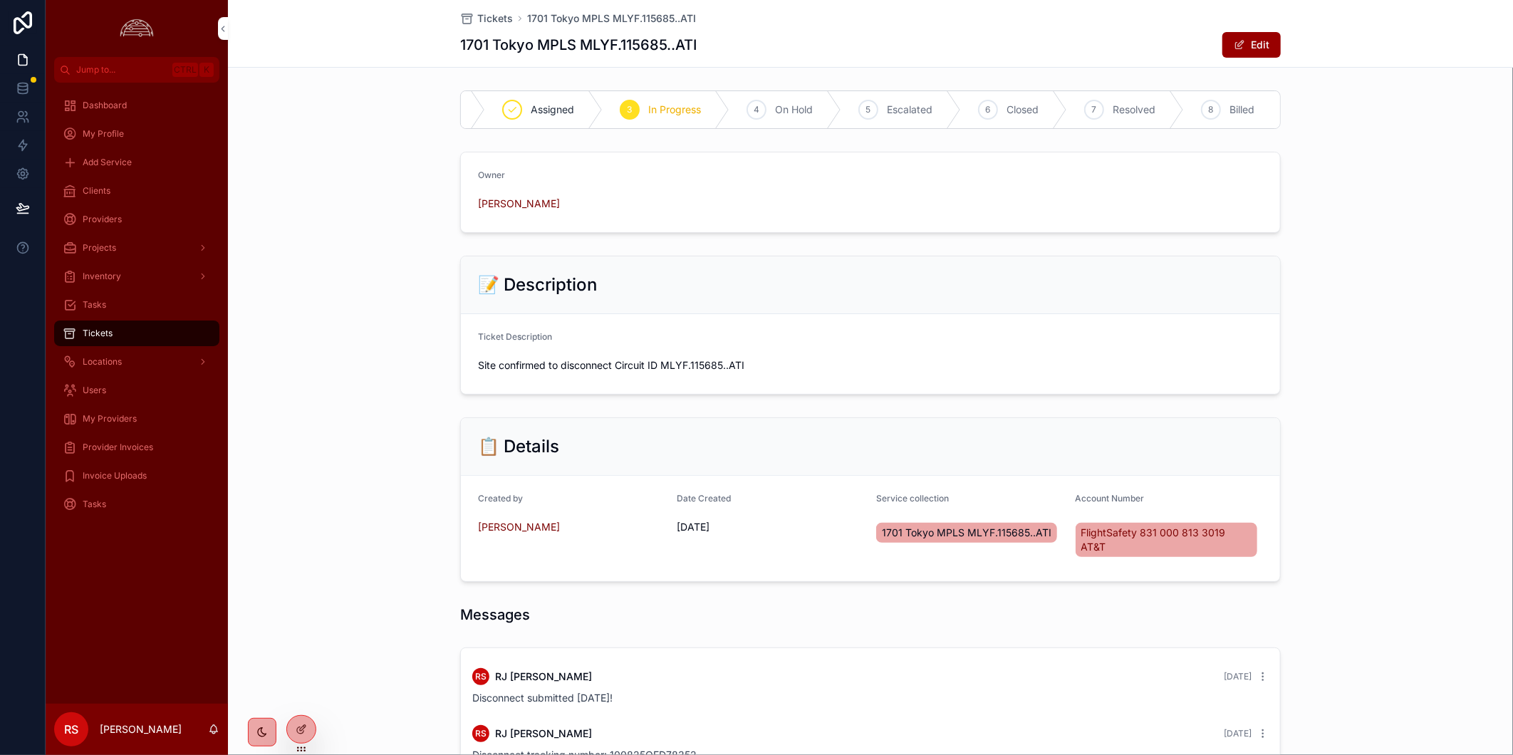
scroll to position [0, 45]
click at [1019, 128] on div "6 Closed" at bounding box center [1011, 109] width 106 height 37
click at [1019, 128] on div "7 Resolved" at bounding box center [1072, 109] width 140 height 37
click at [1019, 128] on div "7 Resolved" at bounding box center [1035, 109] width 164 height 37
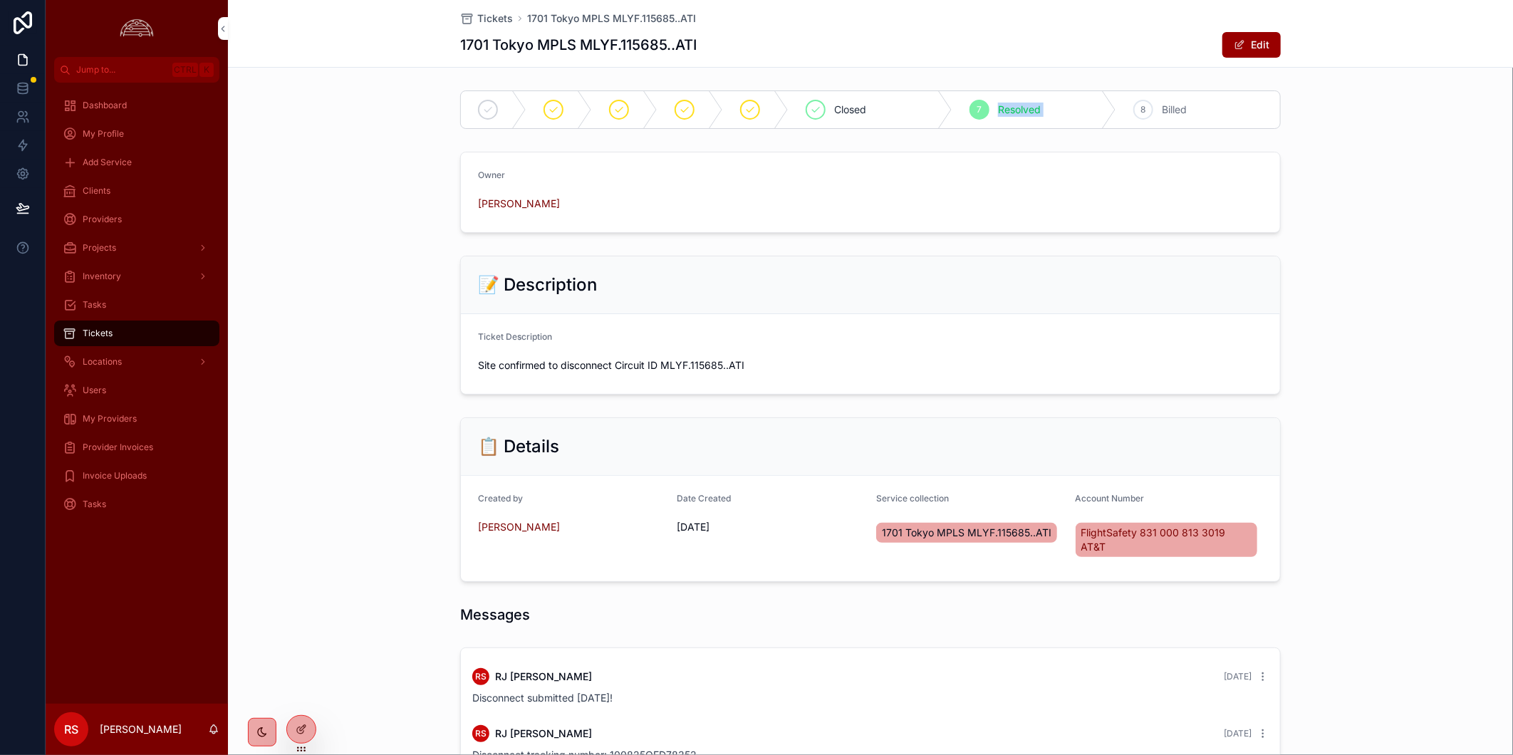
click at [1019, 128] on div "7 Resolved" at bounding box center [1035, 109] width 164 height 37
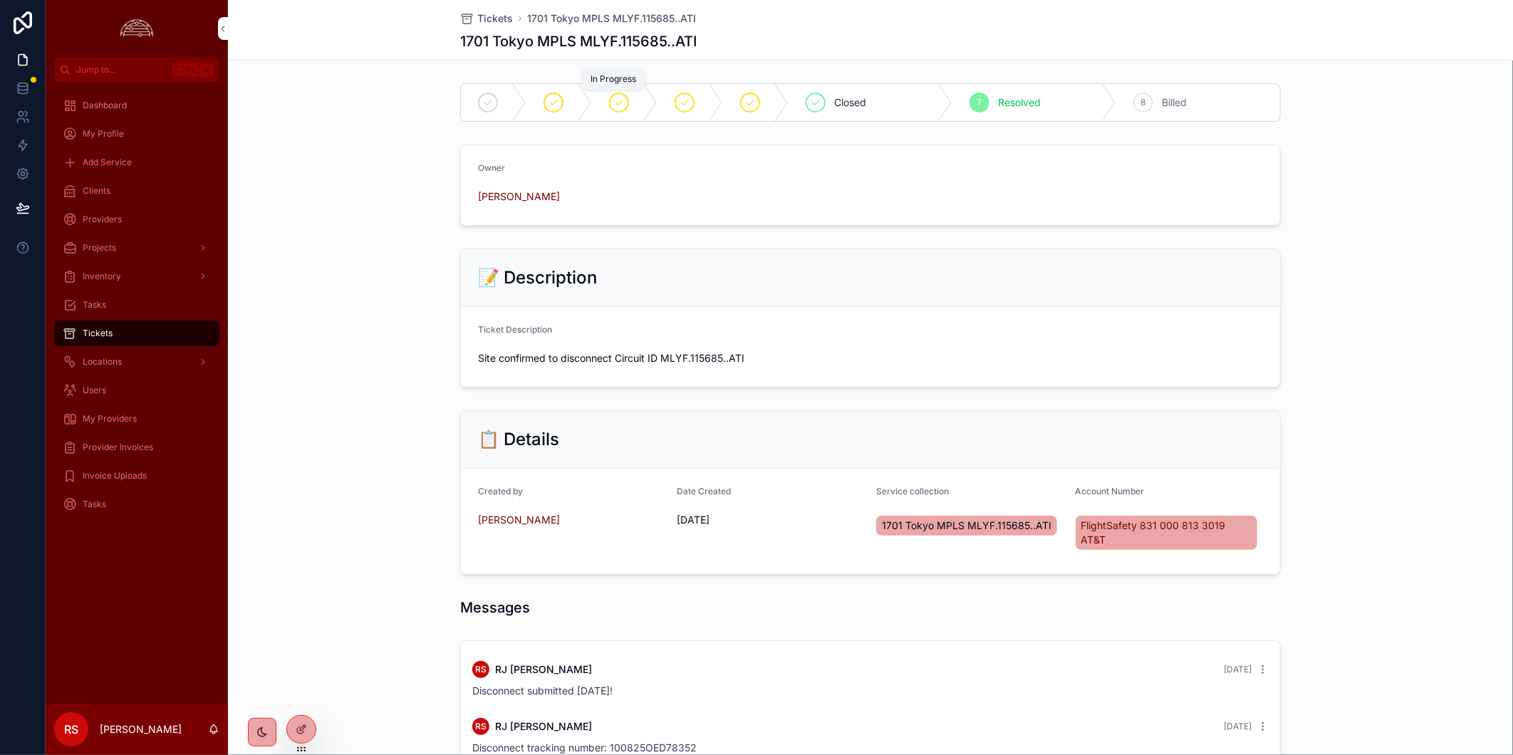
click at [620, 105] on div "scrollable content" at bounding box center [619, 103] width 20 height 20
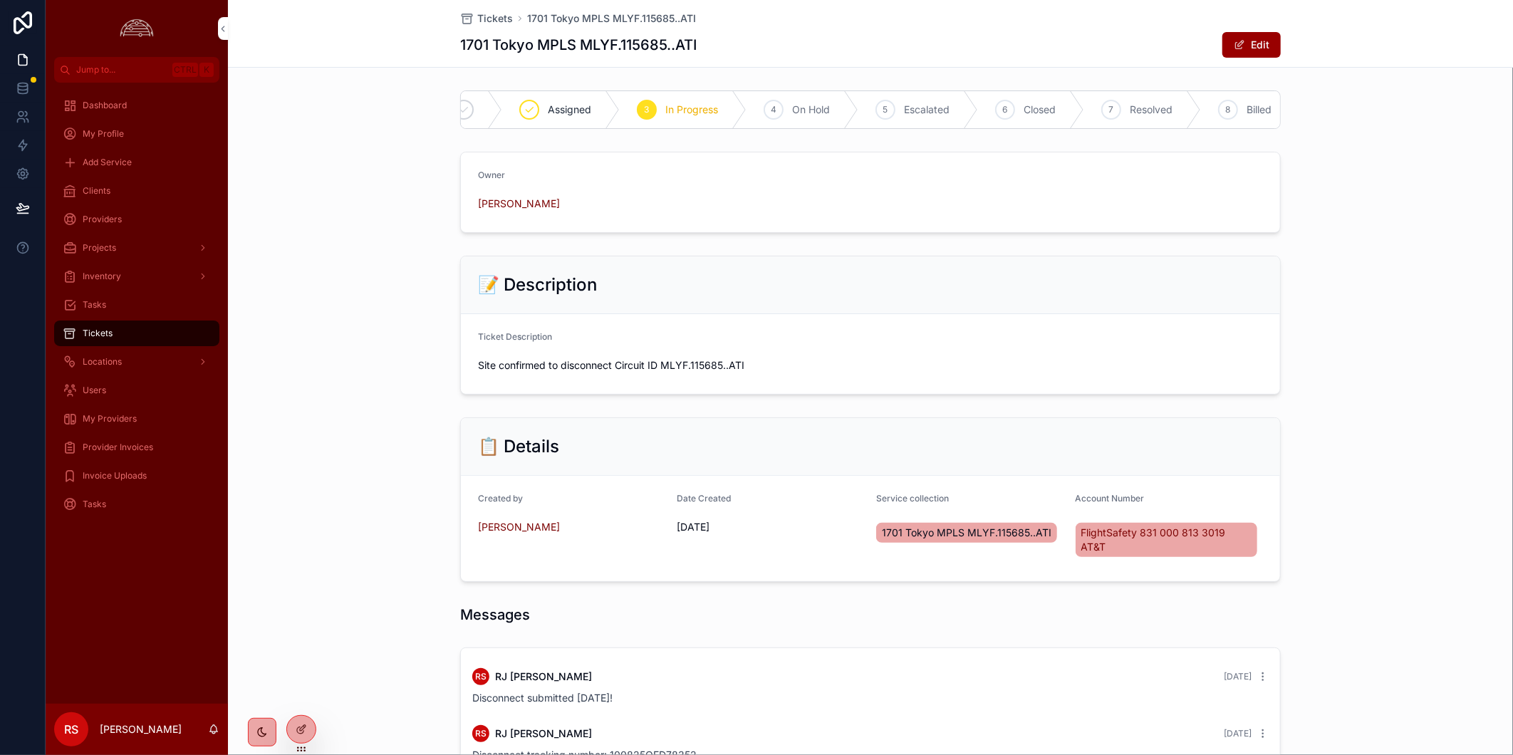
scroll to position [0, 30]
click at [1394, 259] on div "Assigned 3 In Progress 4 On Hold 5 Escalated 6 Closed 7 Resolved 8 Billed Owner…" at bounding box center [870, 523] width 1285 height 876
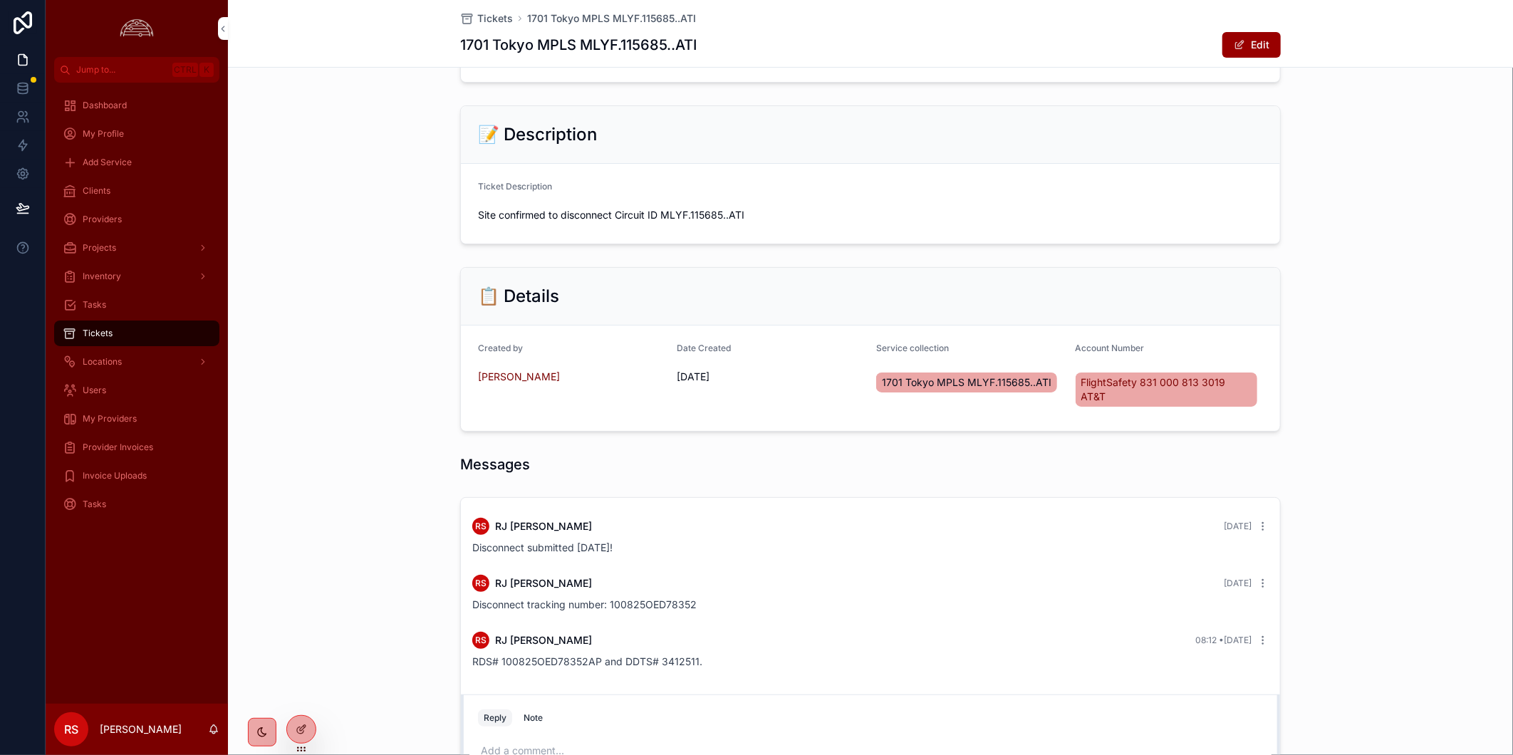
scroll to position [0, 0]
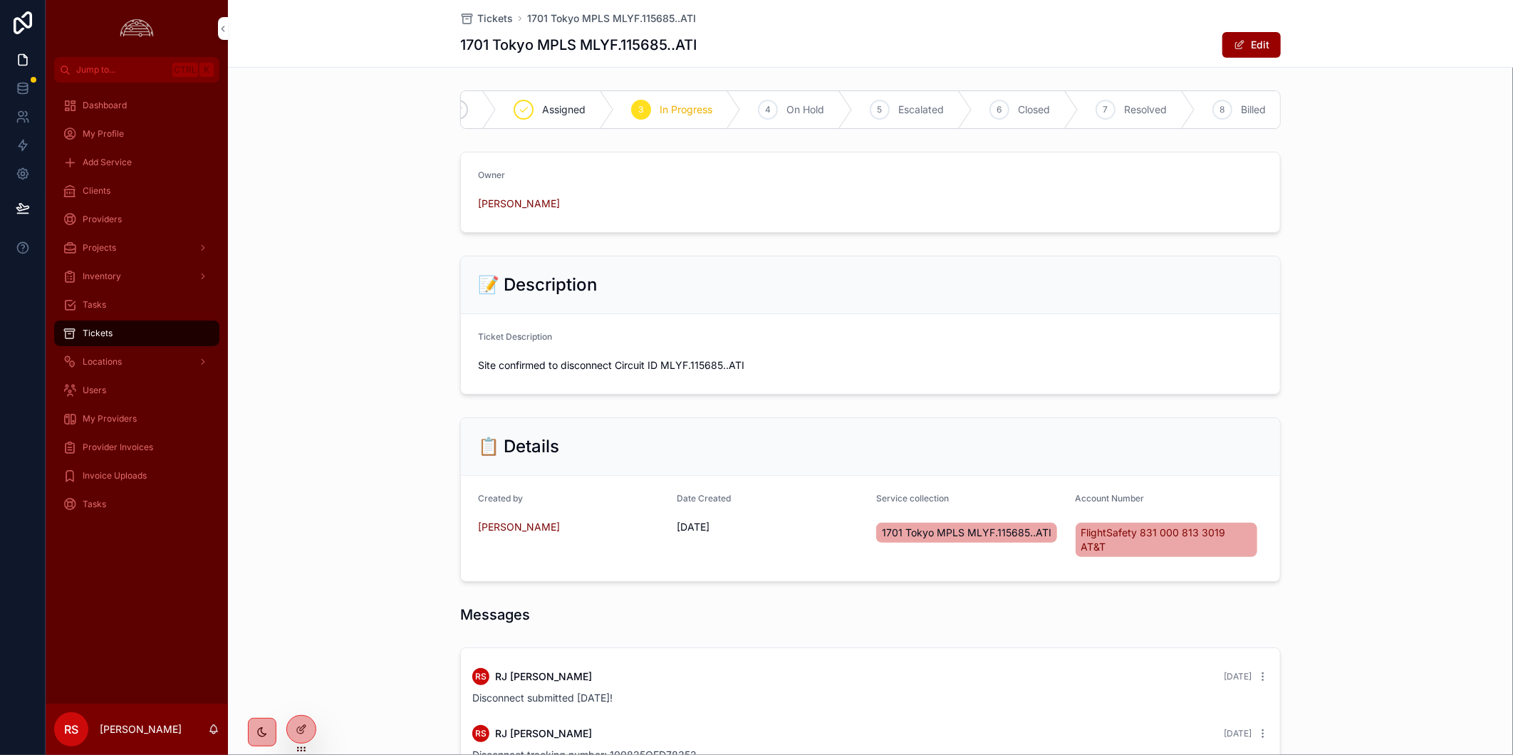
click at [1323, 443] on div "📋 Details Created by [PERSON_NAME] Date Created [DATE] Service collection 1701 …" at bounding box center [870, 500] width 1285 height 176
drag, startPoint x: 1424, startPoint y: 291, endPoint x: 1444, endPoint y: 294, distance: 20.2
click at [1437, 293] on div "📝 Description Ticket Description Site confirmed to disconnect Circuit ID MLYF.1…" at bounding box center [870, 325] width 1285 height 150
click at [1290, 483] on div "📋 Details Created by [PERSON_NAME] Date Created [DATE] Service collection 1701 …" at bounding box center [870, 500] width 1285 height 176
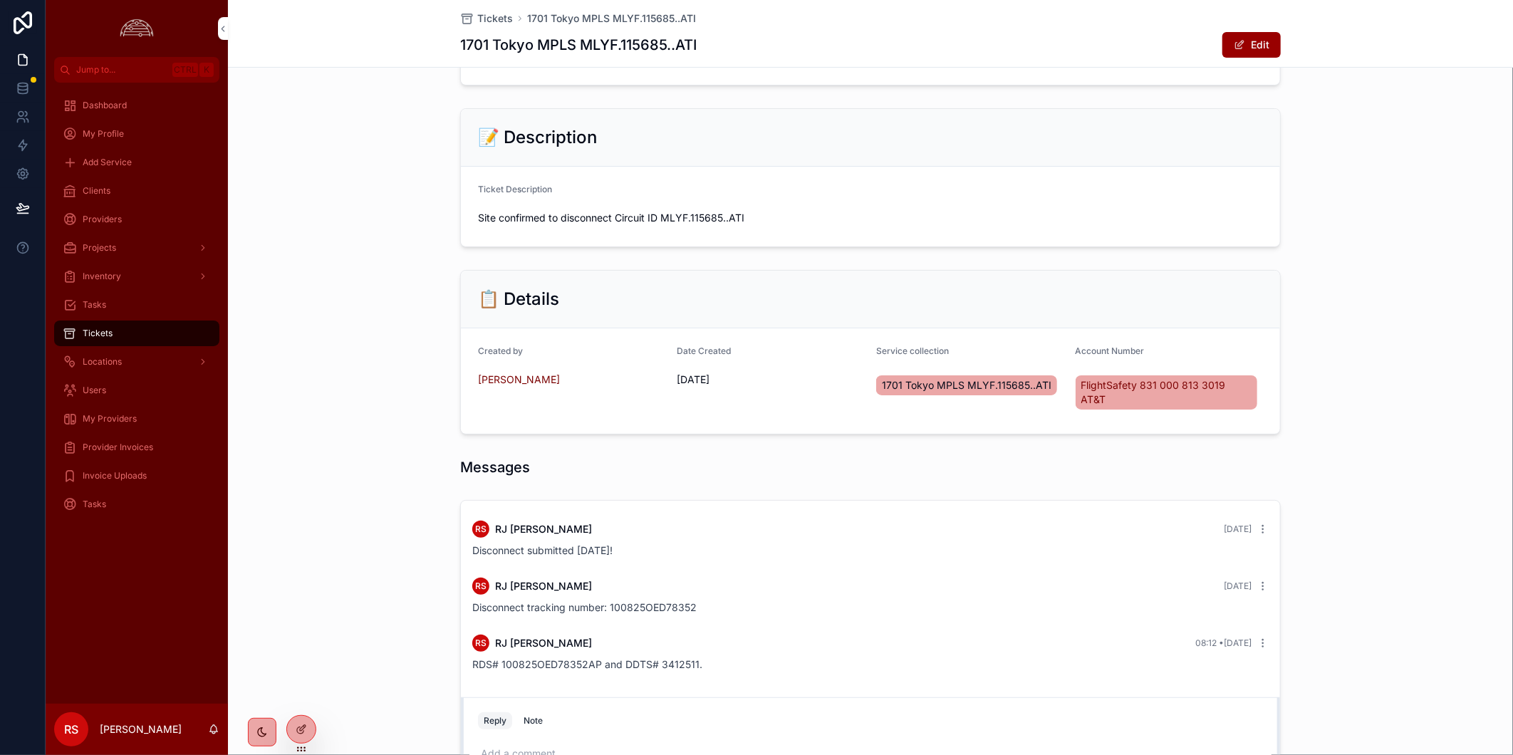
scroll to position [294, 0]
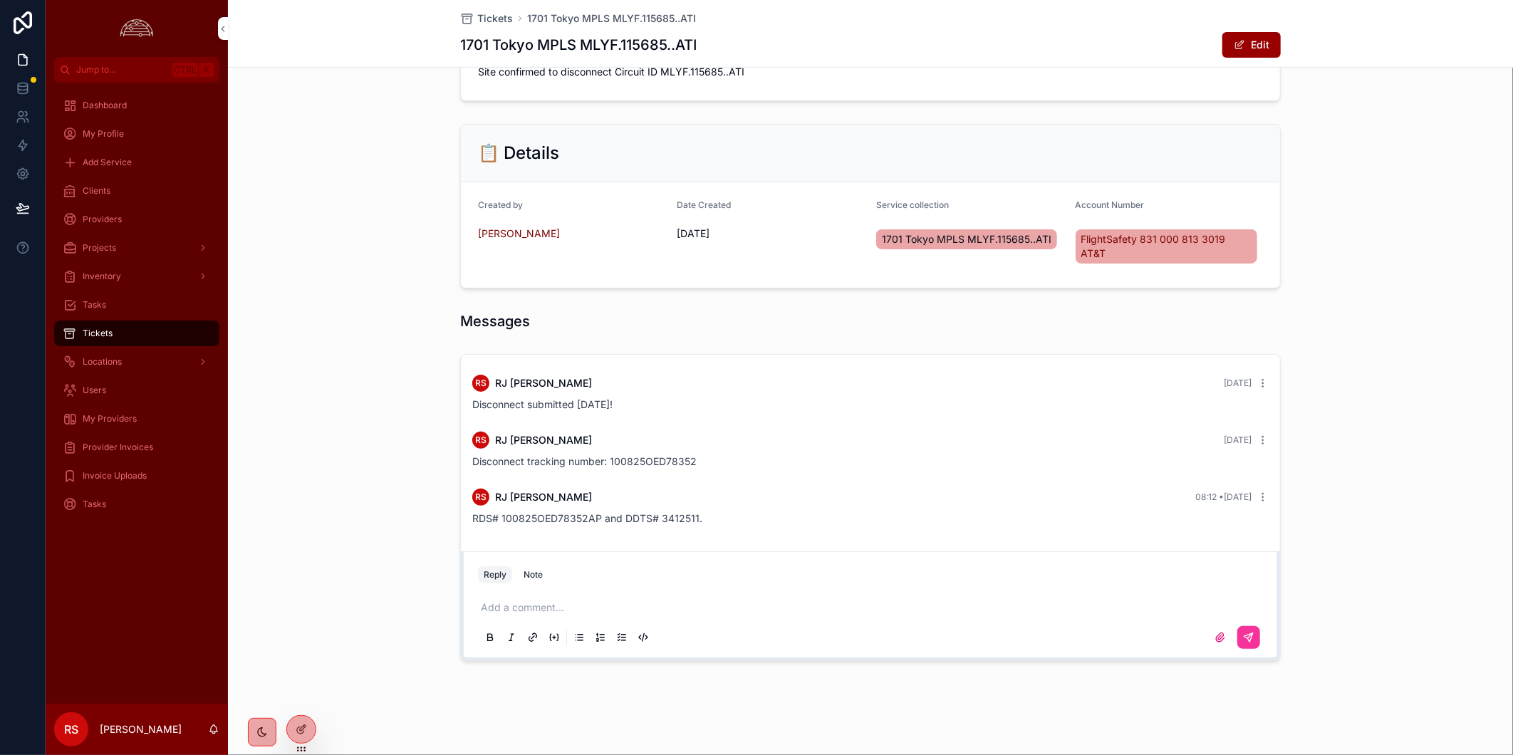
click at [178, 346] on div "Tickets" at bounding box center [137, 333] width 182 height 29
click at [151, 338] on div "Tickets" at bounding box center [137, 333] width 148 height 23
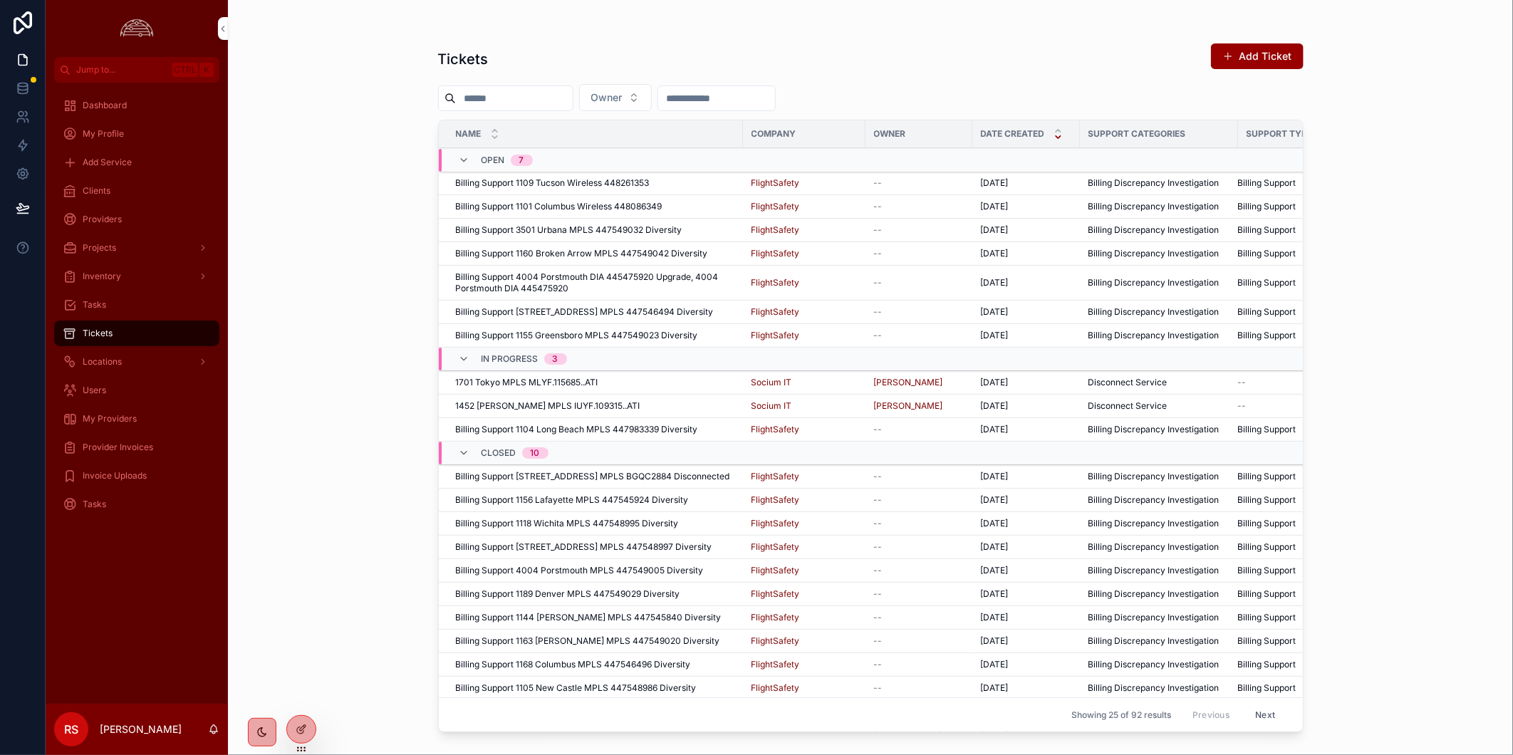
click at [148, 418] on div "My Providers" at bounding box center [137, 419] width 148 height 23
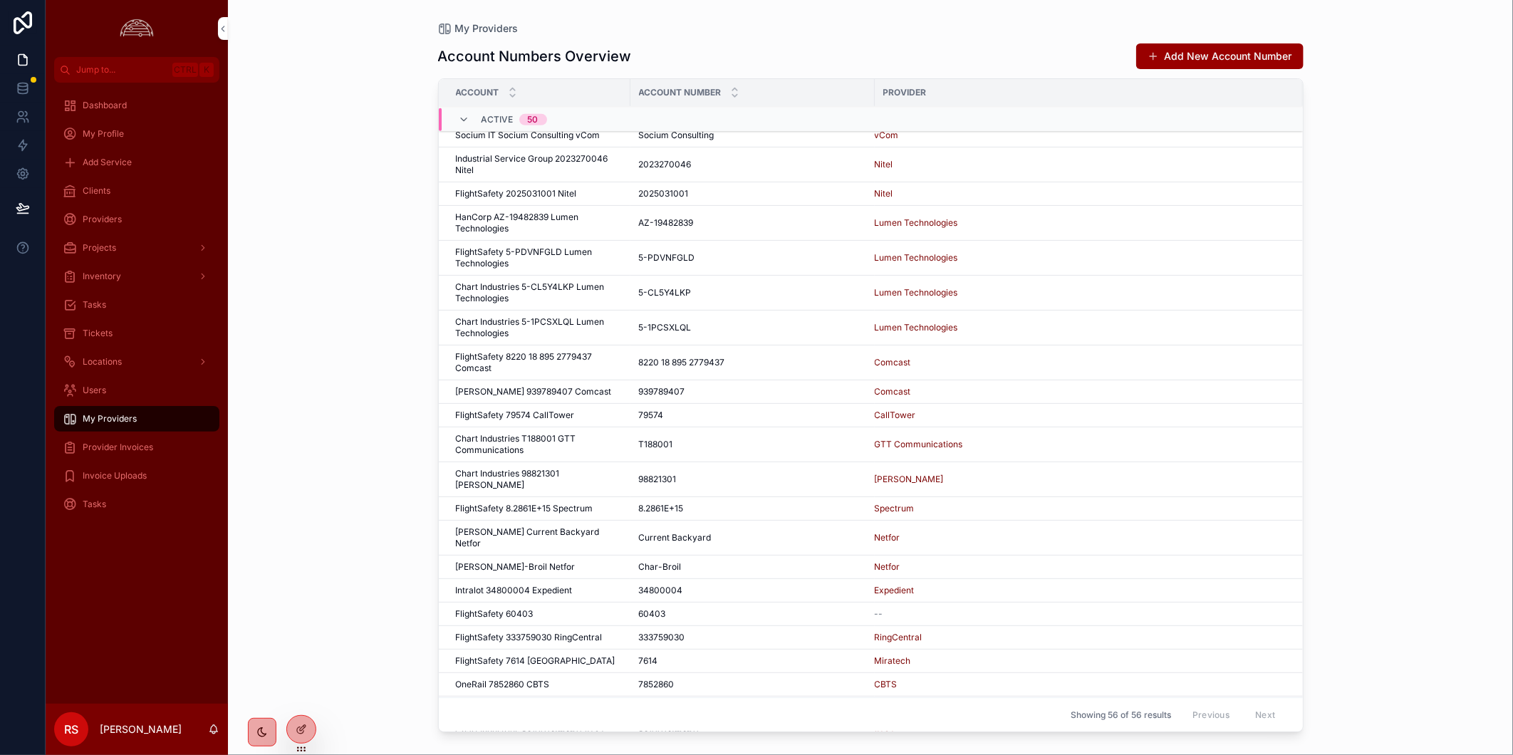
scroll to position [581, 0]
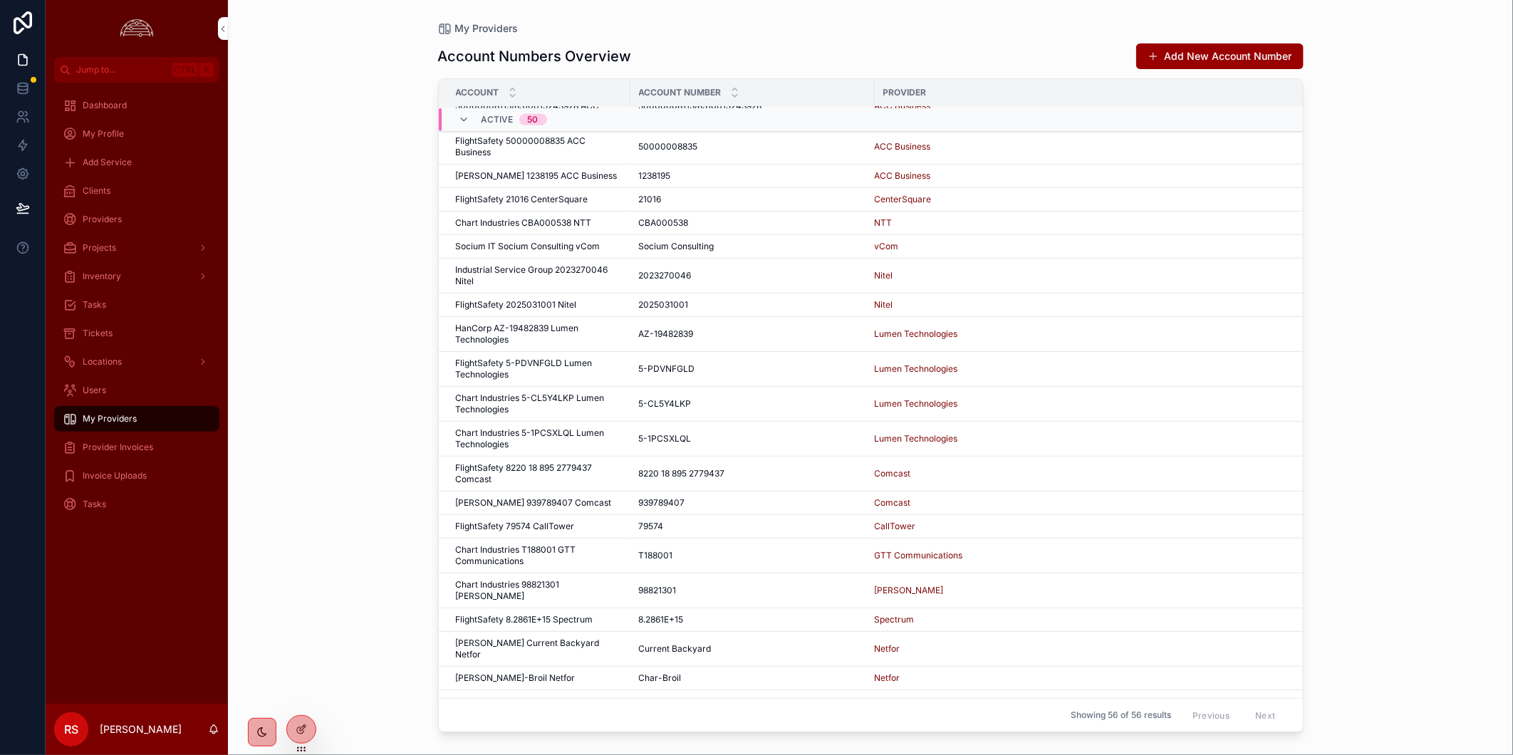
click at [561, 358] on span "FlightSafety 5-PDVNFGLD Lumen Technologies" at bounding box center [539, 369] width 166 height 23
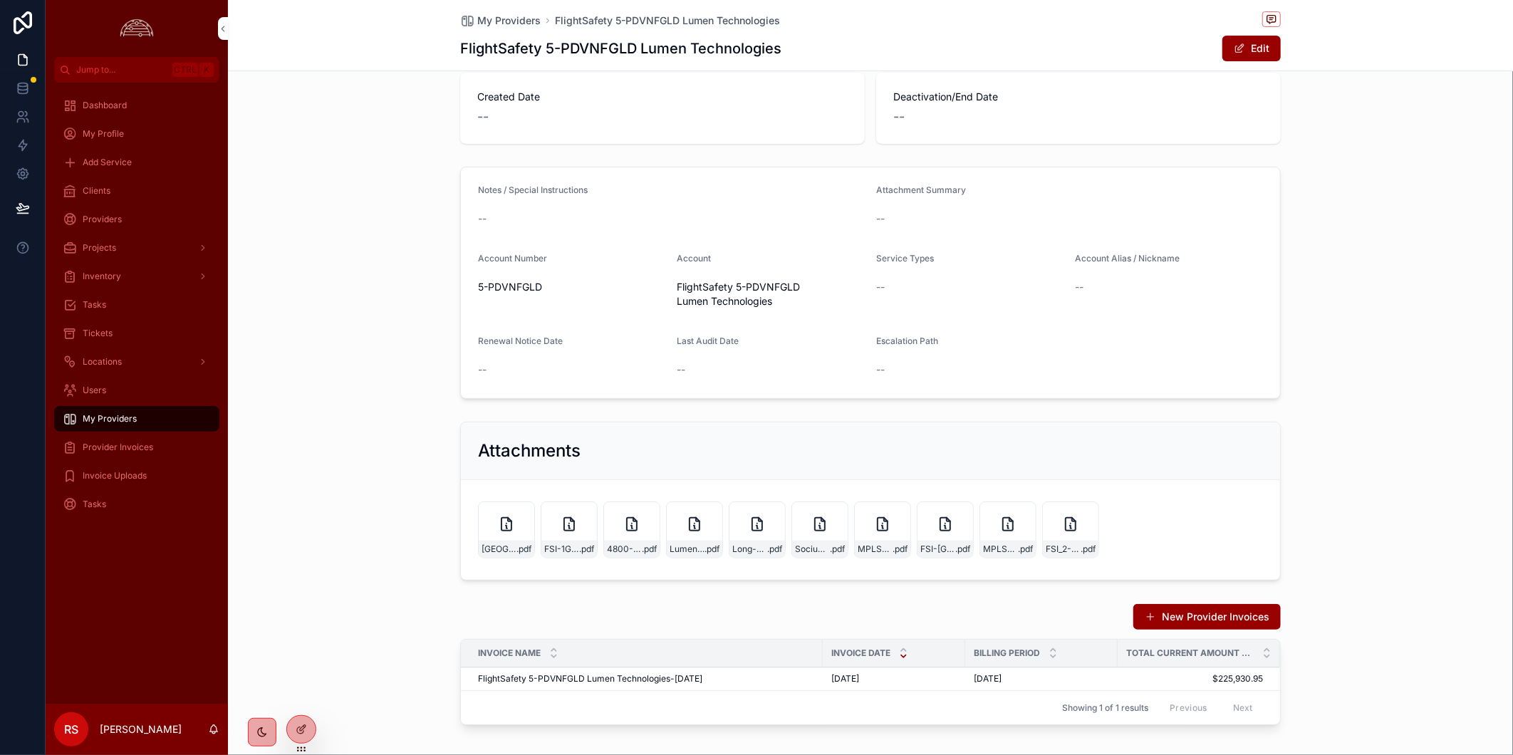
scroll to position [154, 0]
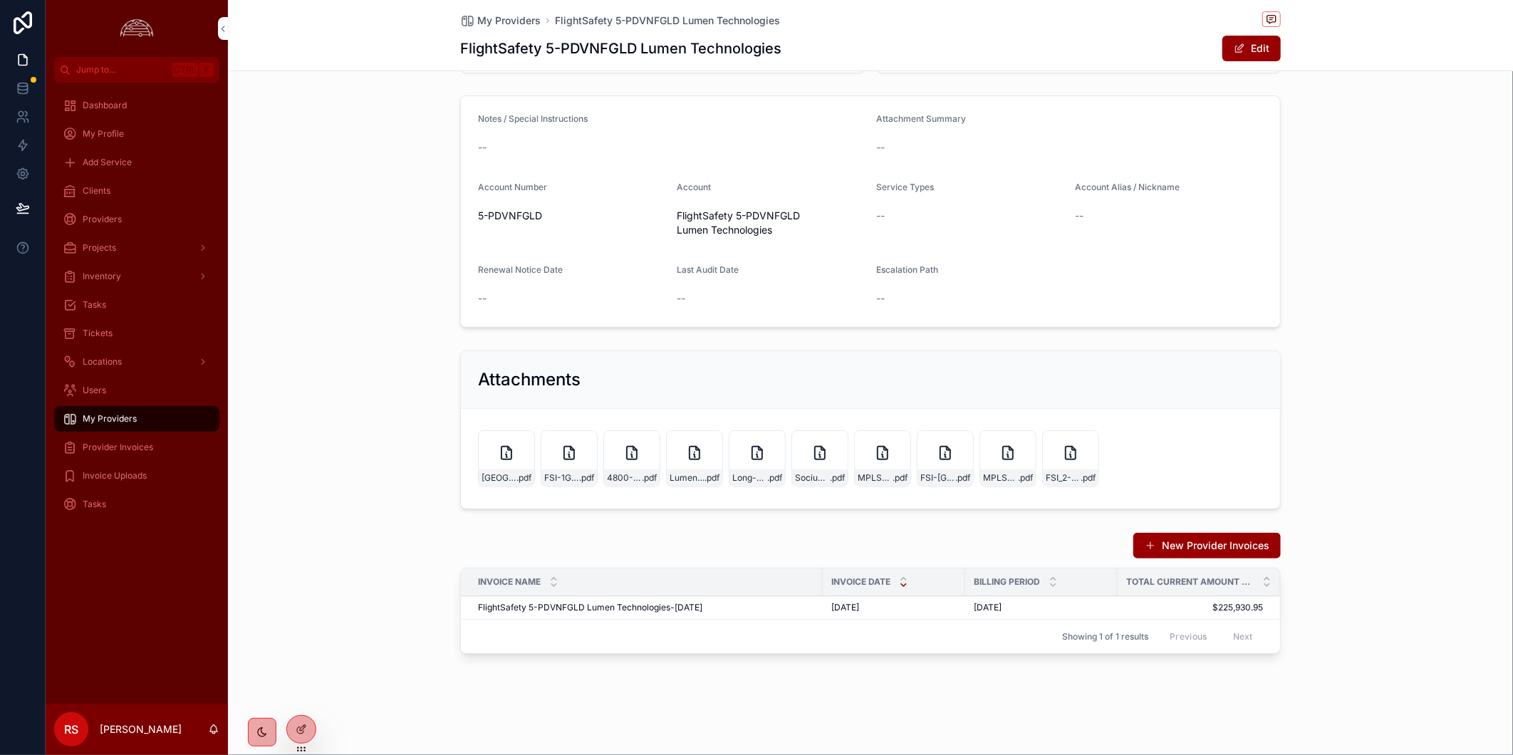
click at [1345, 574] on div "New Provider Invoices Invoice Name Invoice Date Billing Period Total Current Am…" at bounding box center [870, 596] width 1285 height 139
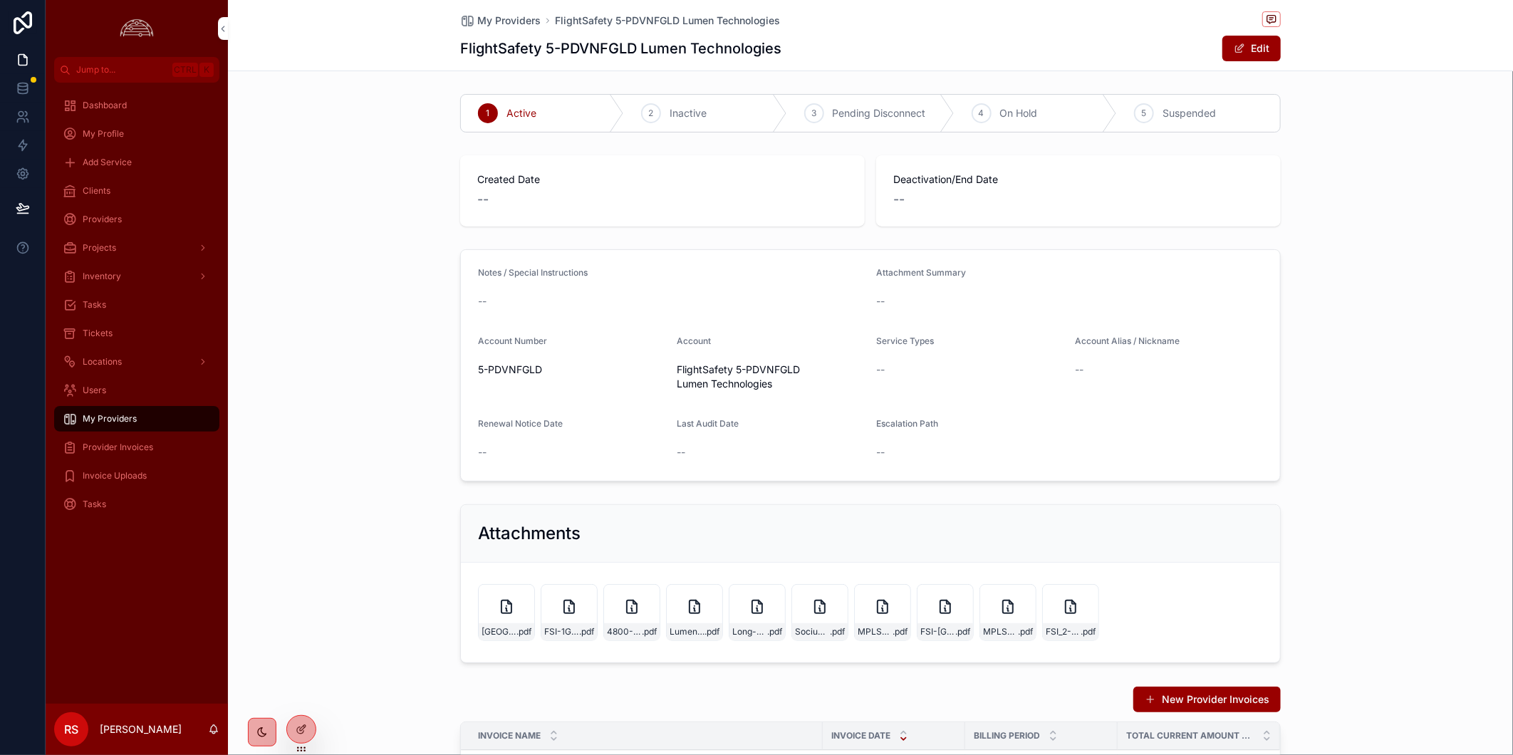
drag, startPoint x: 135, startPoint y: 623, endPoint x: 181, endPoint y: 623, distance: 45.6
click at [135, 623] on div "Dashboard My Profile Add Service Clients Providers Projects Inventory Tasks Tic…" at bounding box center [137, 393] width 182 height 621
click at [181, 412] on div "My Providers" at bounding box center [137, 419] width 148 height 23
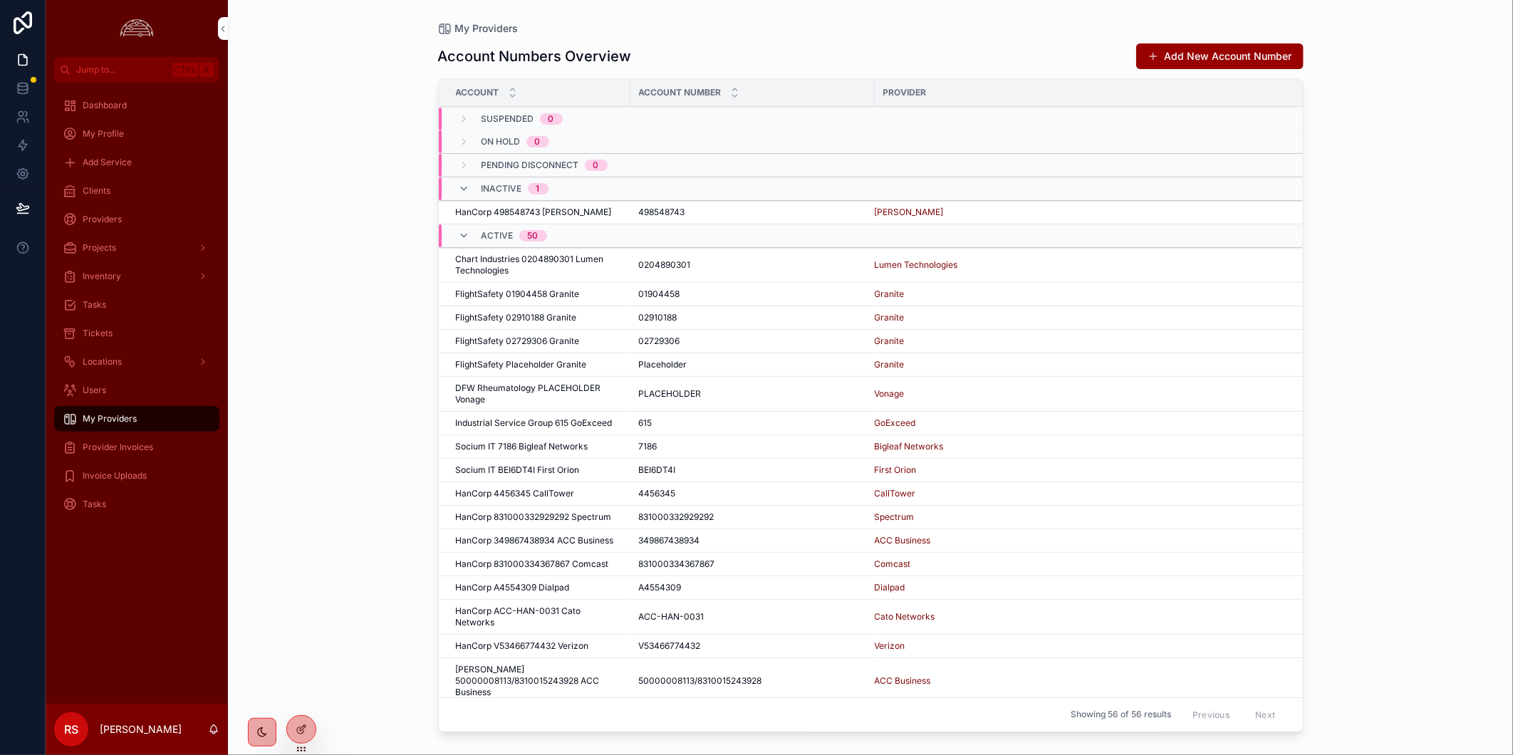
click at [143, 346] on link "Tickets" at bounding box center [136, 334] width 165 height 26
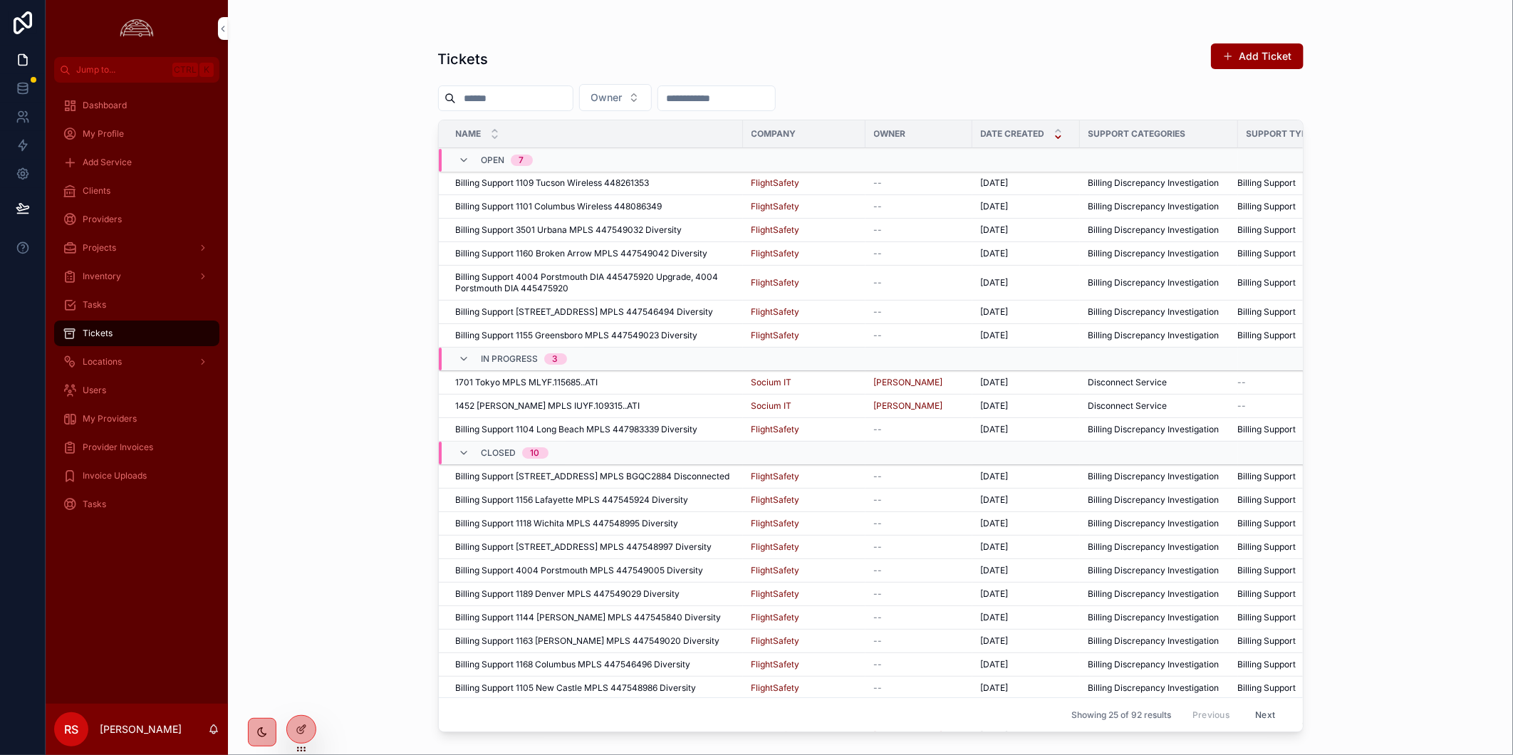
click at [132, 406] on link "My Providers" at bounding box center [136, 419] width 165 height 26
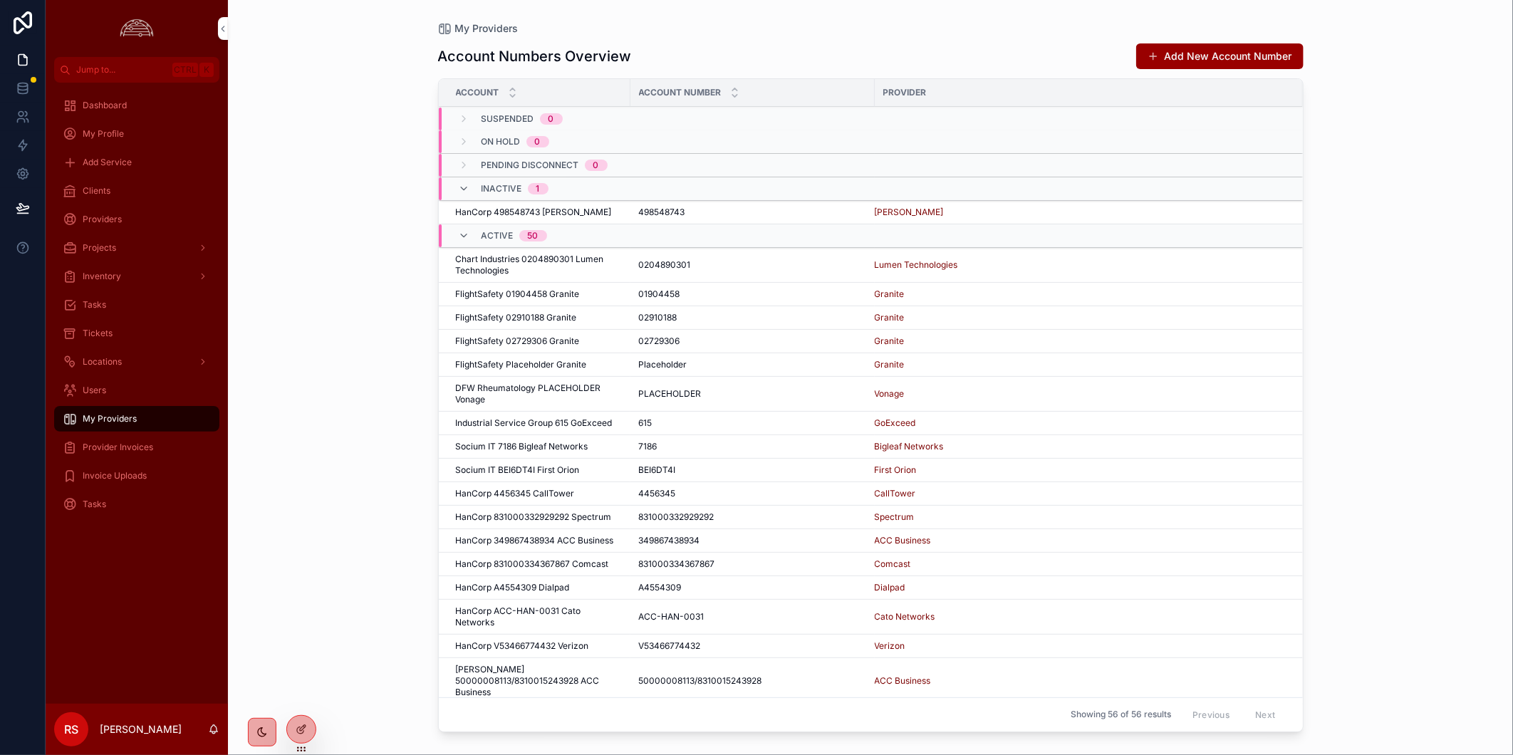
click at [118, 299] on div "Tasks" at bounding box center [137, 305] width 148 height 23
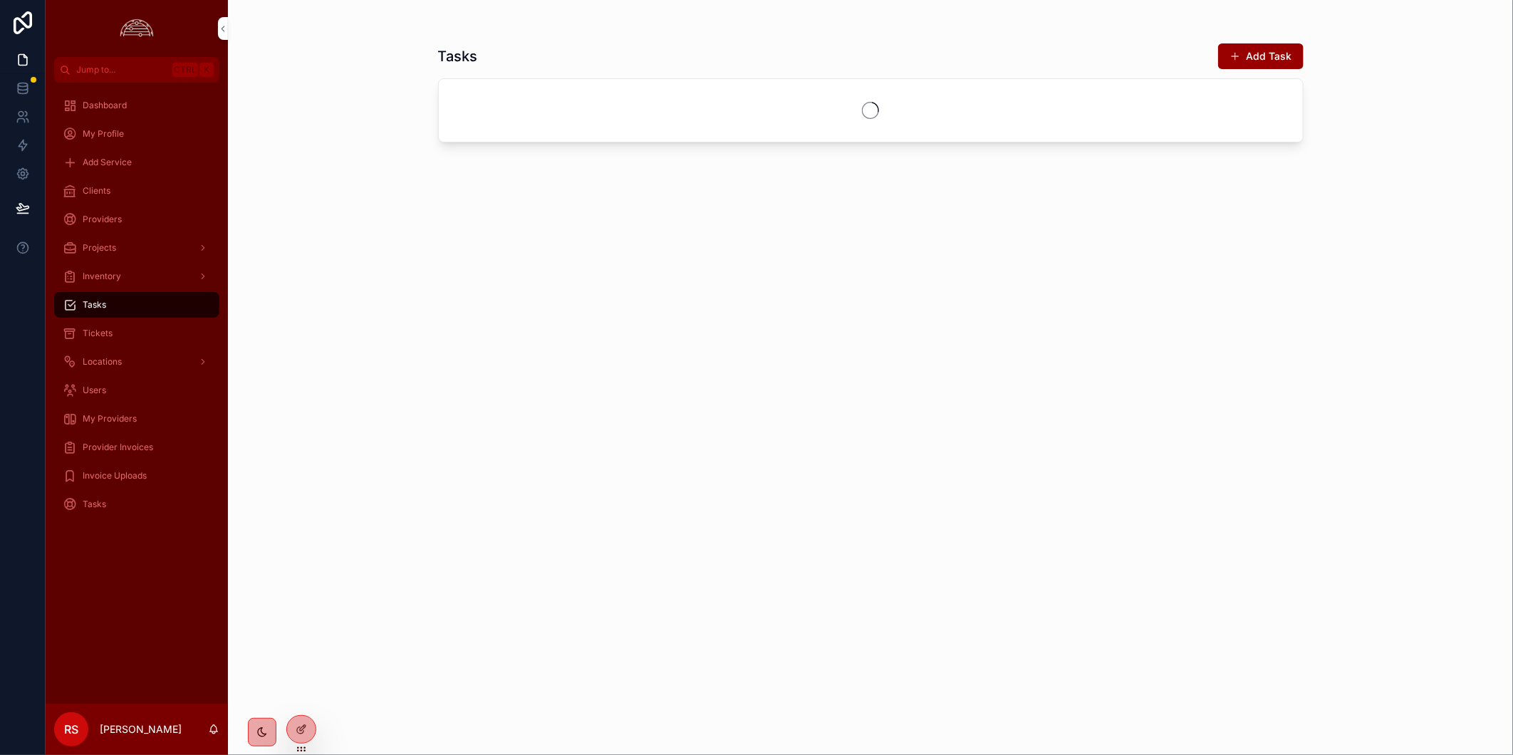
click at [122, 341] on div "Tickets" at bounding box center [137, 333] width 148 height 23
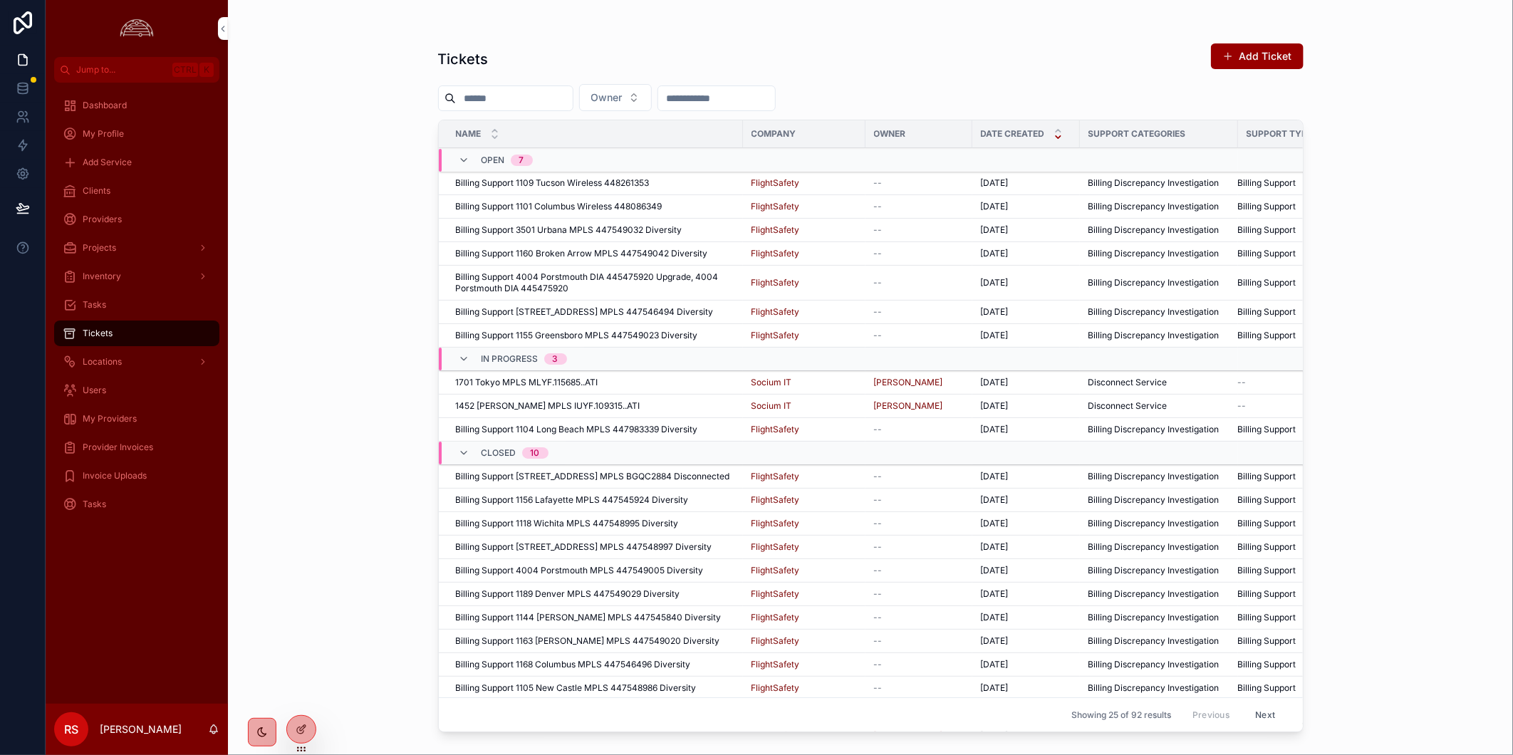
click at [489, 100] on input "scrollable content" at bounding box center [514, 98] width 117 height 20
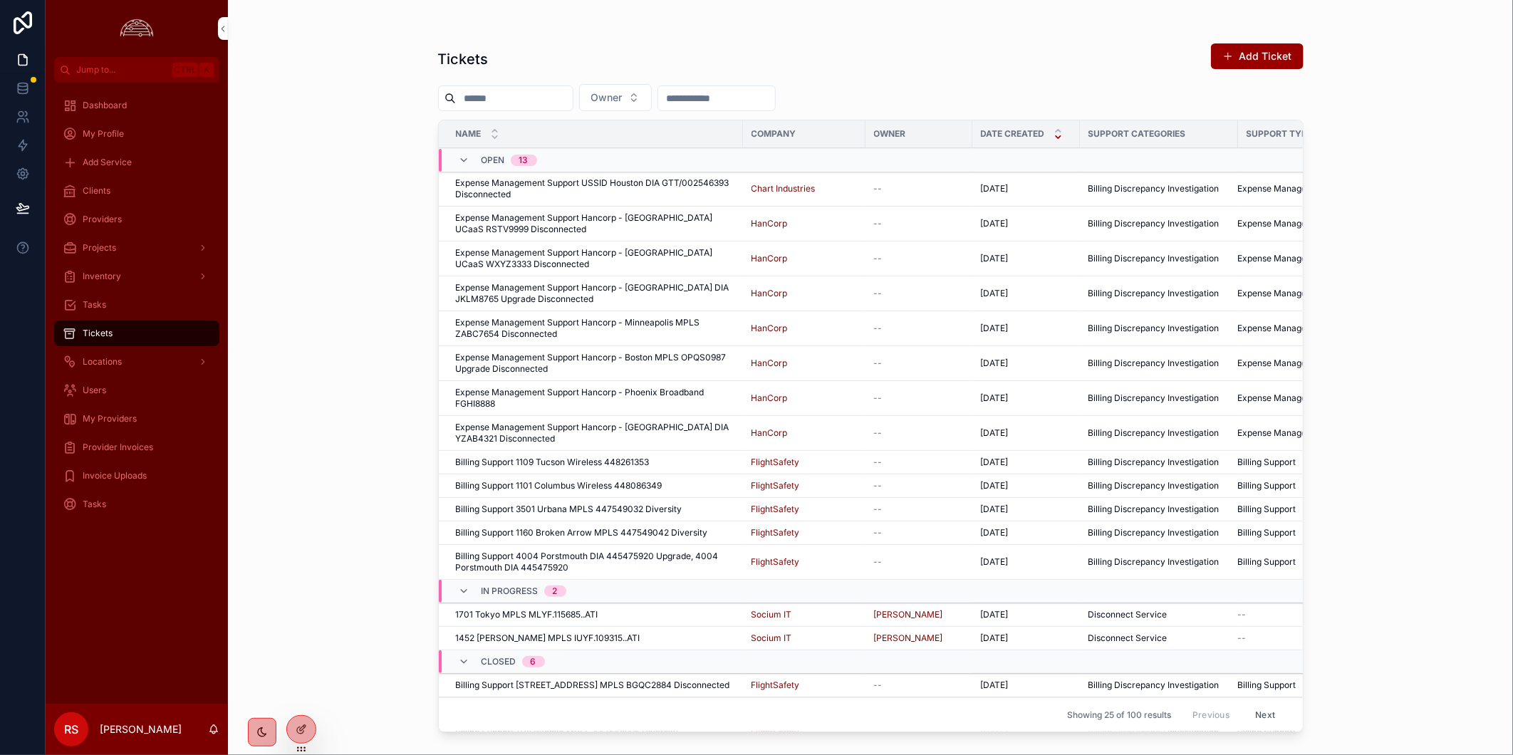
paste input "********"
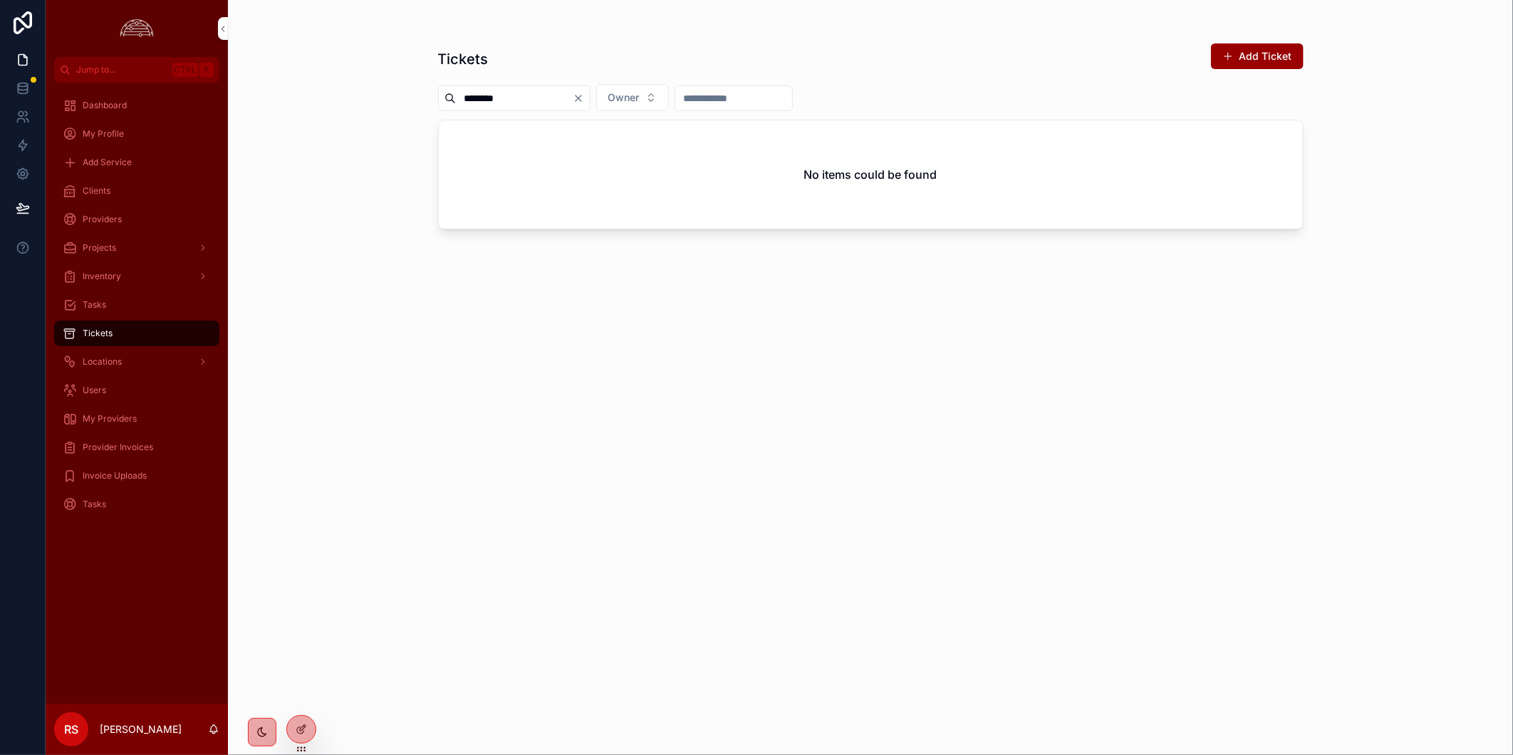
type input "********"
